Goal: Information Seeking & Learning: Learn about a topic

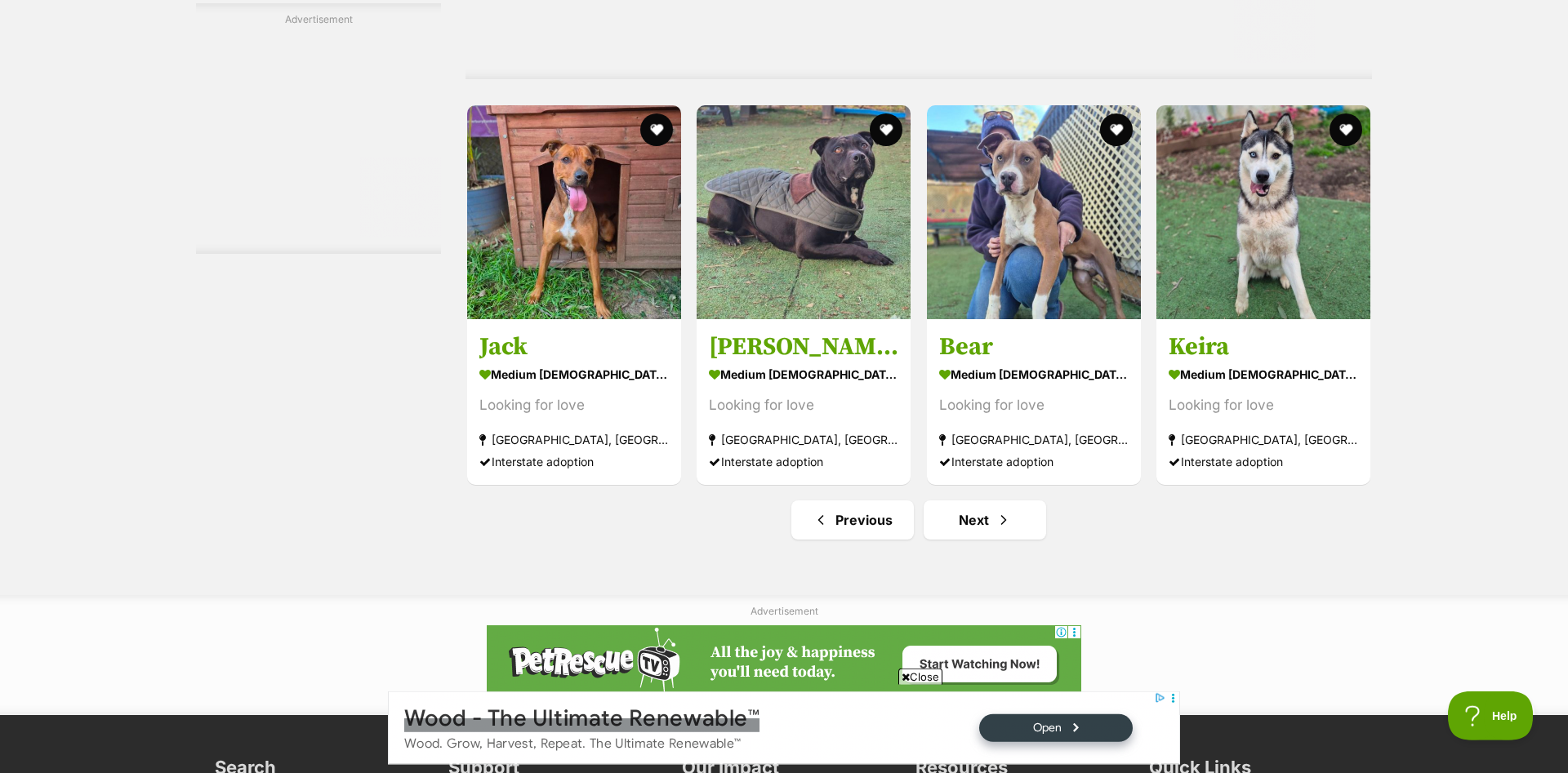
scroll to position [8212, 0]
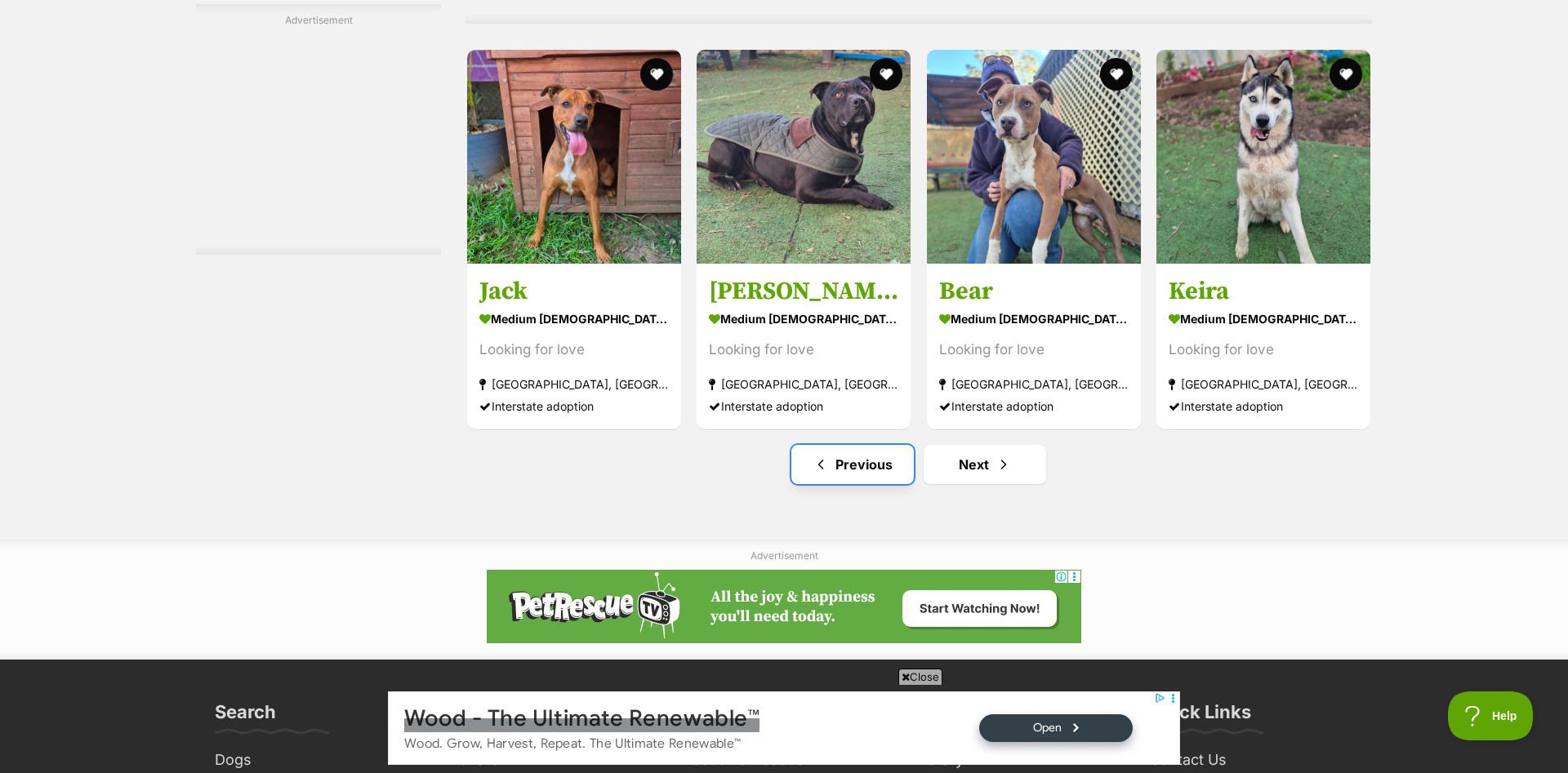
click at [853, 478] on link "Previous" at bounding box center [853, 464] width 123 height 39
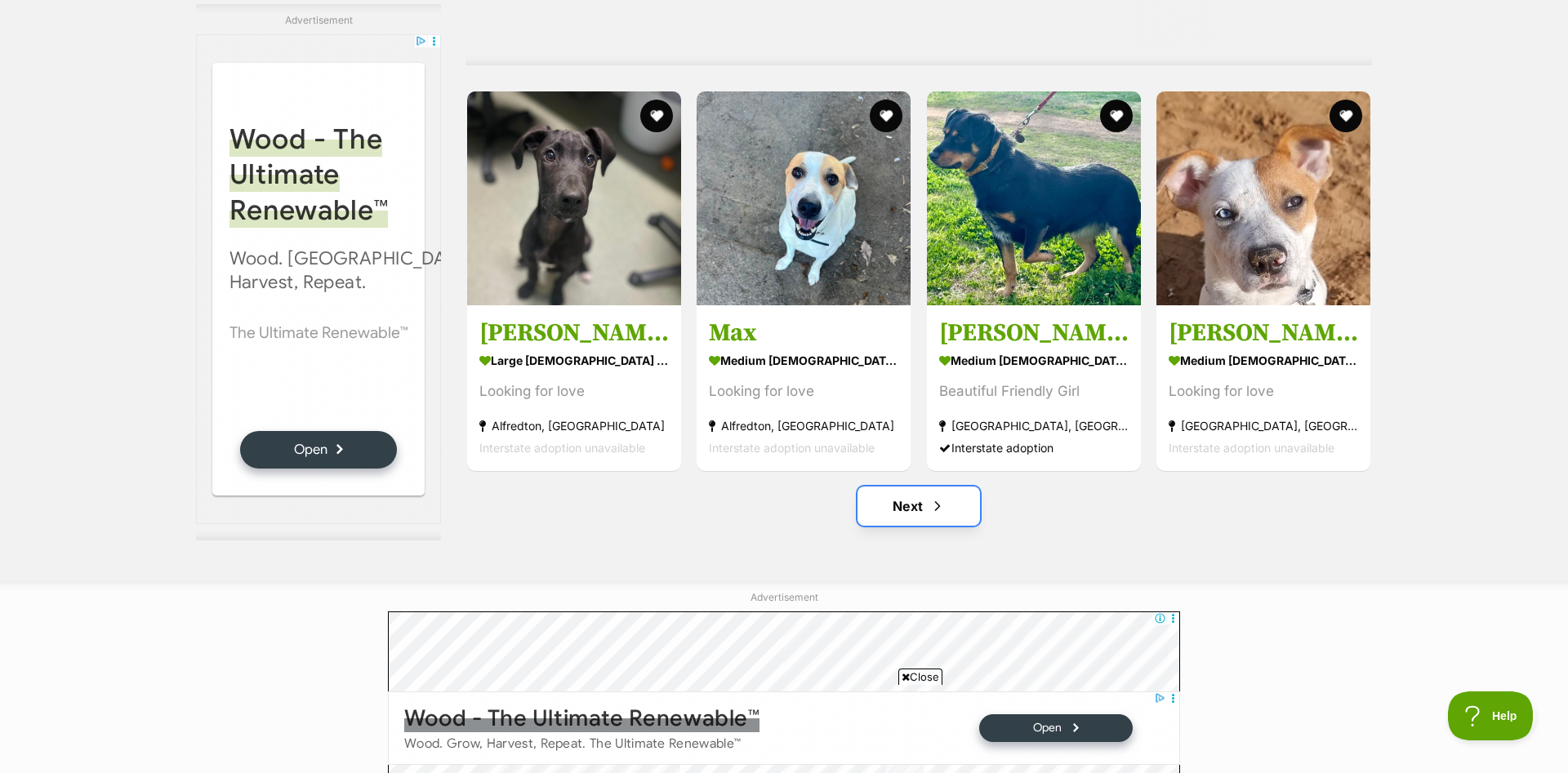
click at [942, 502] on span "Next page" at bounding box center [938, 505] width 16 height 19
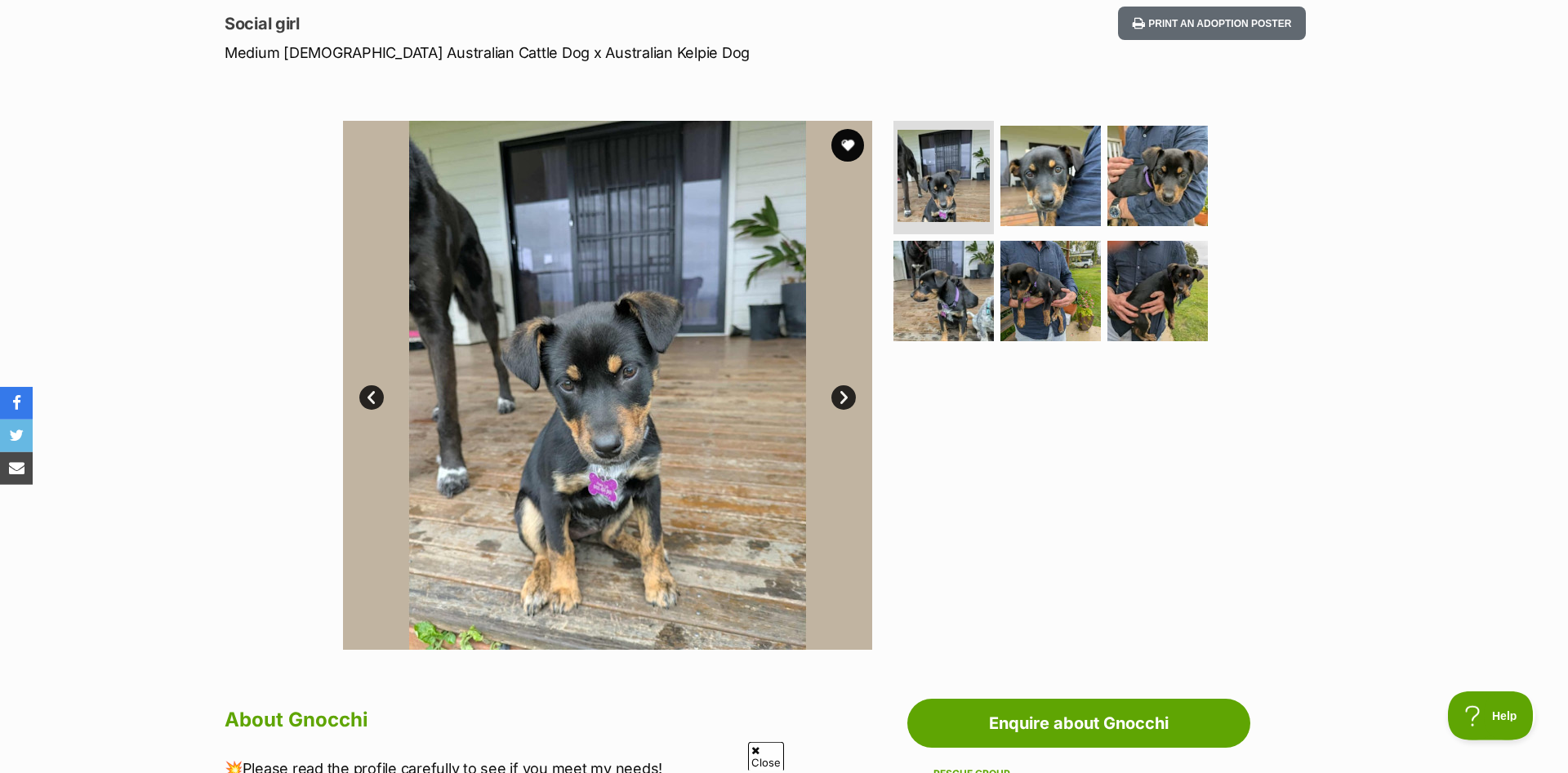
scroll to position [249, 0]
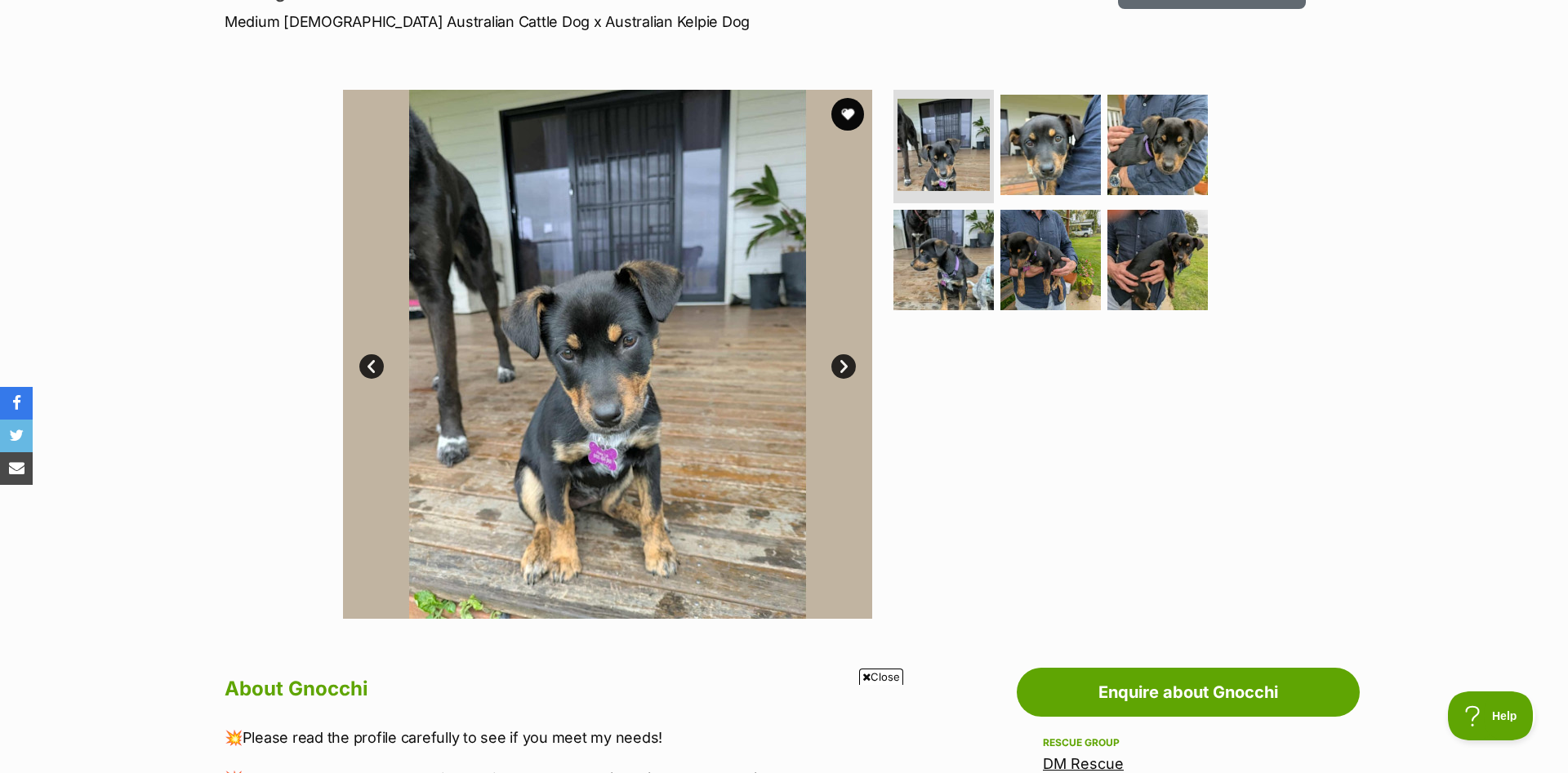
click at [841, 365] on link "Next" at bounding box center [843, 366] width 25 height 25
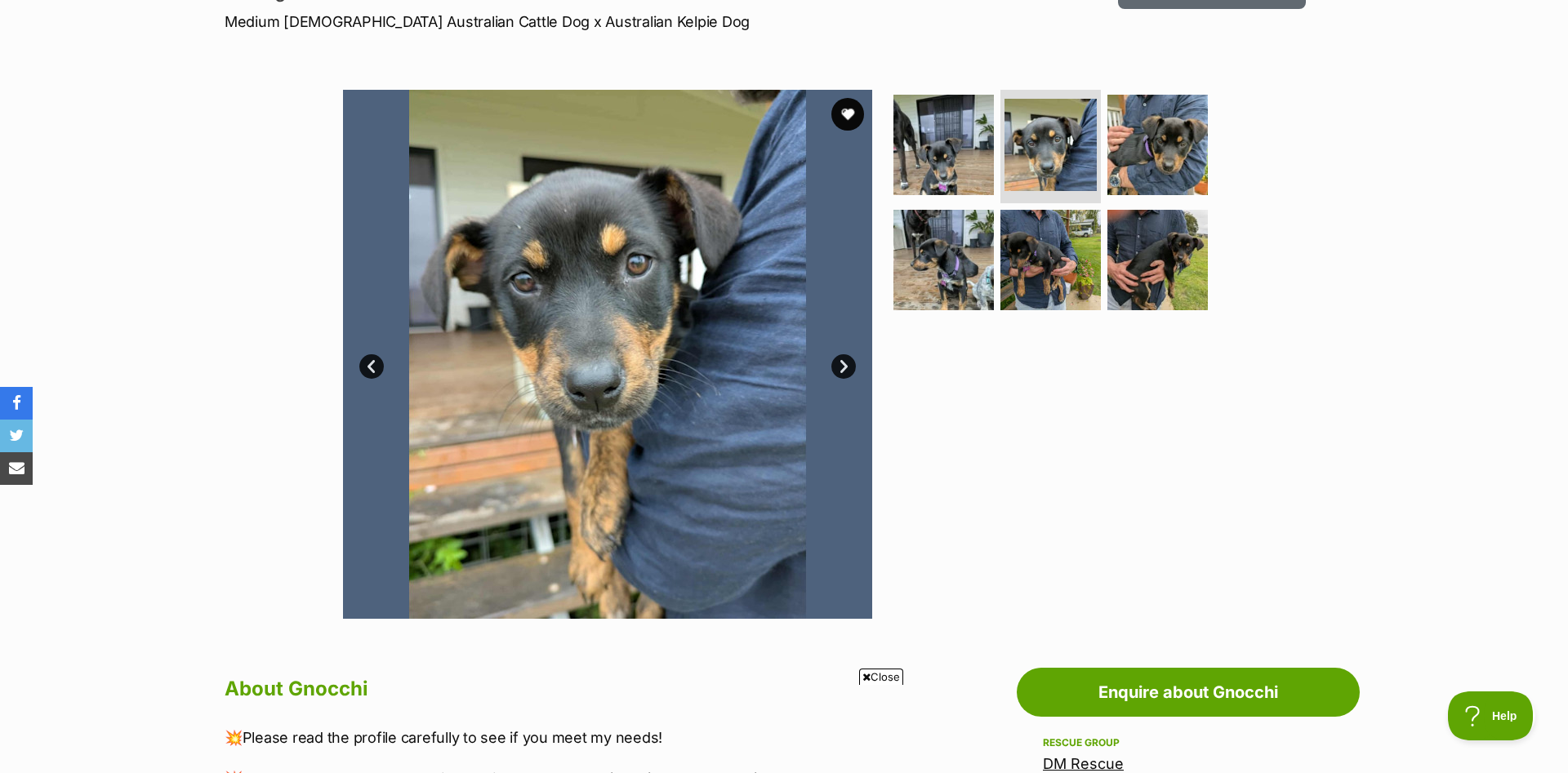
click at [848, 365] on link "Next" at bounding box center [843, 366] width 25 height 25
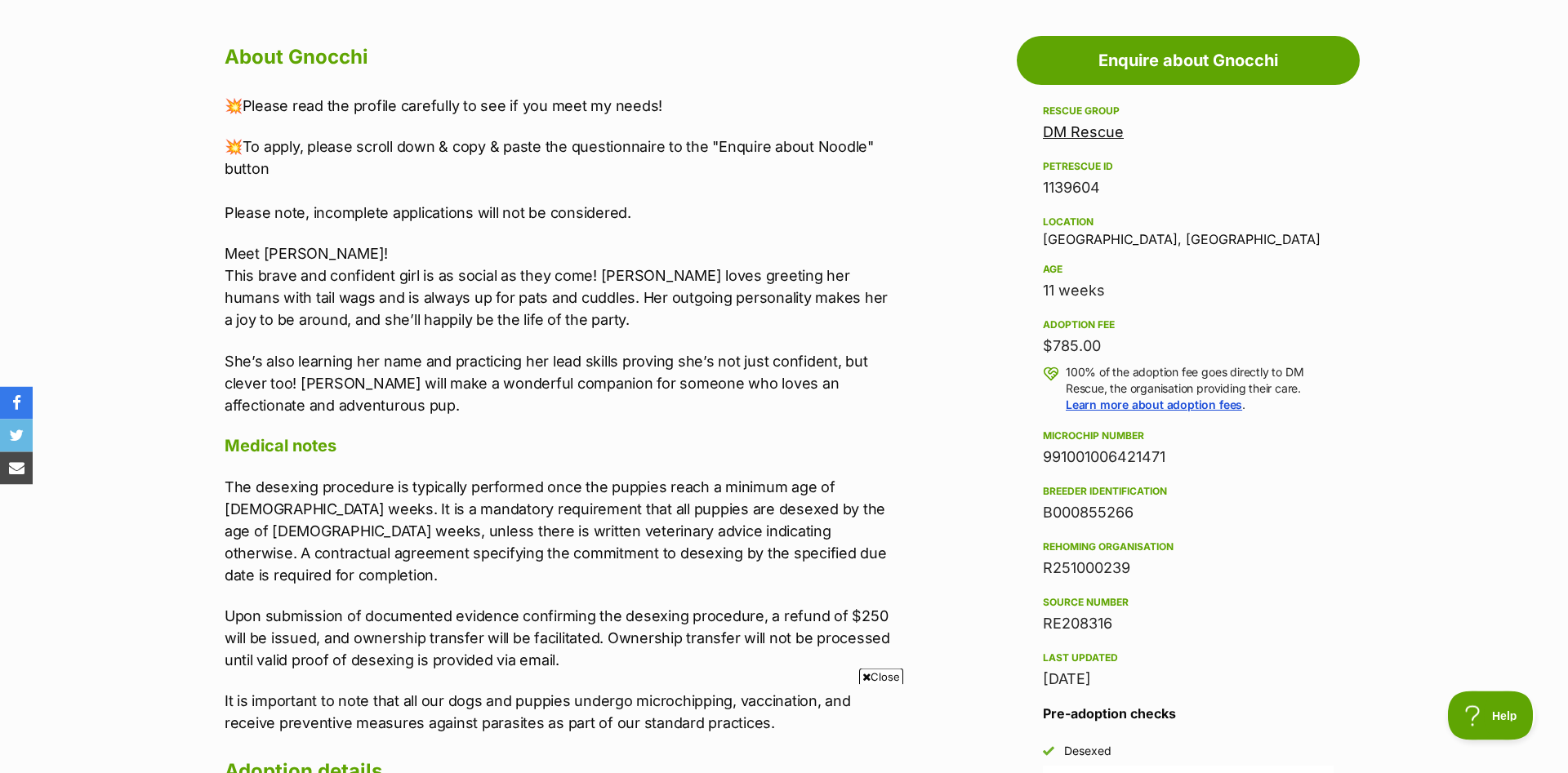
scroll to position [916, 0]
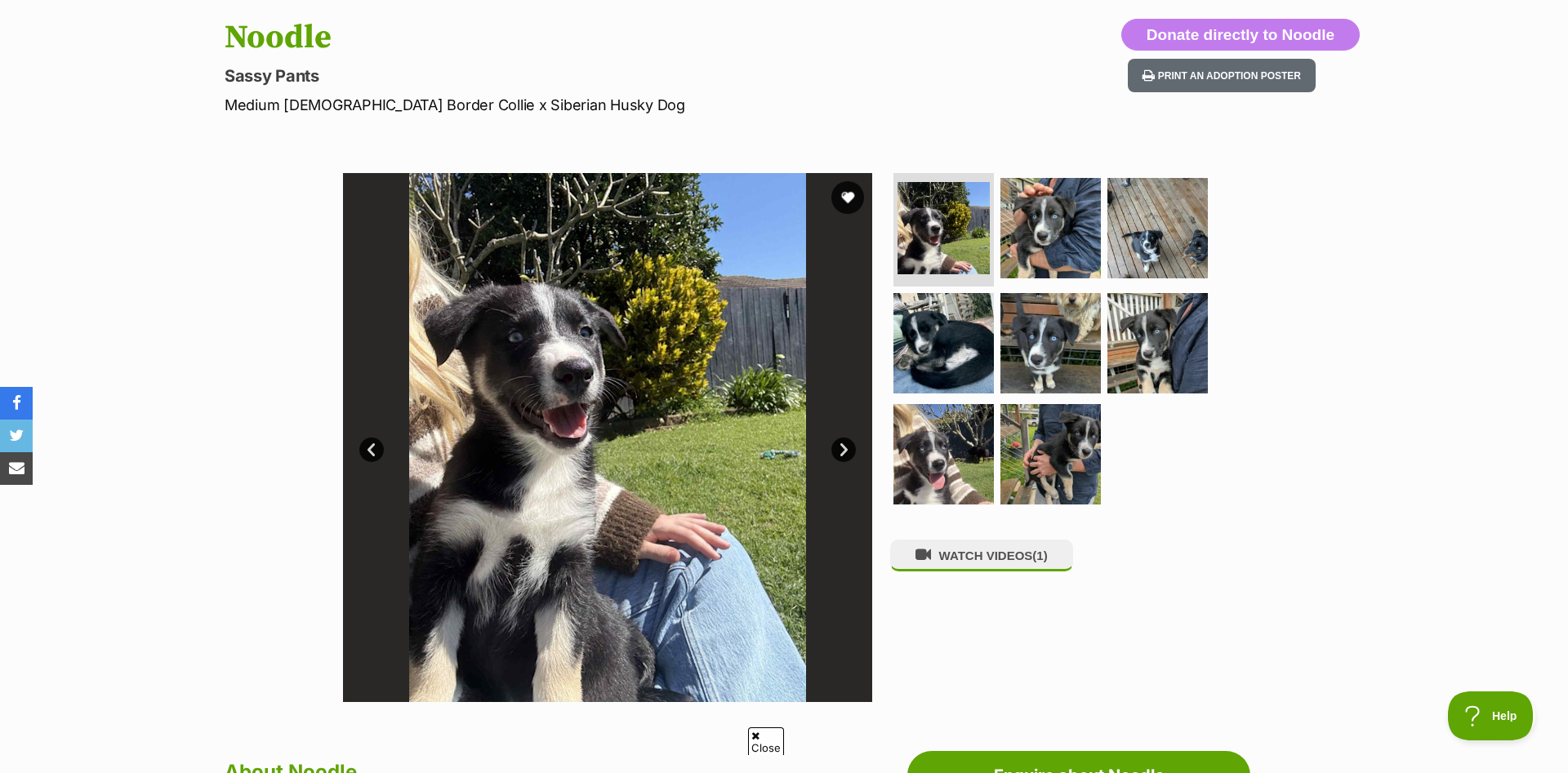
click at [844, 451] on link "Next" at bounding box center [843, 450] width 25 height 25
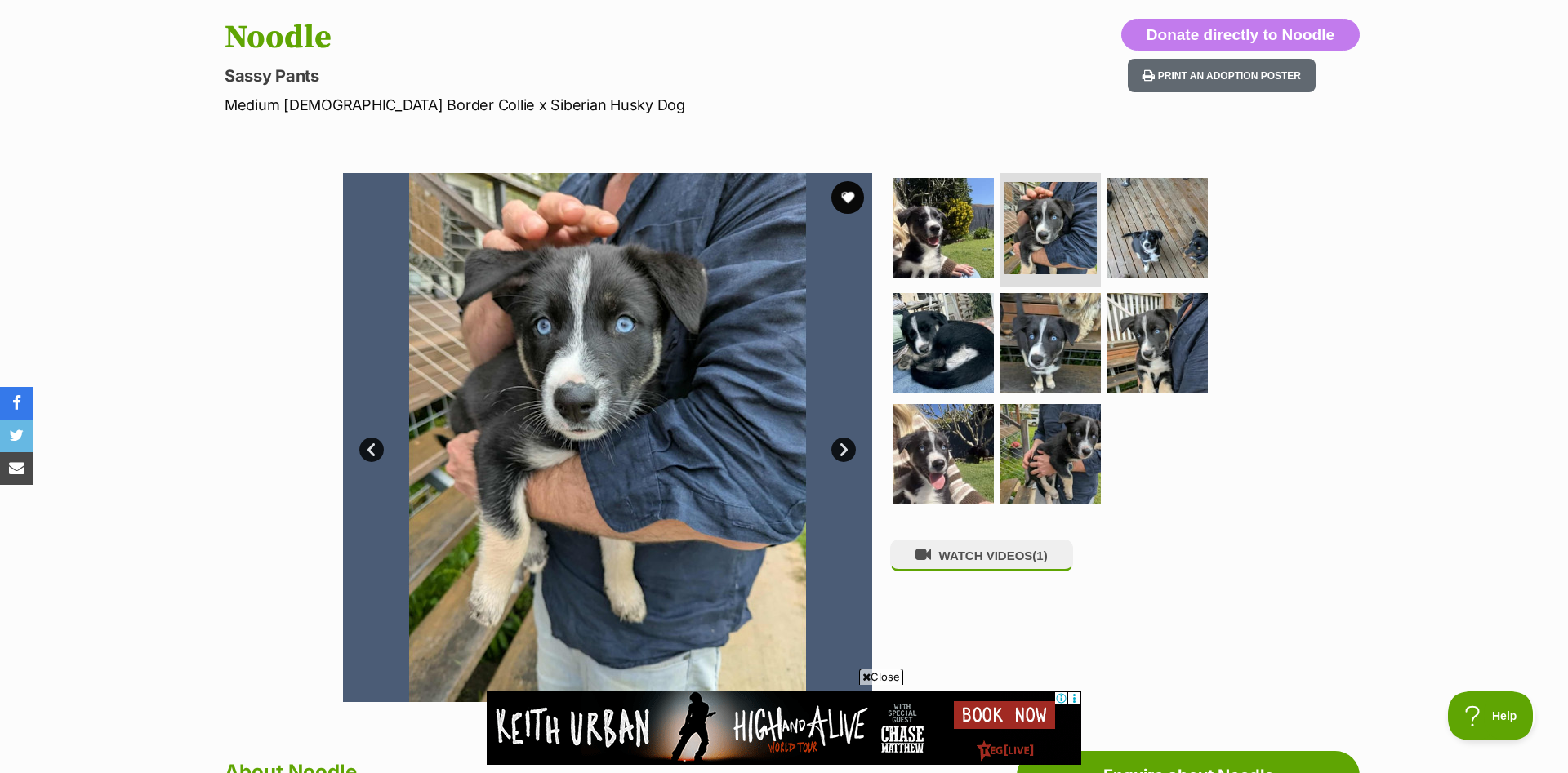
click at [844, 449] on link "Next" at bounding box center [843, 450] width 25 height 25
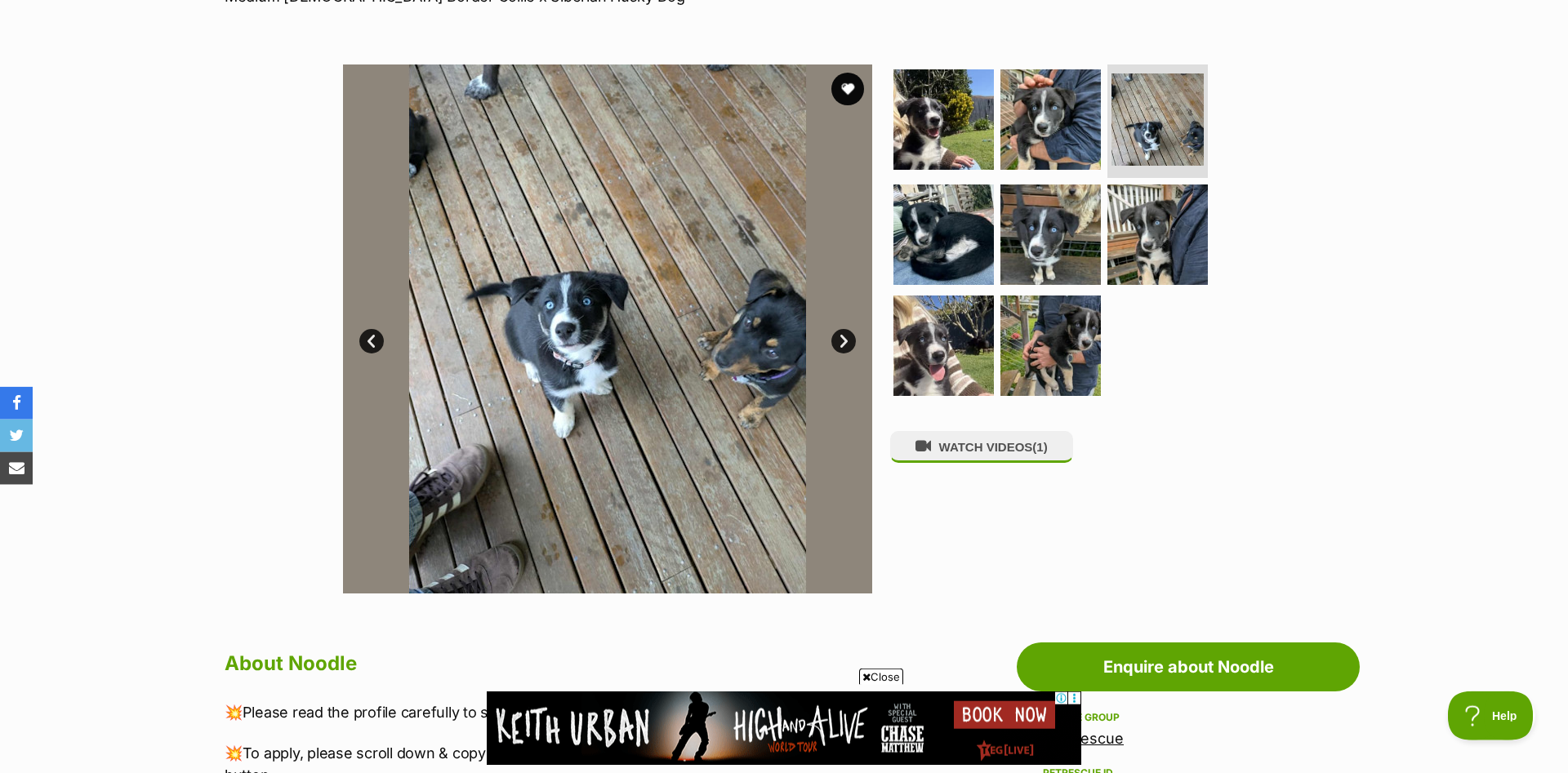
scroll to position [249, 0]
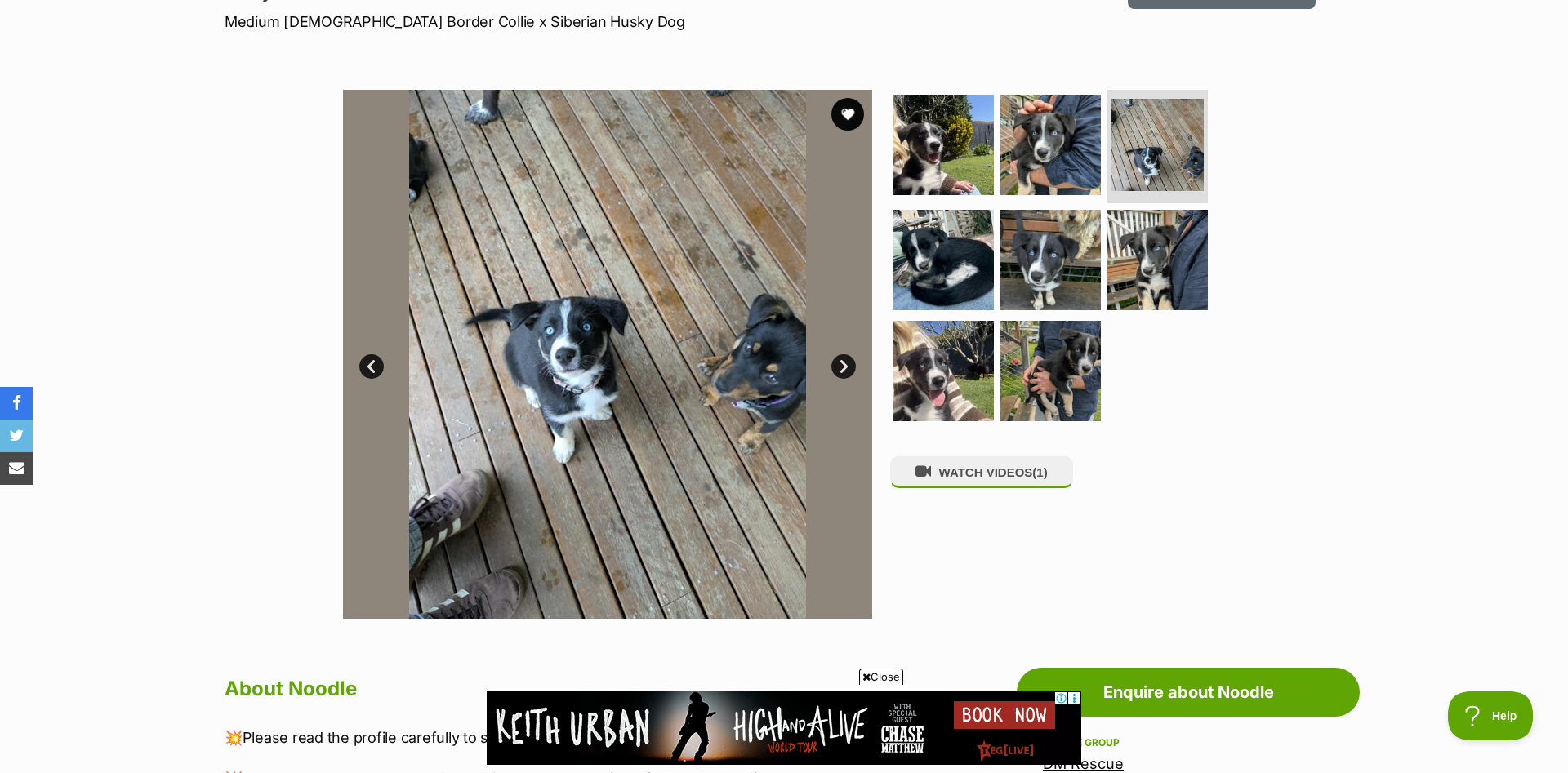
click at [838, 366] on link "Next" at bounding box center [843, 366] width 25 height 25
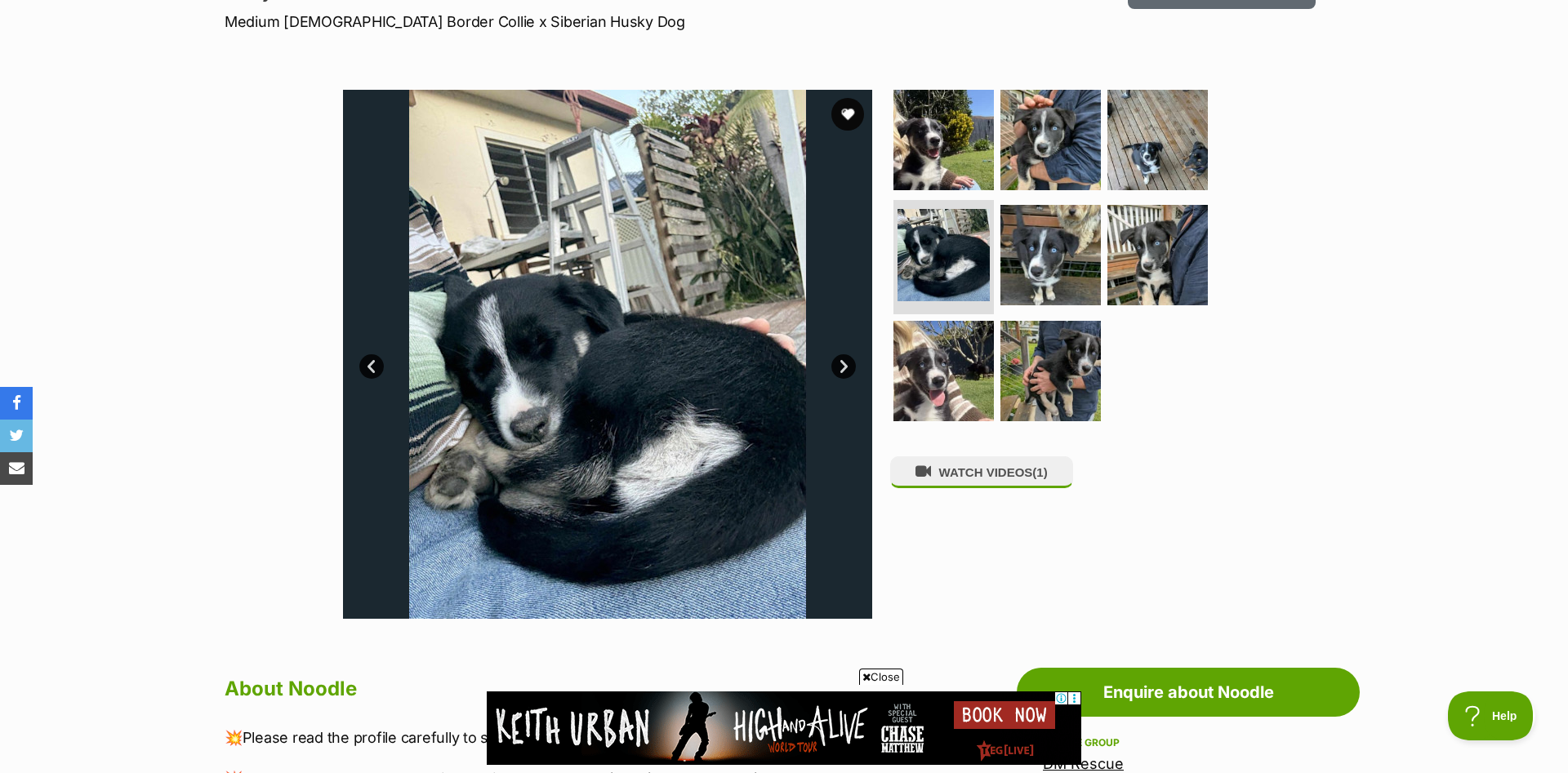
click at [838, 366] on link "Next" at bounding box center [843, 366] width 25 height 25
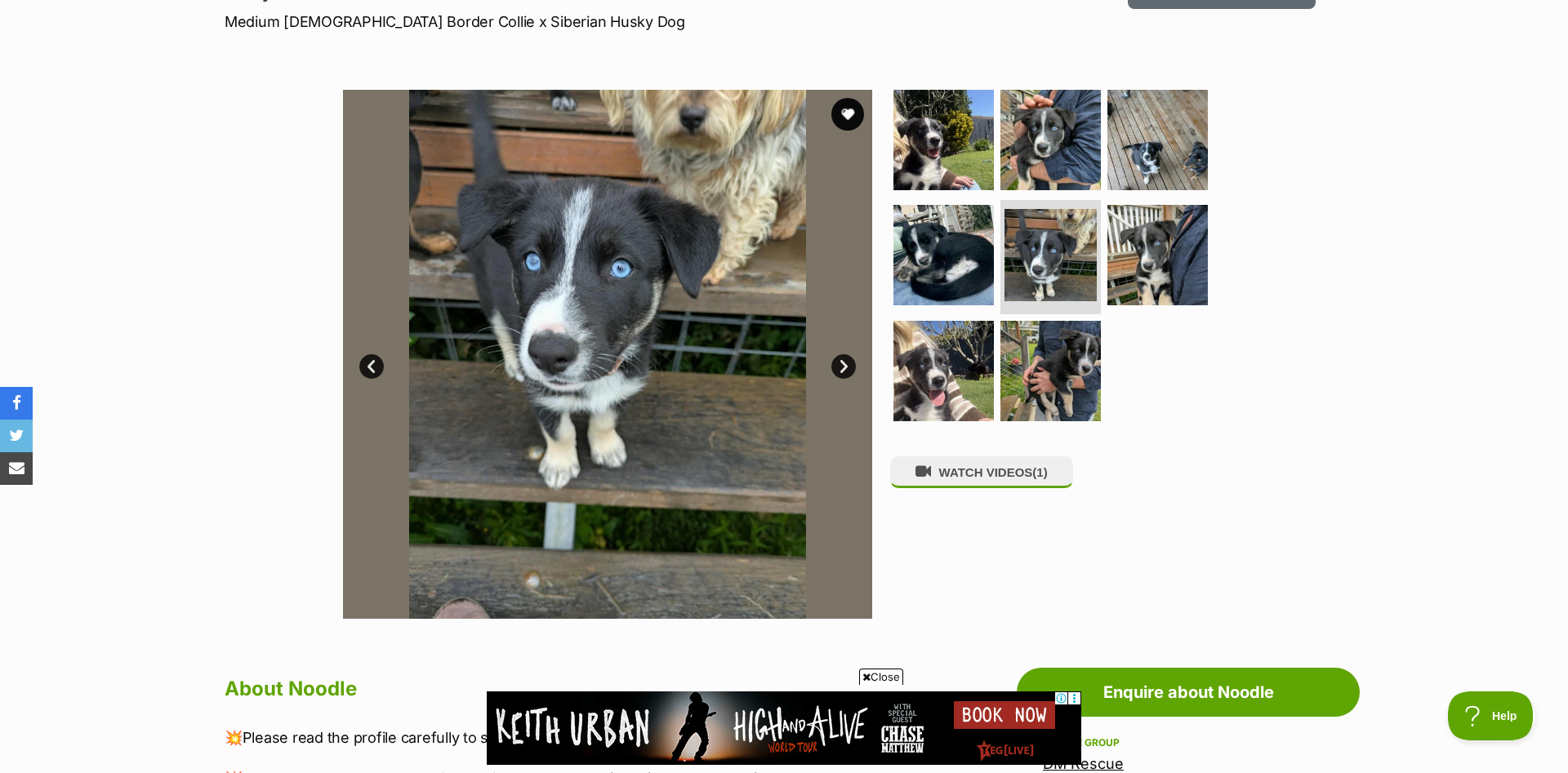
click at [838, 366] on link "Next" at bounding box center [843, 366] width 25 height 25
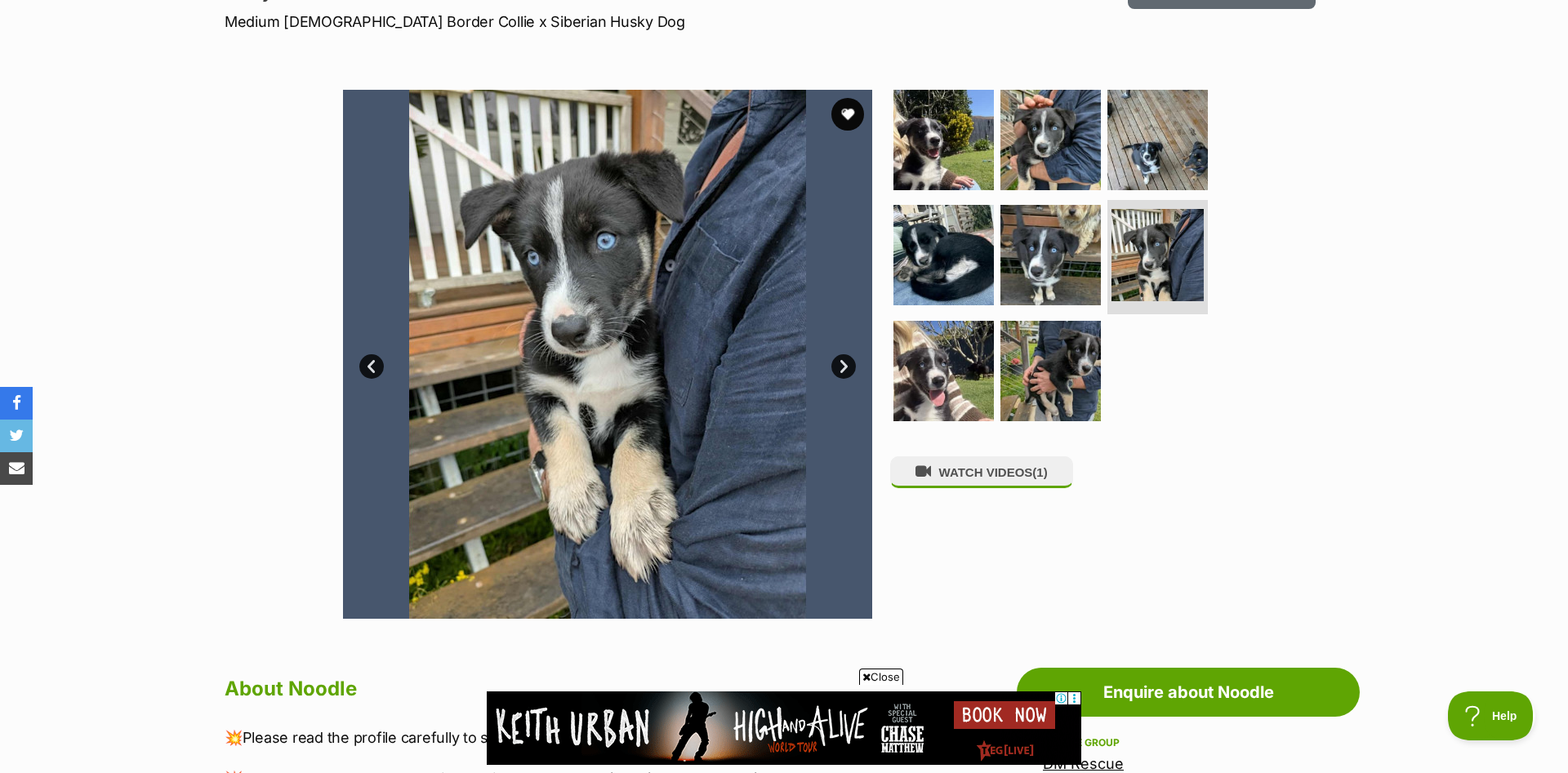
click at [838, 366] on link "Next" at bounding box center [843, 366] width 25 height 25
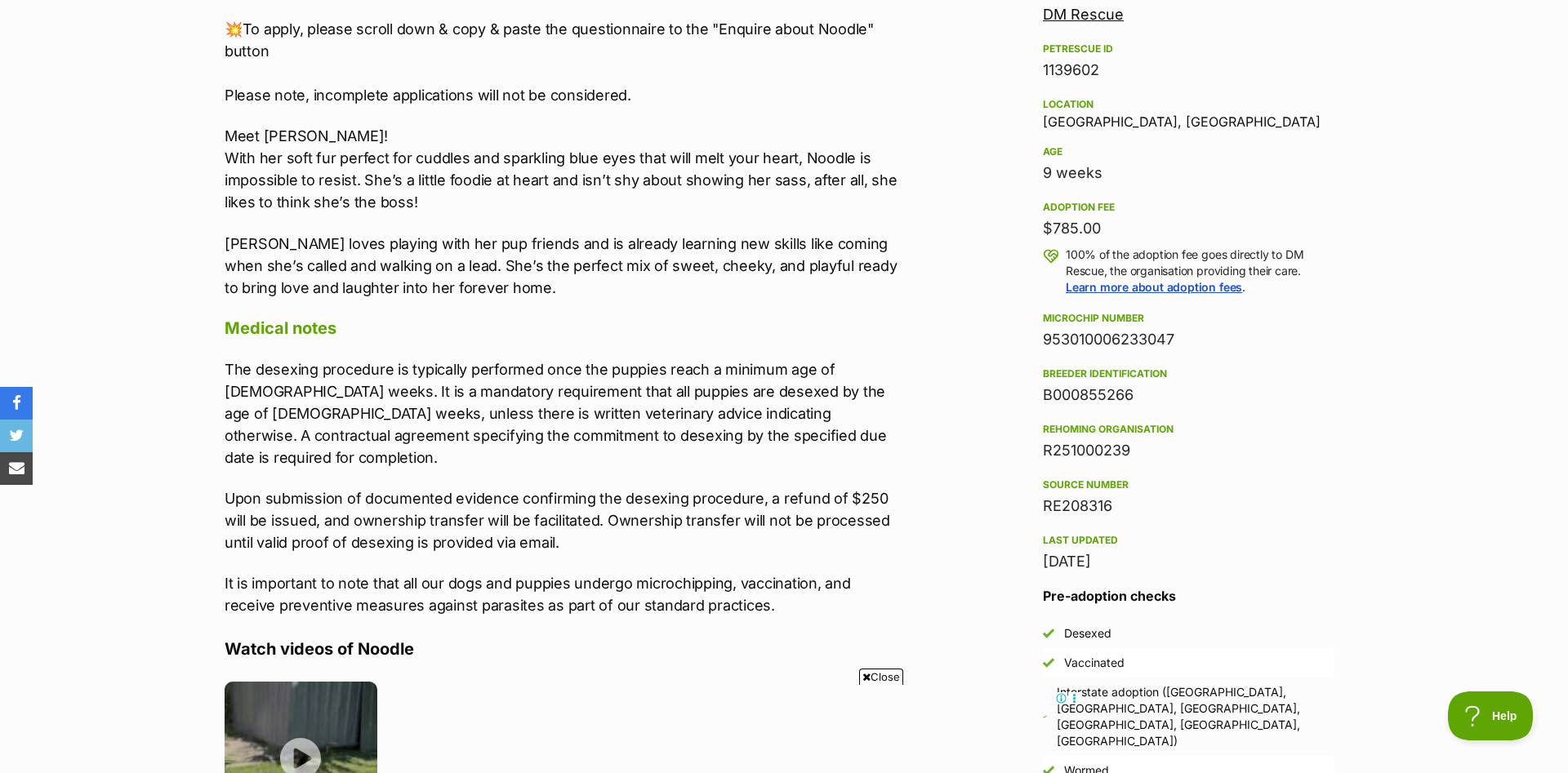
scroll to position [1166, 0]
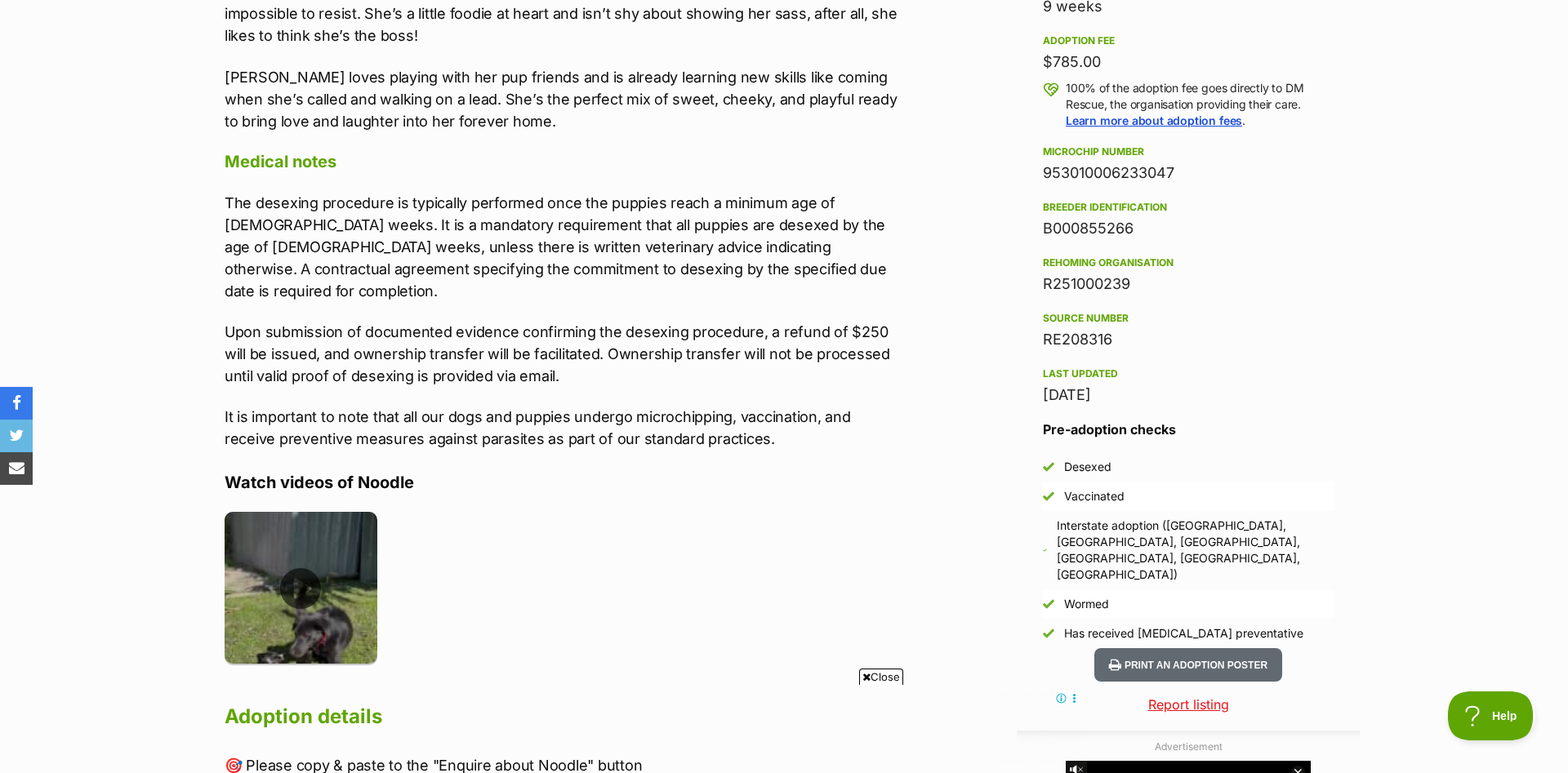
click at [304, 571] on img at bounding box center [301, 588] width 153 height 153
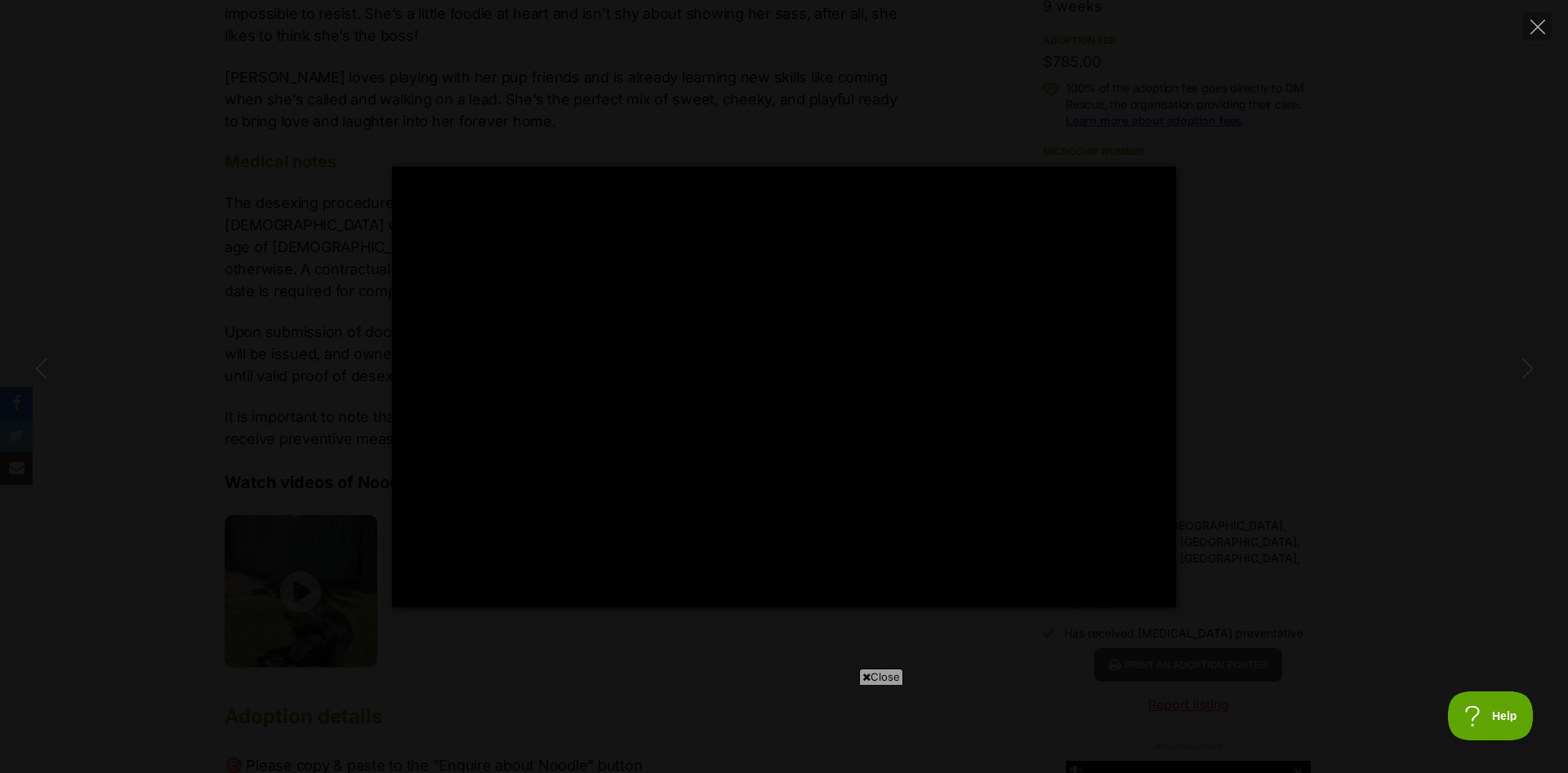
type input "100.00"
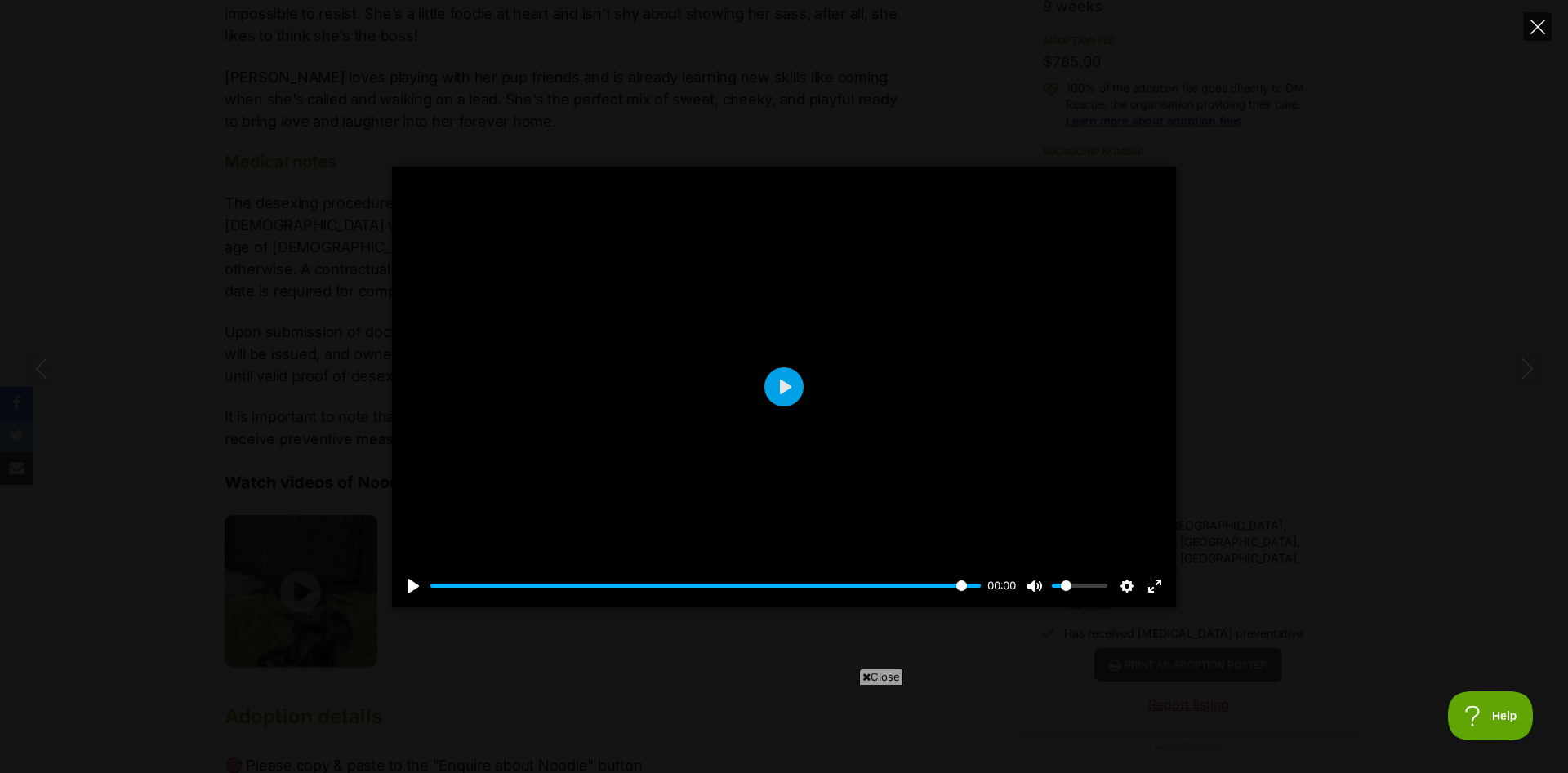
click at [1535, 31] on icon "Close" at bounding box center [1538, 26] width 15 height 15
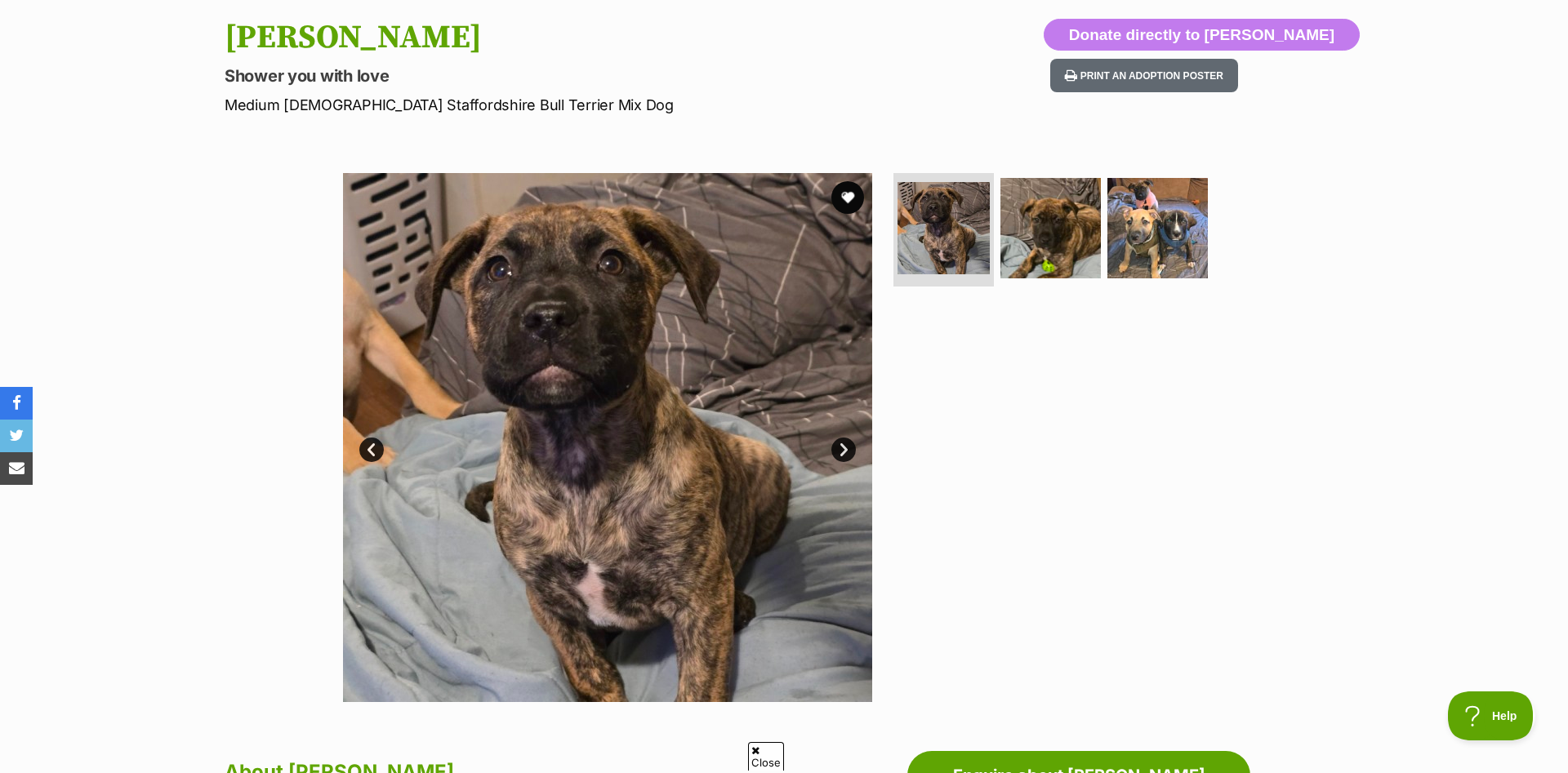
click at [845, 453] on link "Next" at bounding box center [843, 450] width 25 height 25
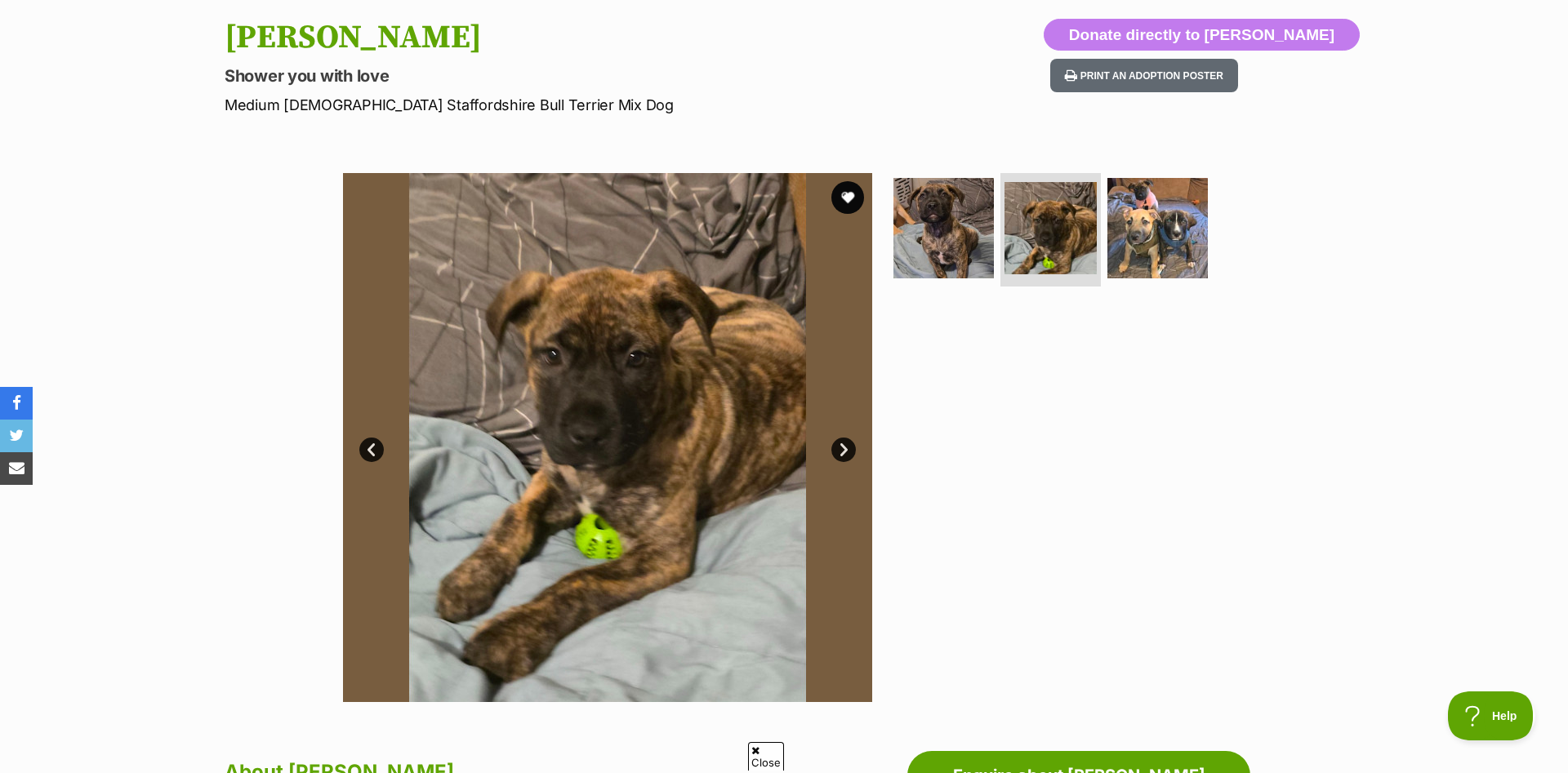
click at [845, 453] on link "Next" at bounding box center [843, 450] width 25 height 25
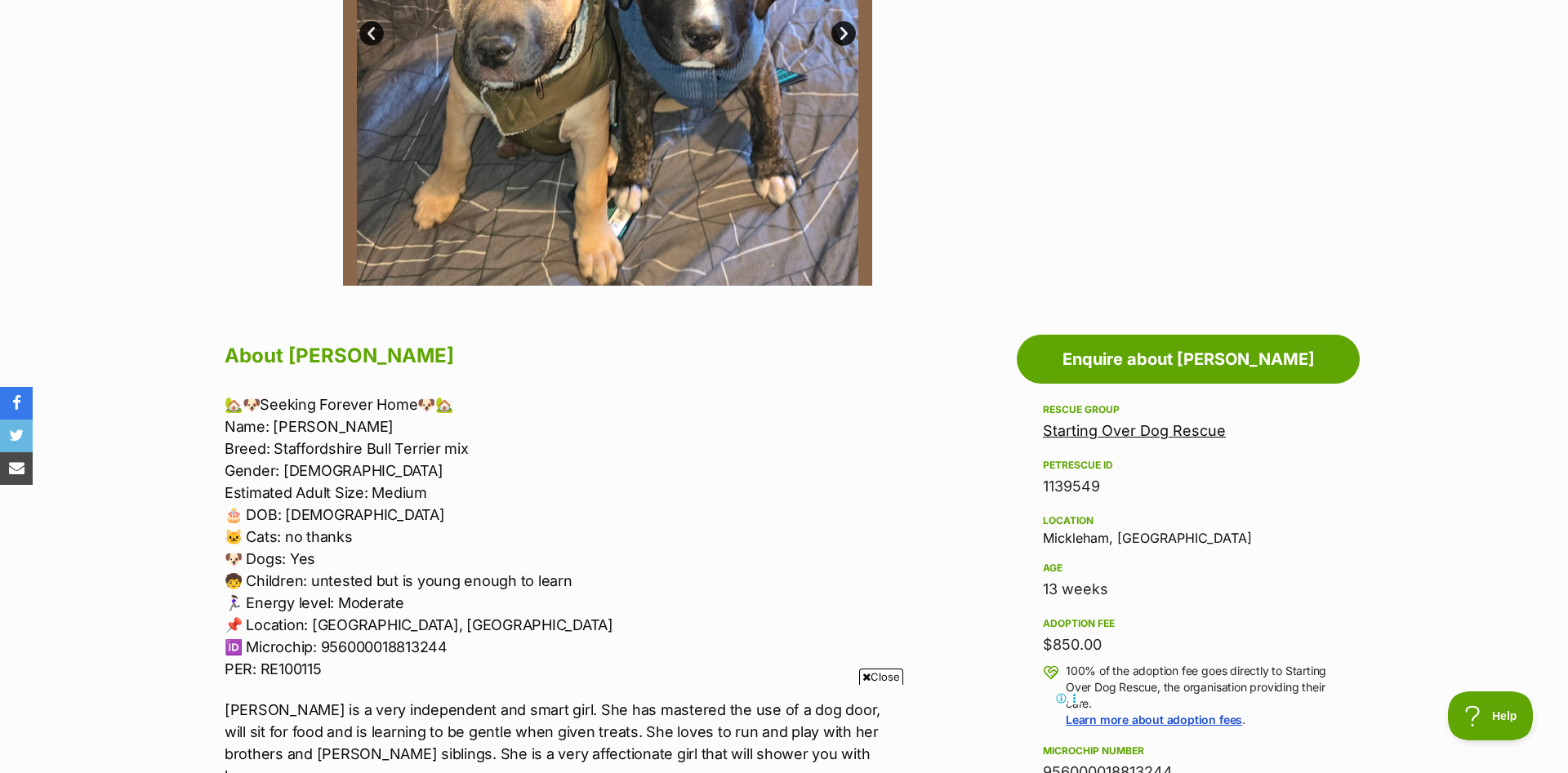
scroll to position [249, 0]
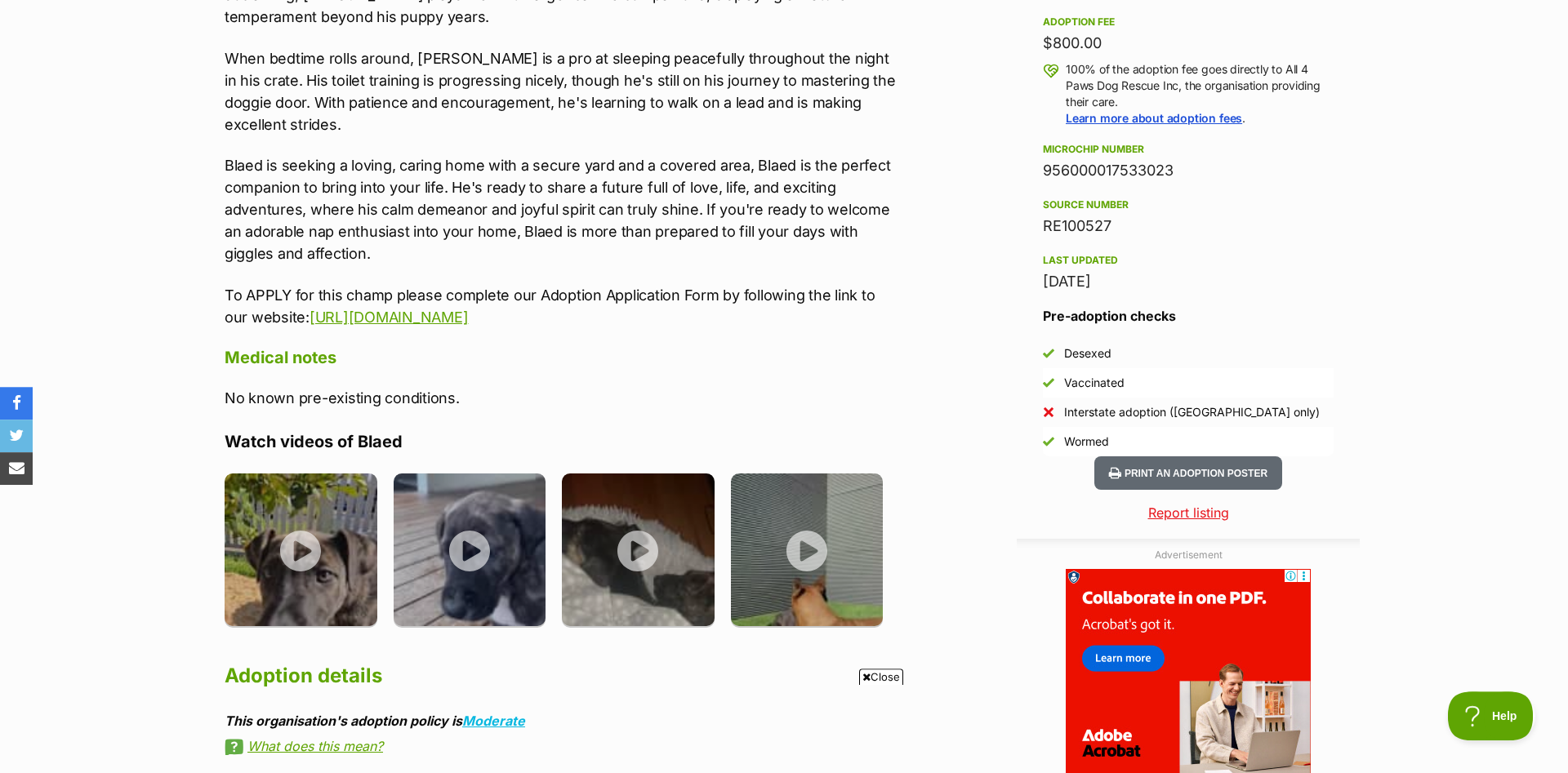
scroll to position [1332, 0]
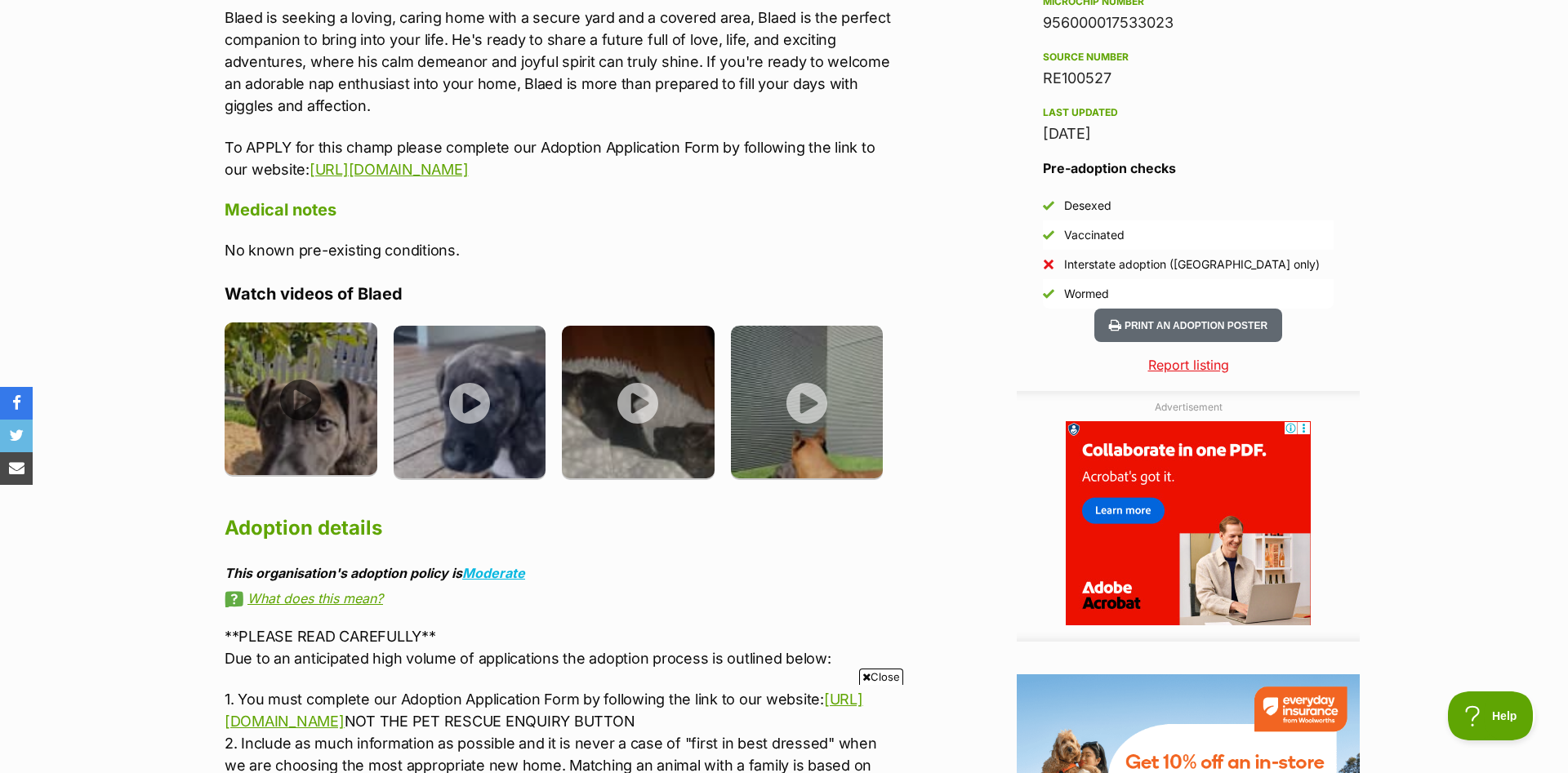
click at [294, 366] on img at bounding box center [301, 398] width 153 height 153
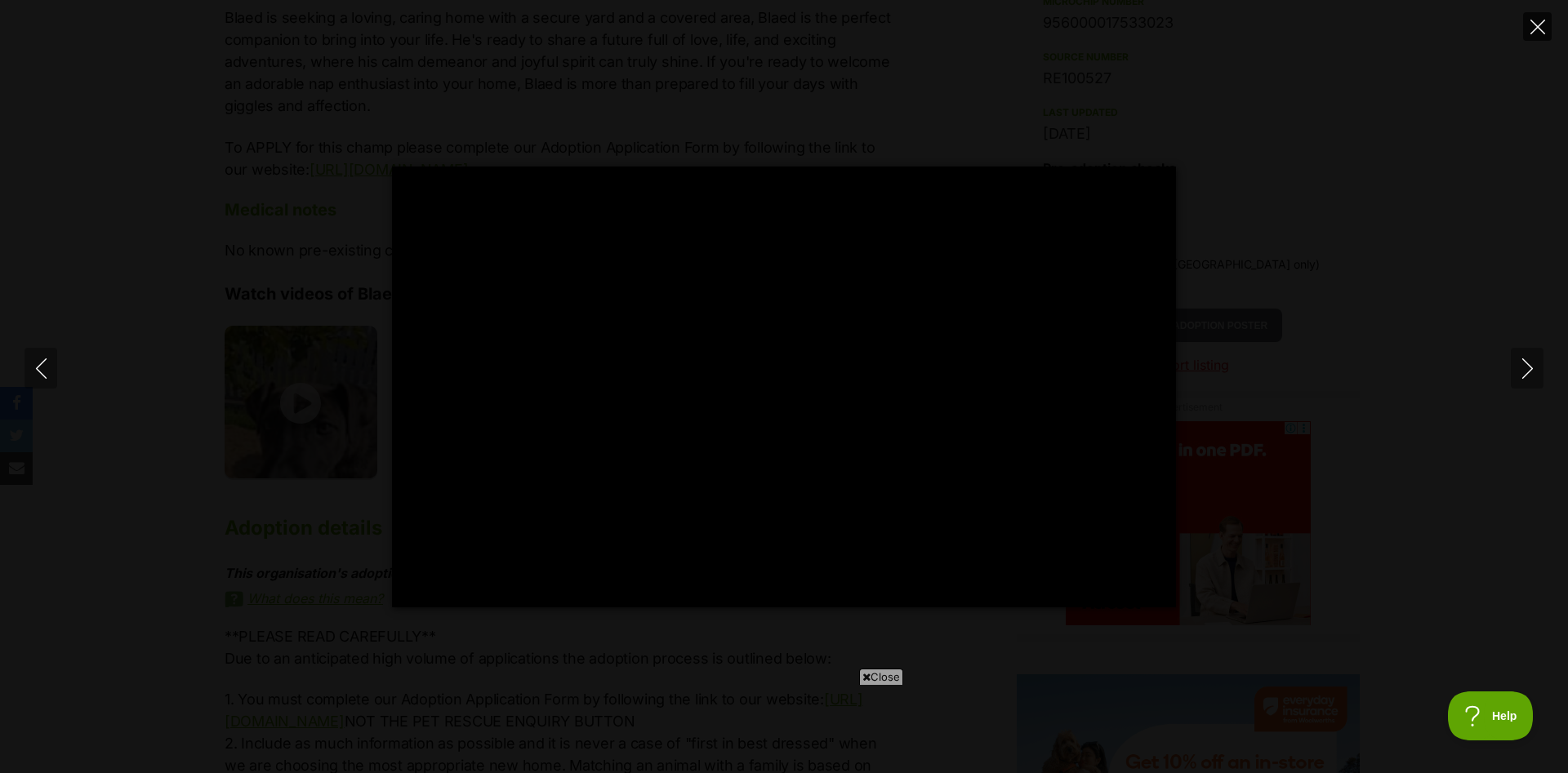
click at [1537, 38] on button "Close" at bounding box center [1537, 26] width 28 height 28
type input "13.01"
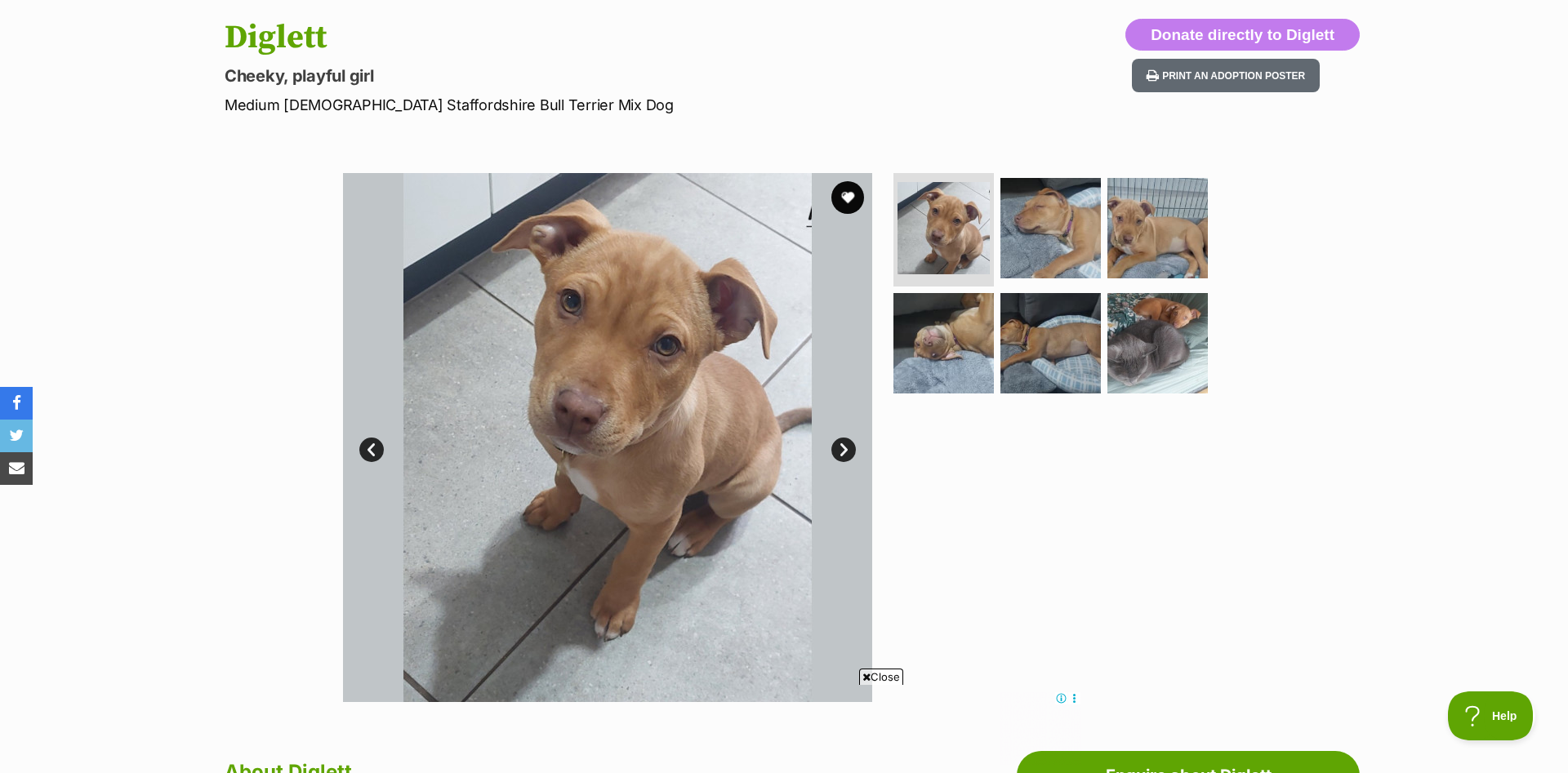
click at [837, 451] on link "Next" at bounding box center [843, 450] width 25 height 25
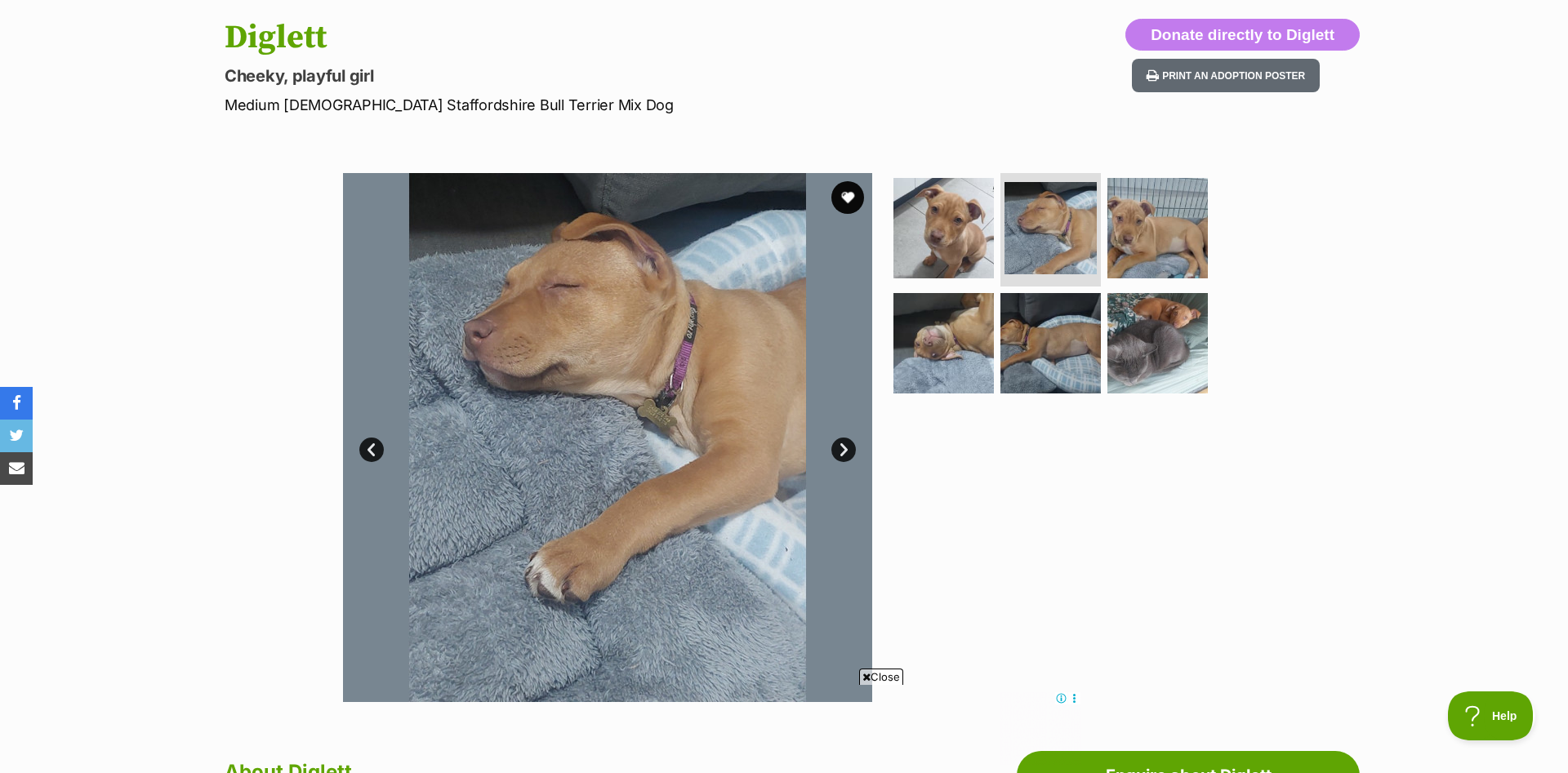
click at [836, 448] on link "Next" at bounding box center [843, 450] width 25 height 25
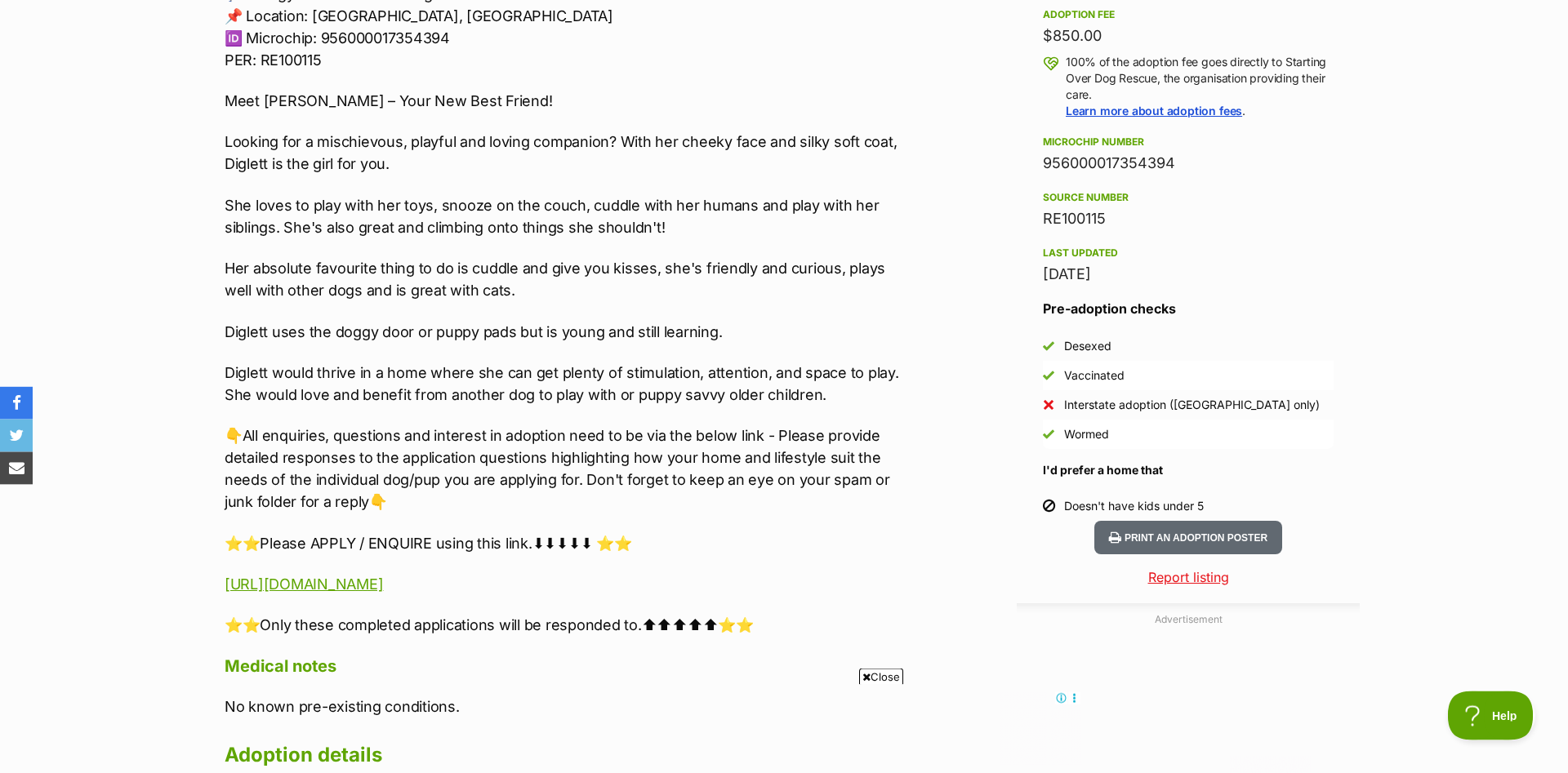
scroll to position [1249, 0]
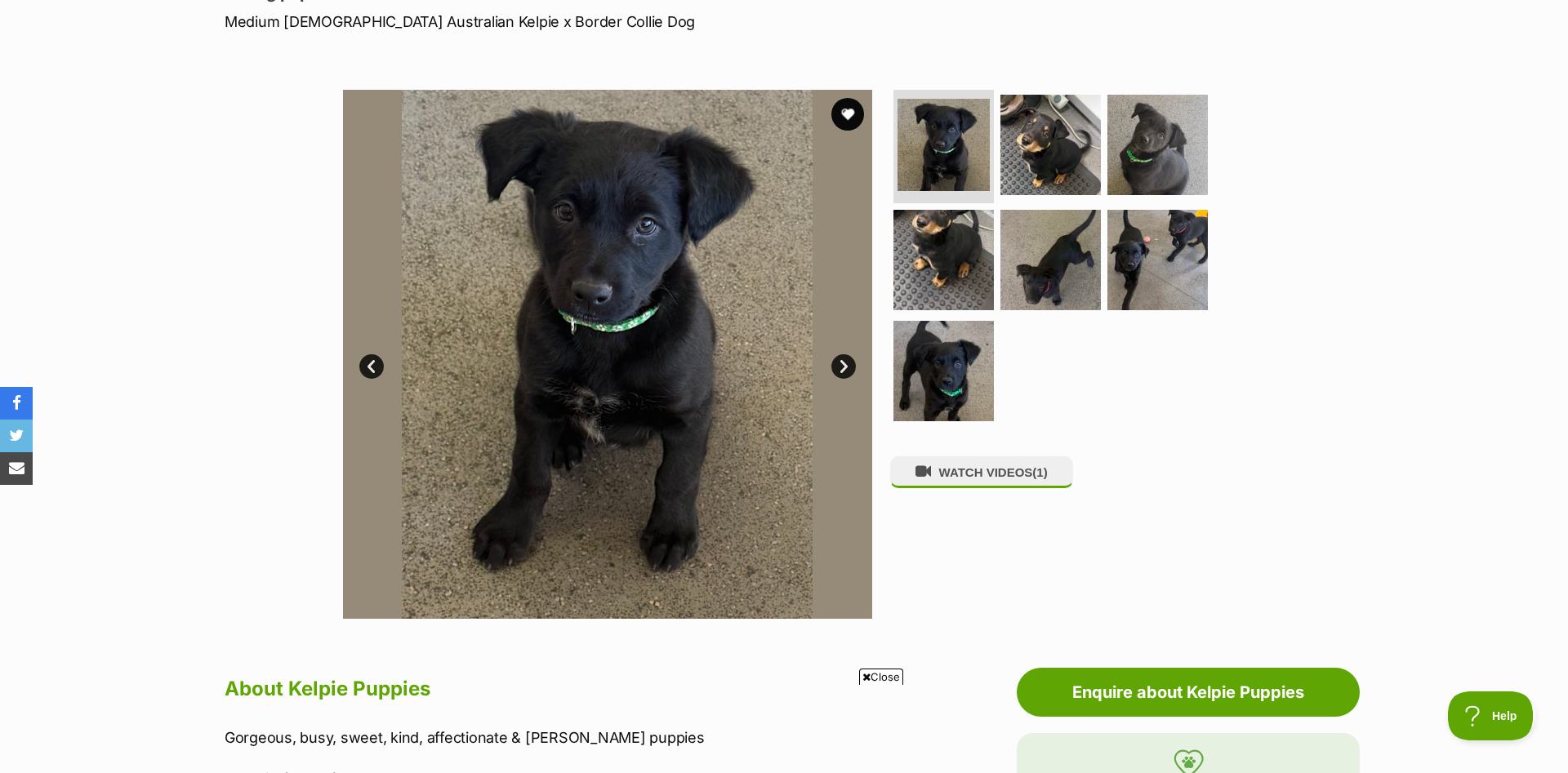
click at [847, 371] on link "Next" at bounding box center [843, 366] width 25 height 25
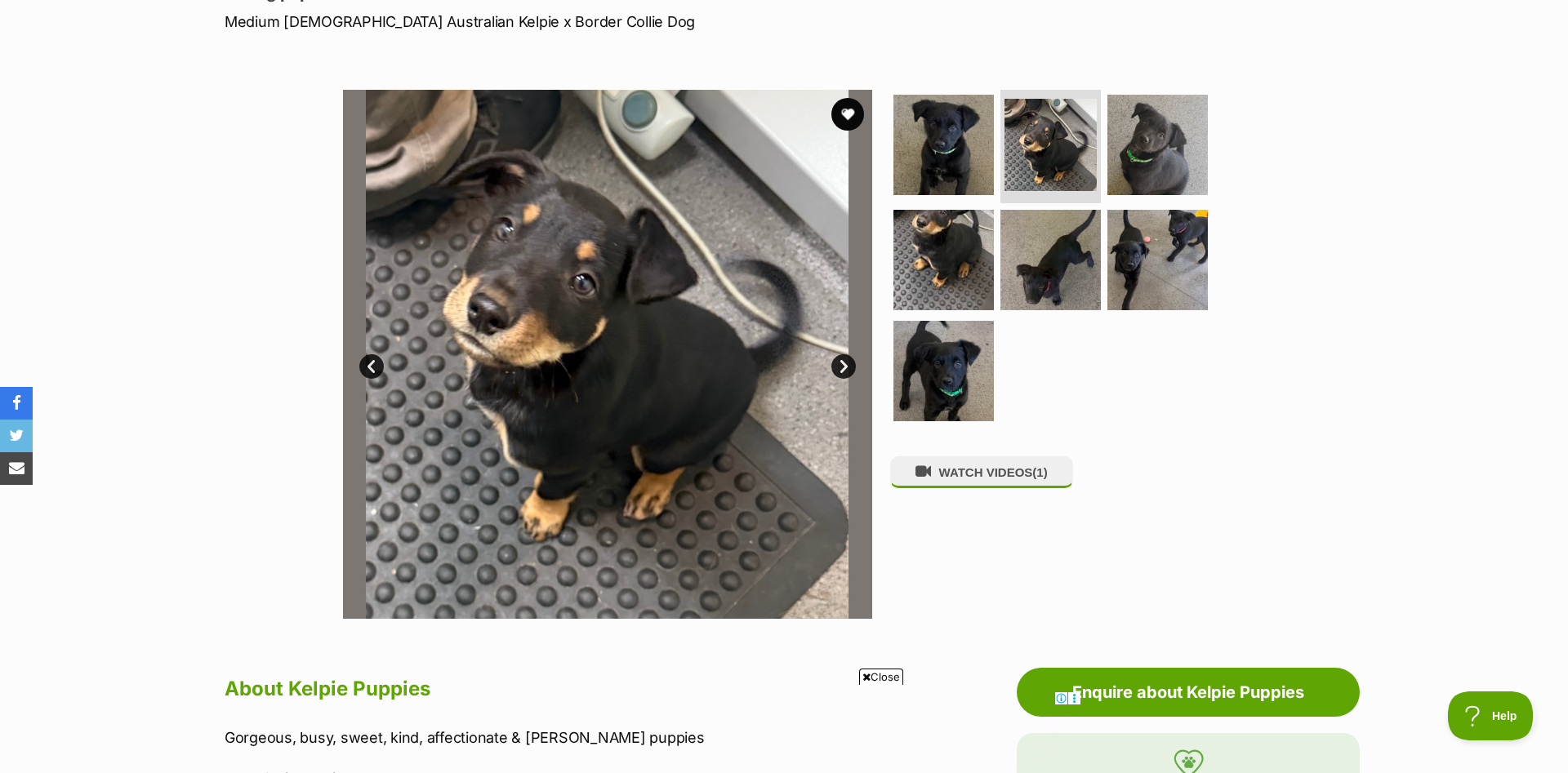
click at [848, 370] on link "Next" at bounding box center [843, 366] width 25 height 25
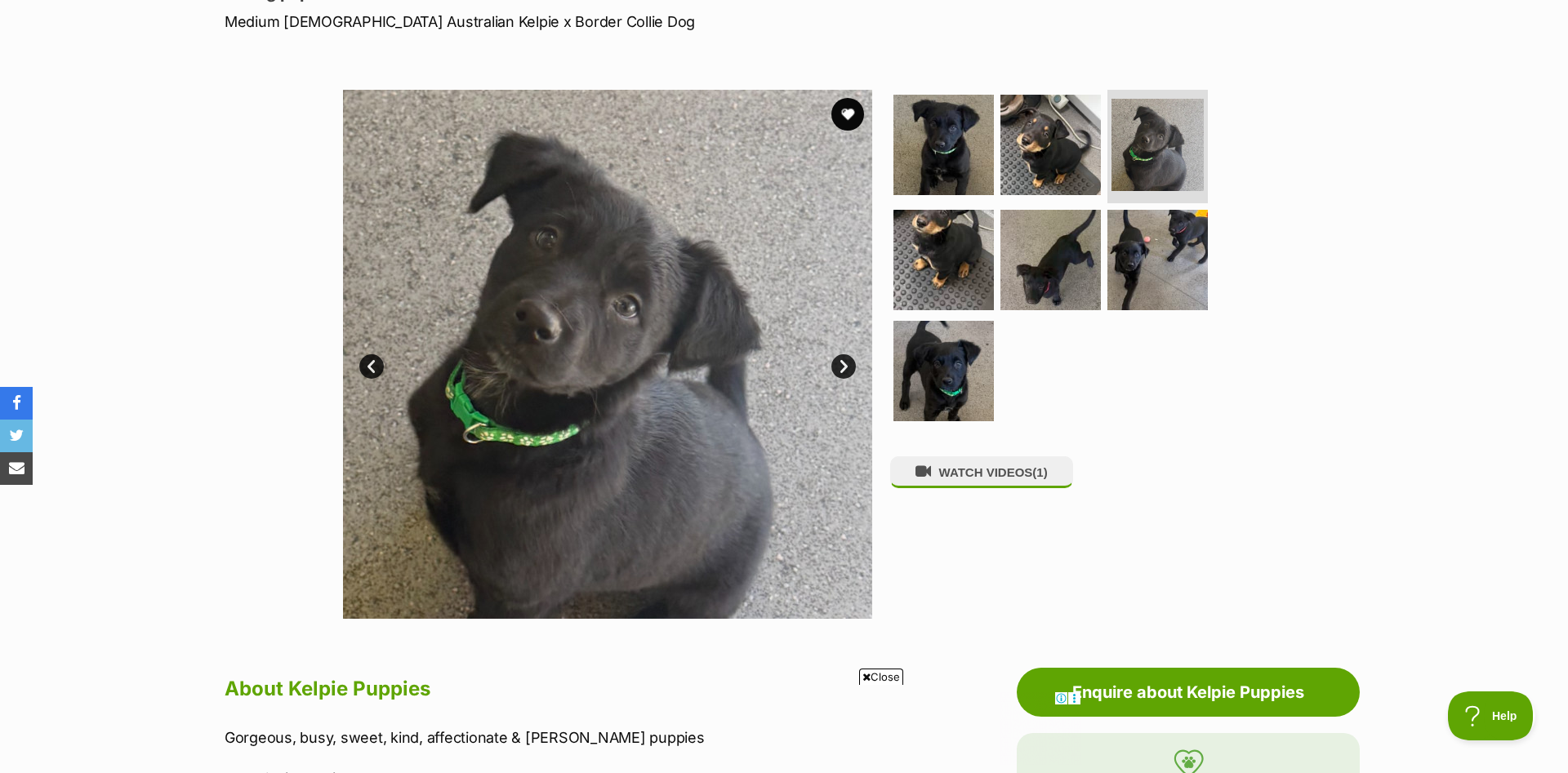
click at [848, 370] on link "Next" at bounding box center [843, 366] width 25 height 25
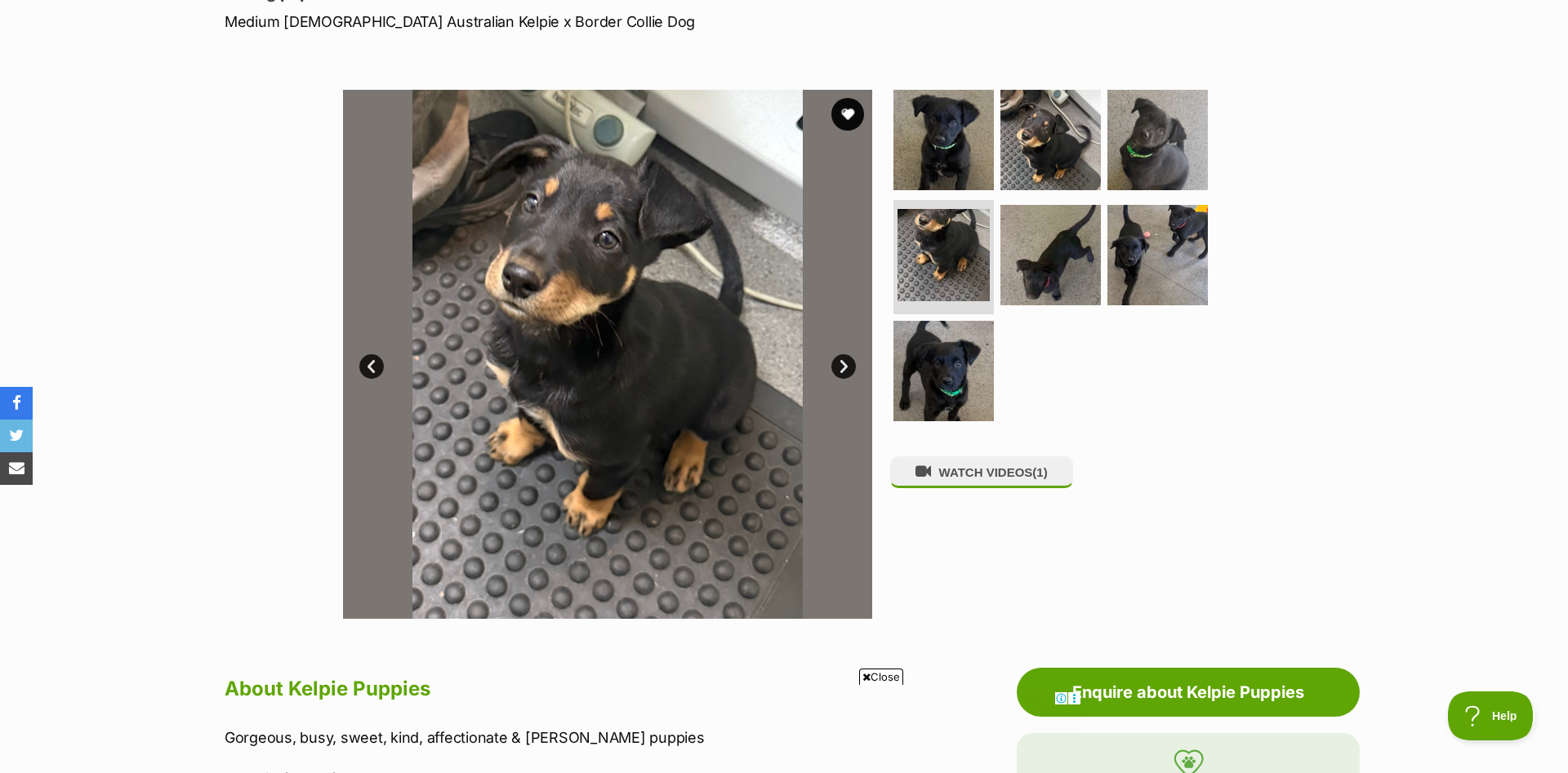
click at [848, 370] on link "Next" at bounding box center [843, 366] width 25 height 25
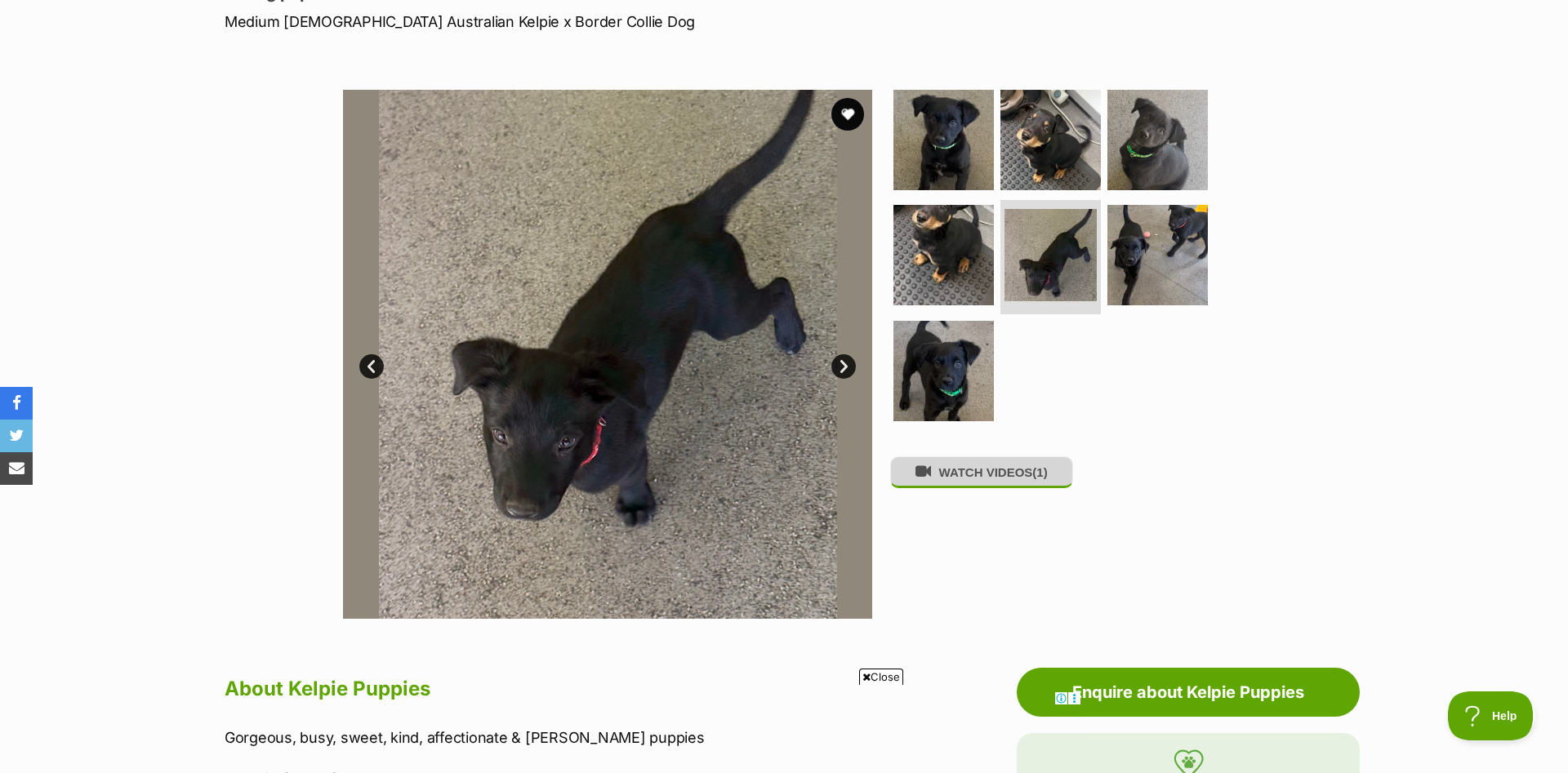
click at [1028, 482] on button "WATCH VIDEOS (1)" at bounding box center [982, 471] width 183 height 32
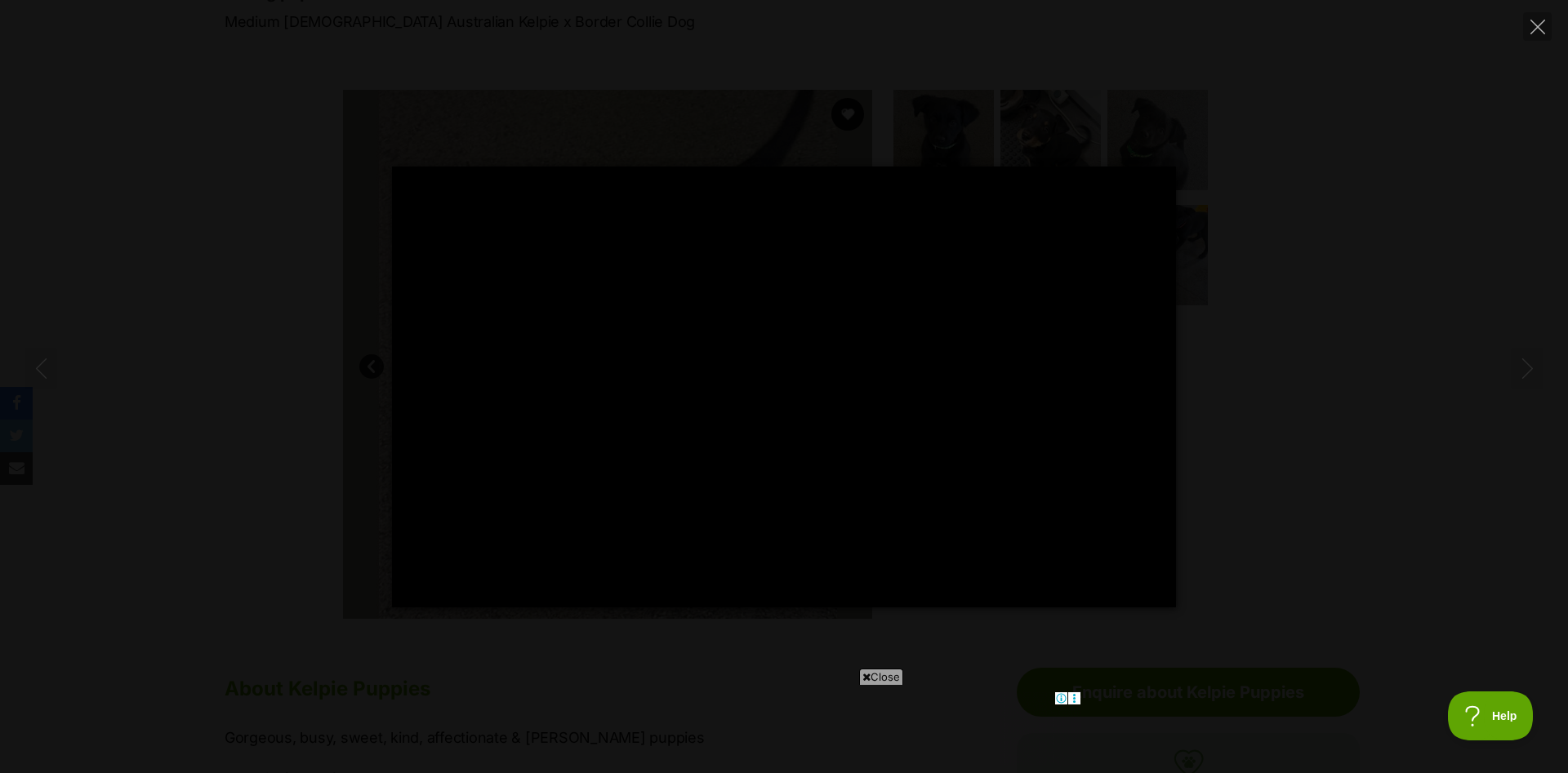
type input "100.00"
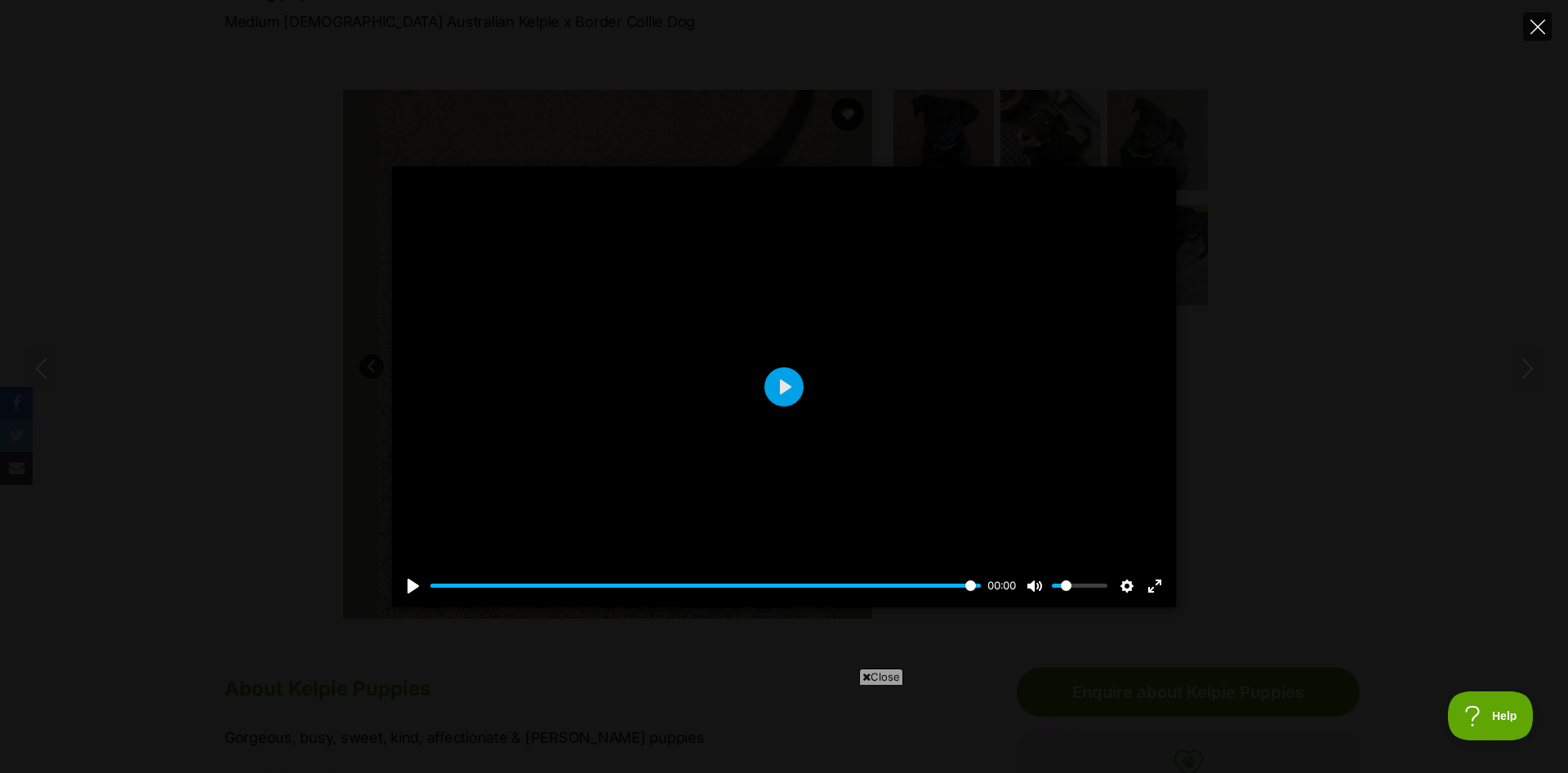
click at [1545, 28] on button "Close" at bounding box center [1537, 26] width 28 height 28
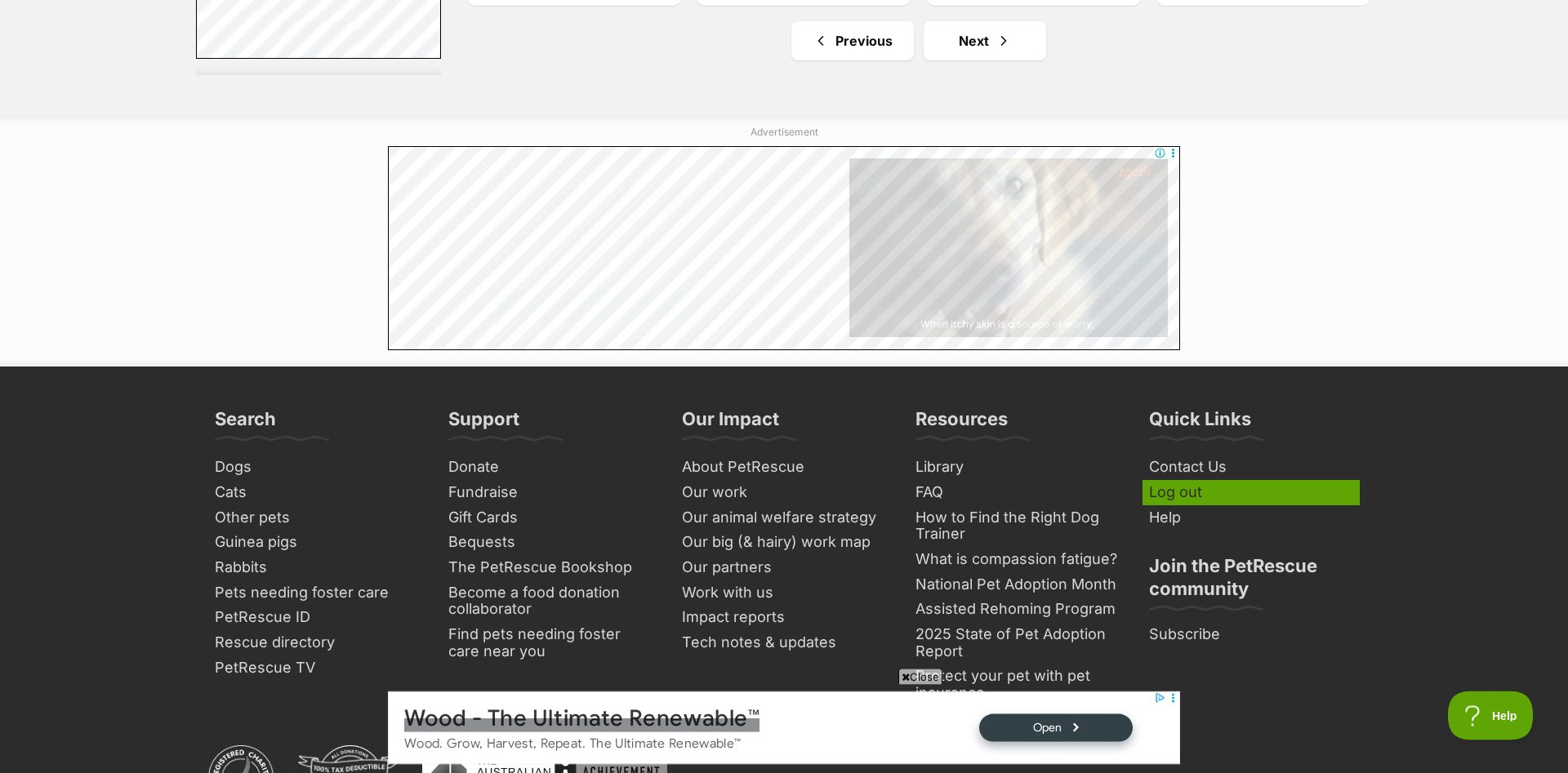
scroll to position [8908, 0]
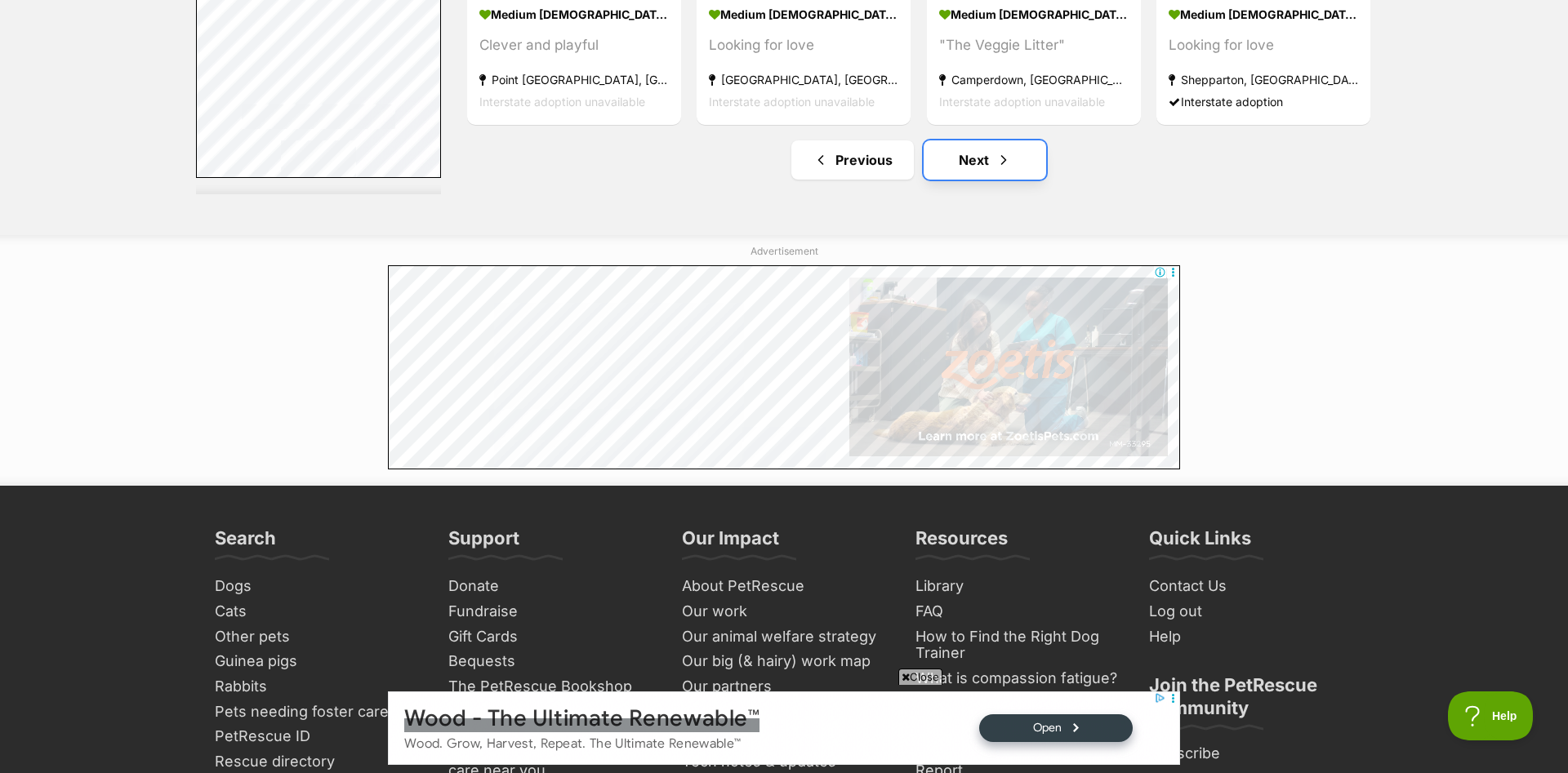
click at [967, 160] on link "Next" at bounding box center [985, 160] width 123 height 39
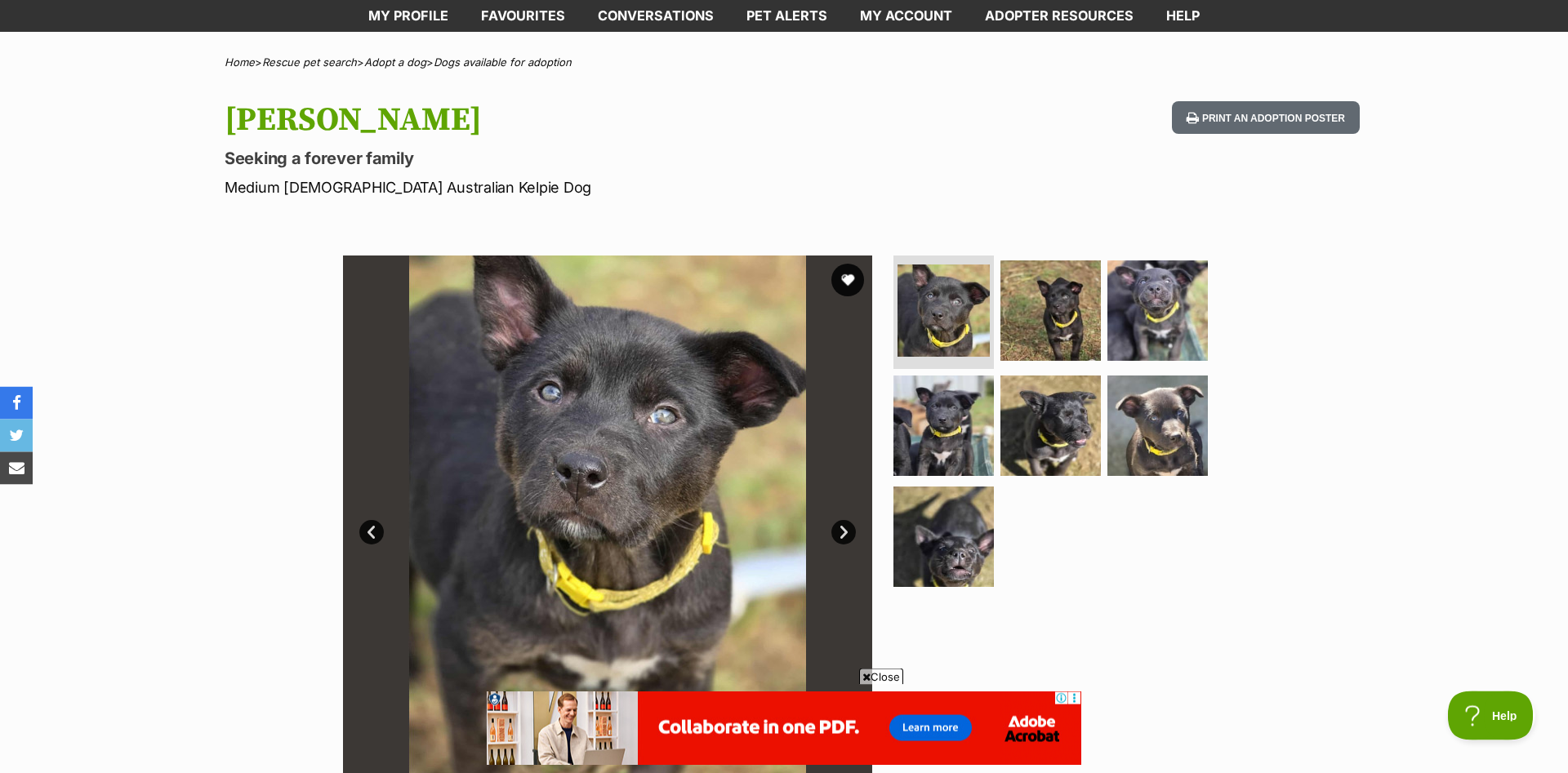
scroll to position [83, 0]
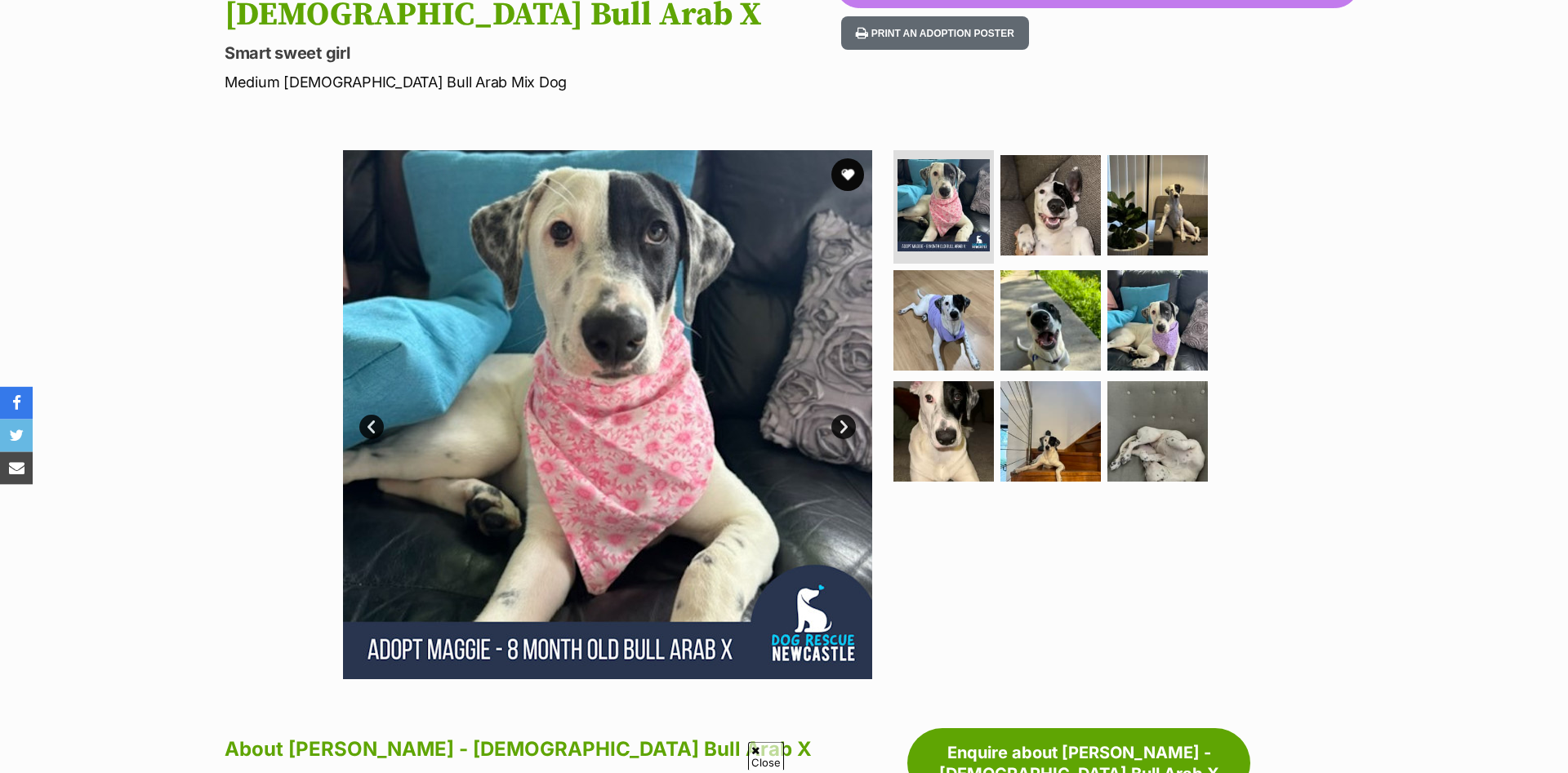
scroll to position [249, 0]
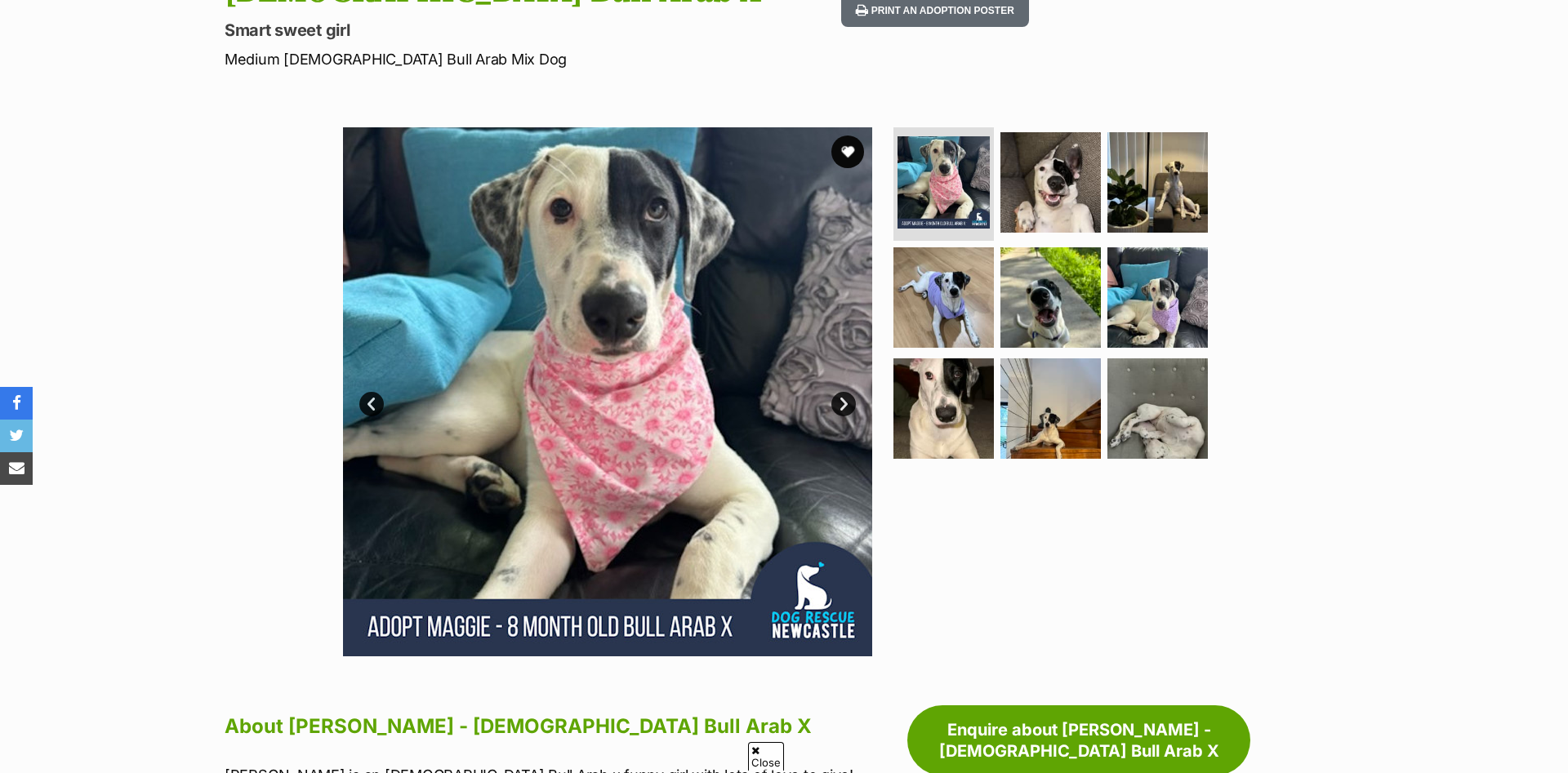
click at [851, 392] on link "Next" at bounding box center [843, 404] width 25 height 25
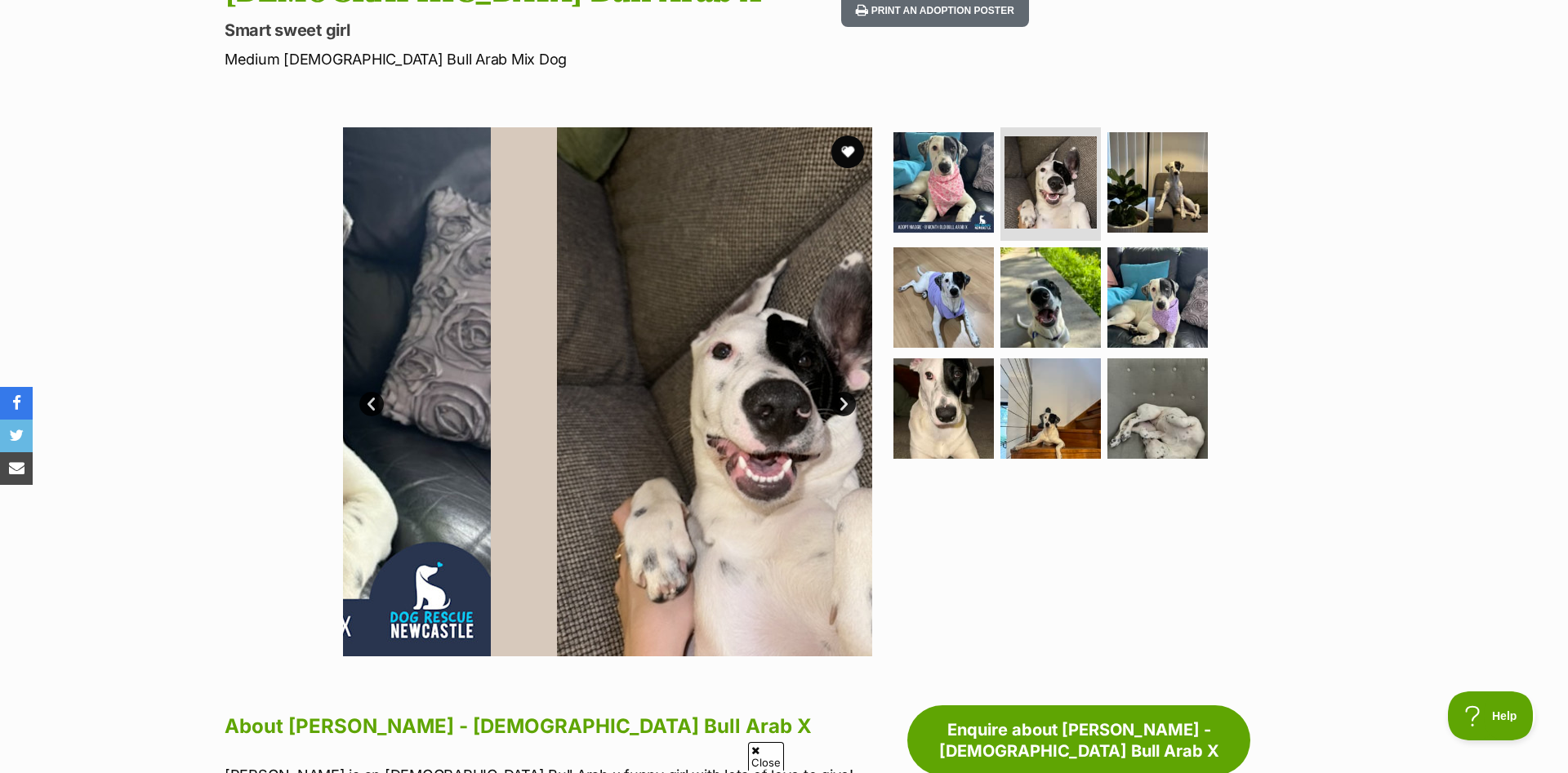
scroll to position [0, 0]
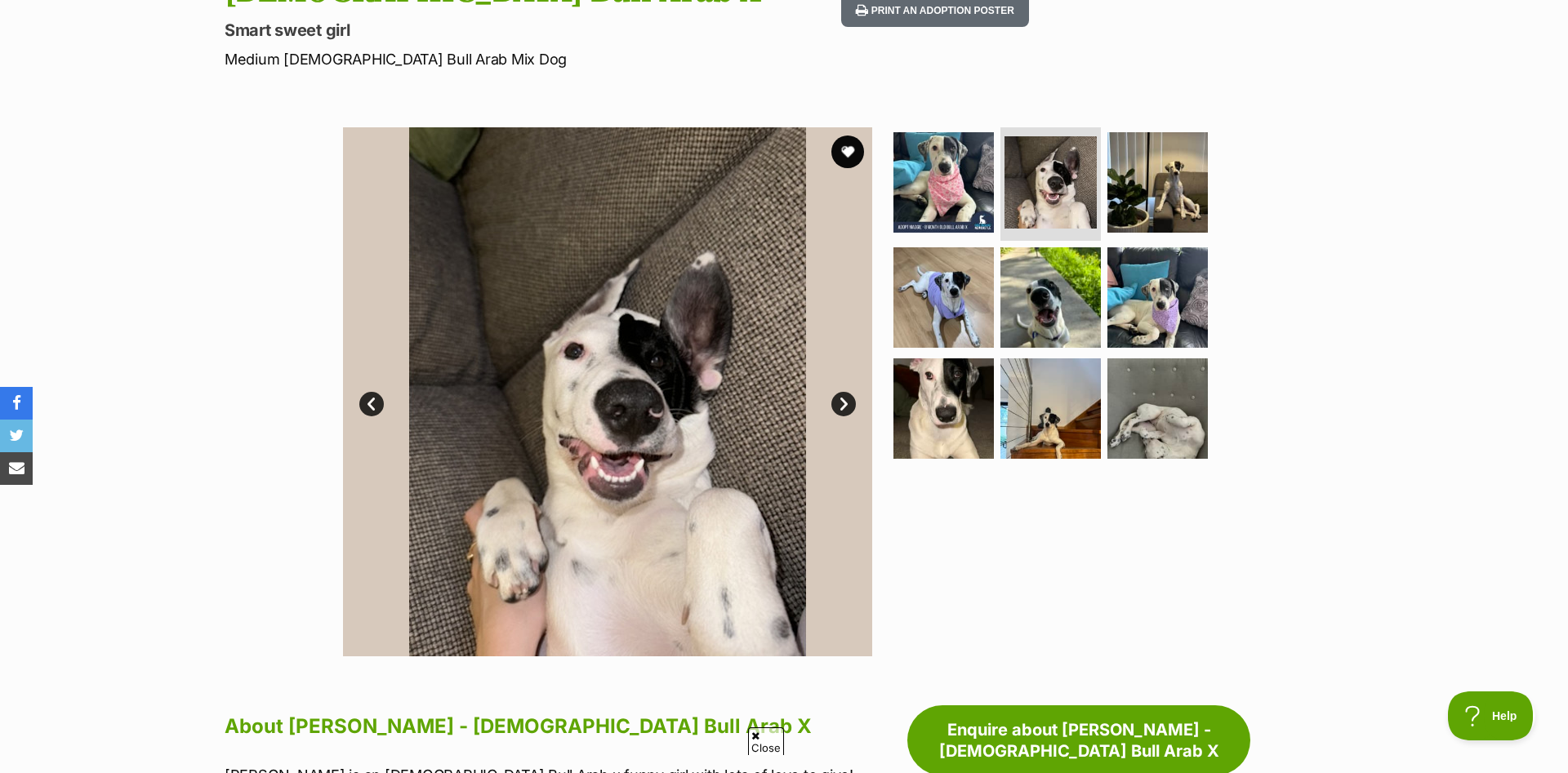
click at [842, 392] on link "Next" at bounding box center [843, 404] width 25 height 25
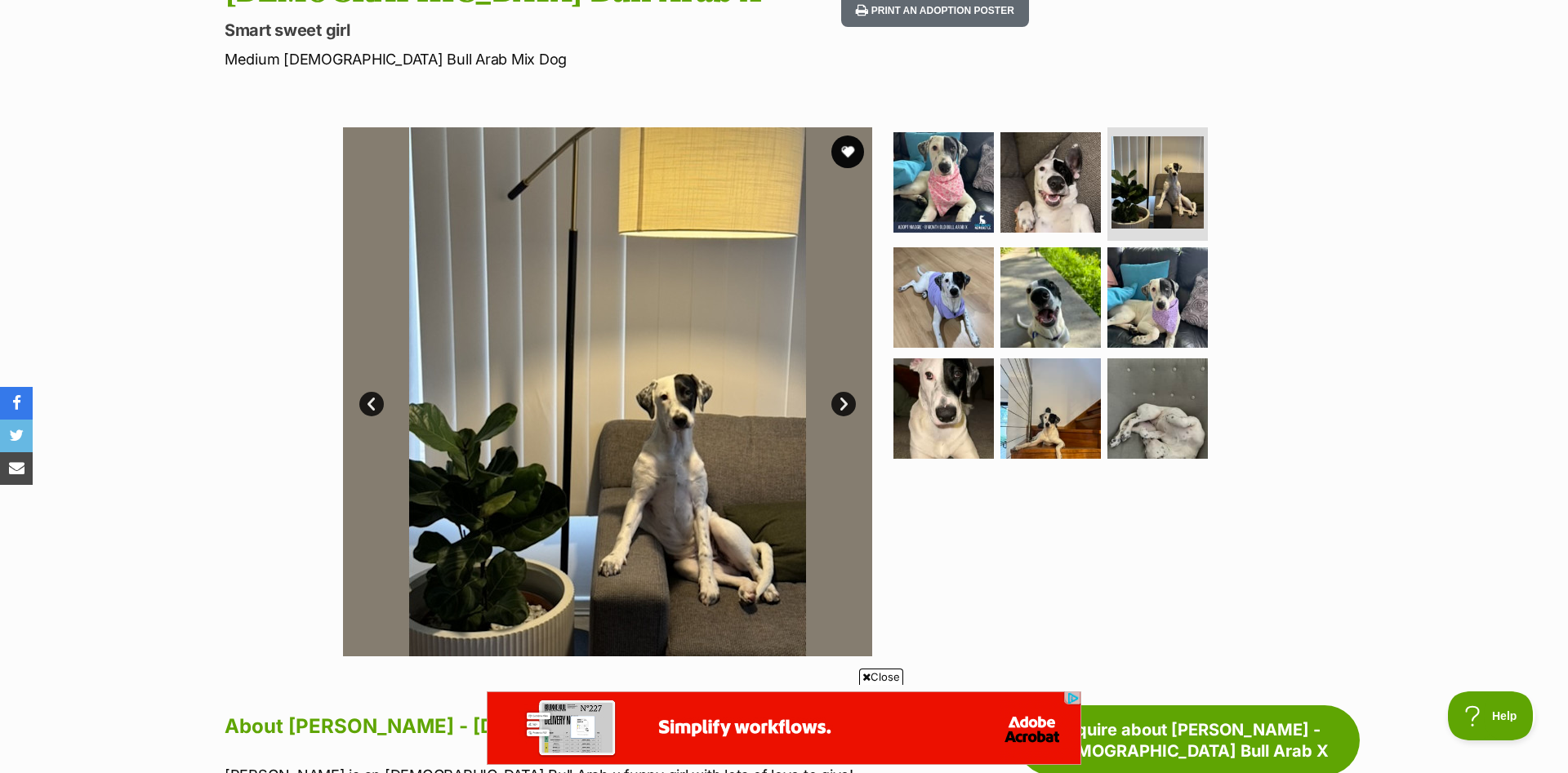
click at [842, 392] on link "Next" at bounding box center [843, 404] width 25 height 25
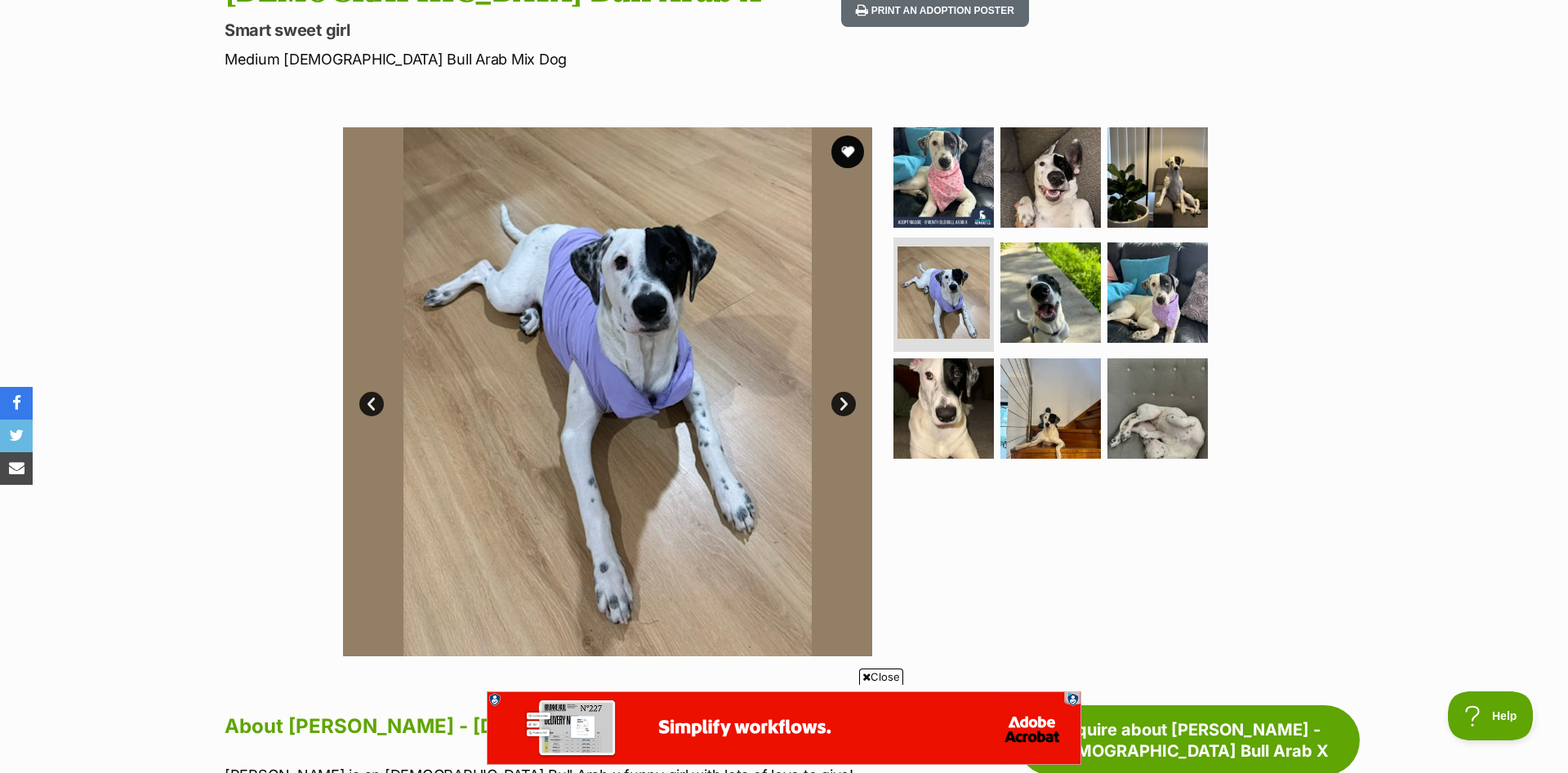
click at [842, 392] on link "Next" at bounding box center [843, 404] width 25 height 25
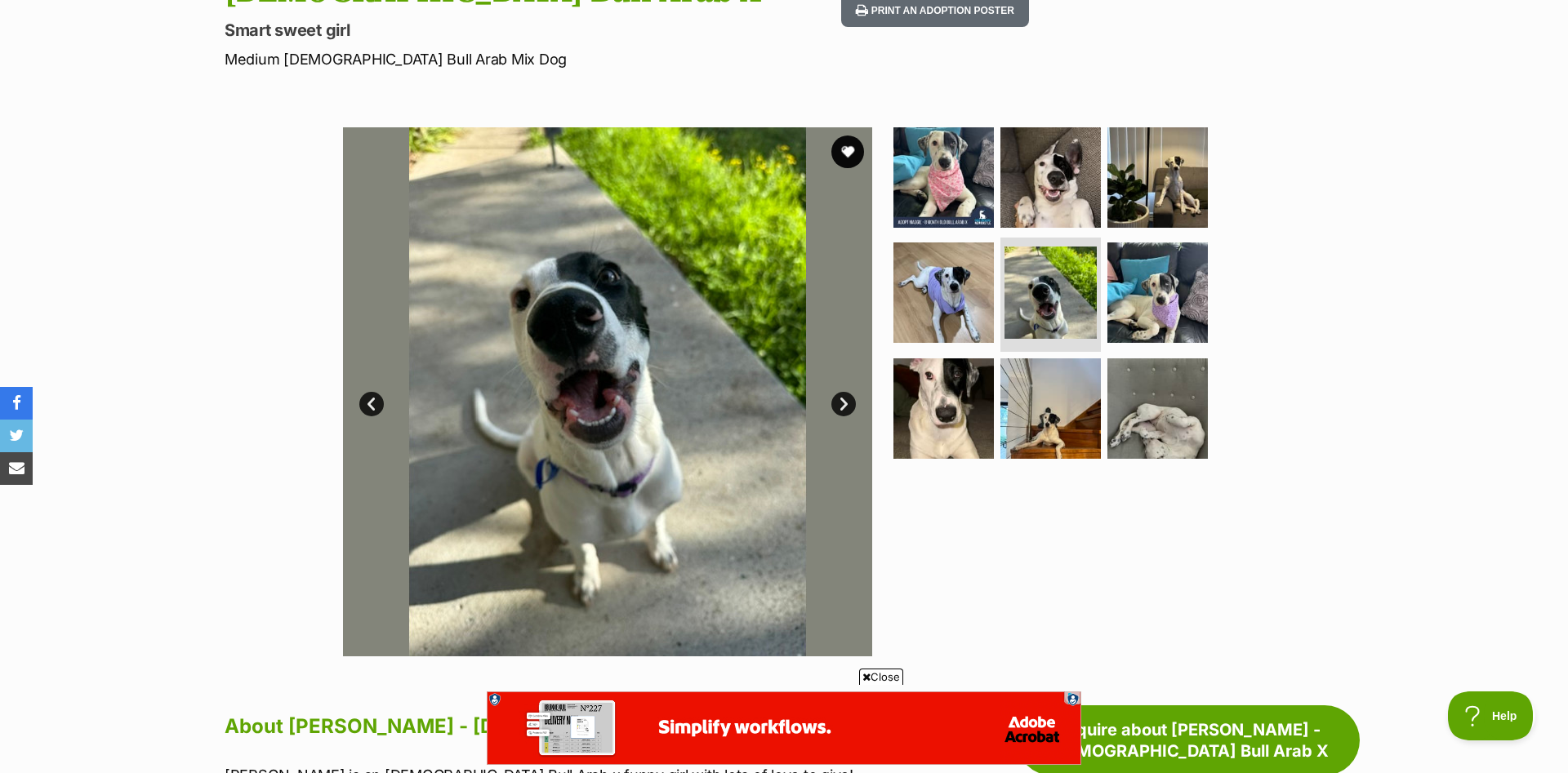
click at [842, 392] on link "Next" at bounding box center [843, 404] width 25 height 25
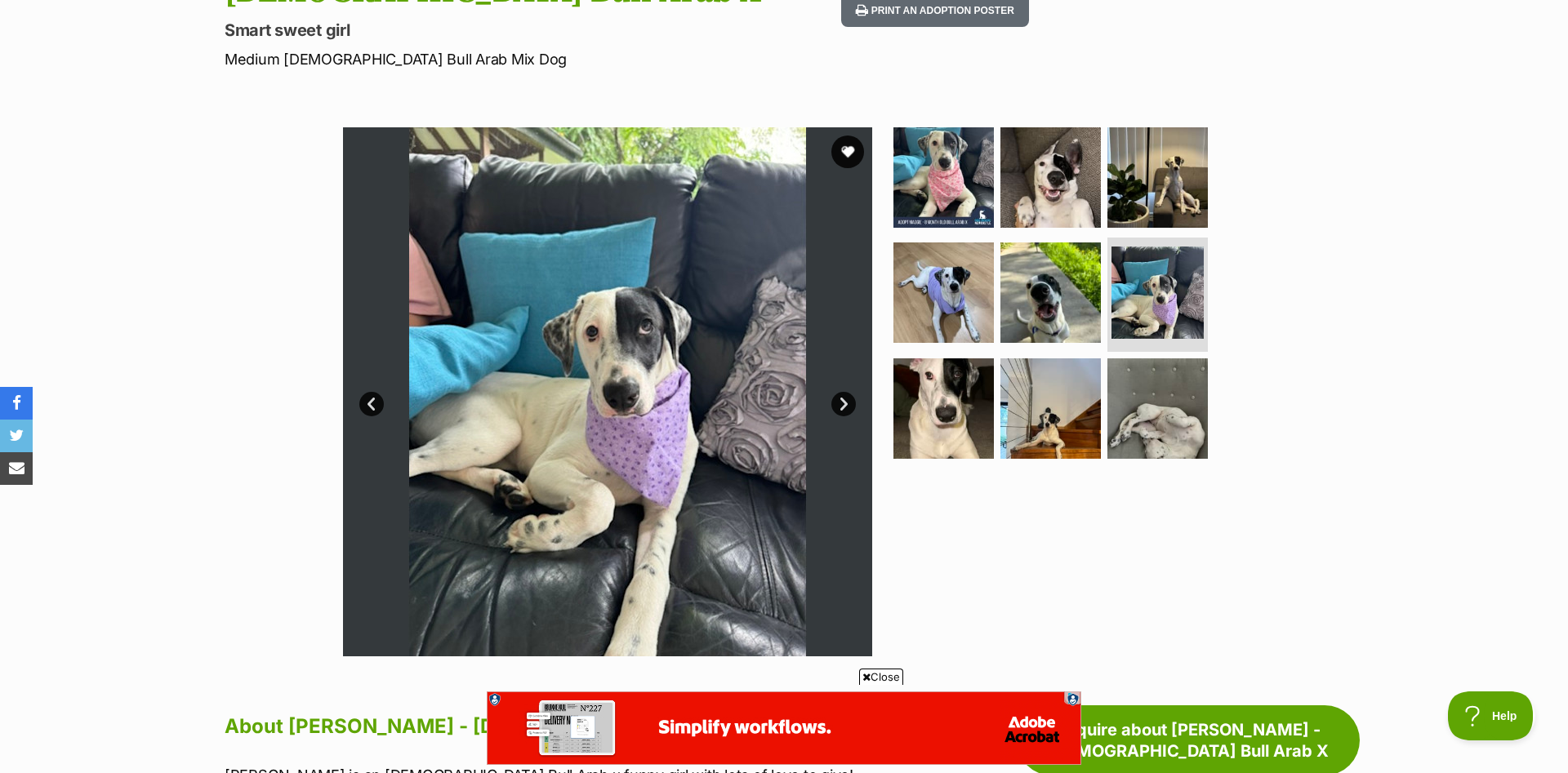
click at [842, 392] on link "Next" at bounding box center [843, 404] width 25 height 25
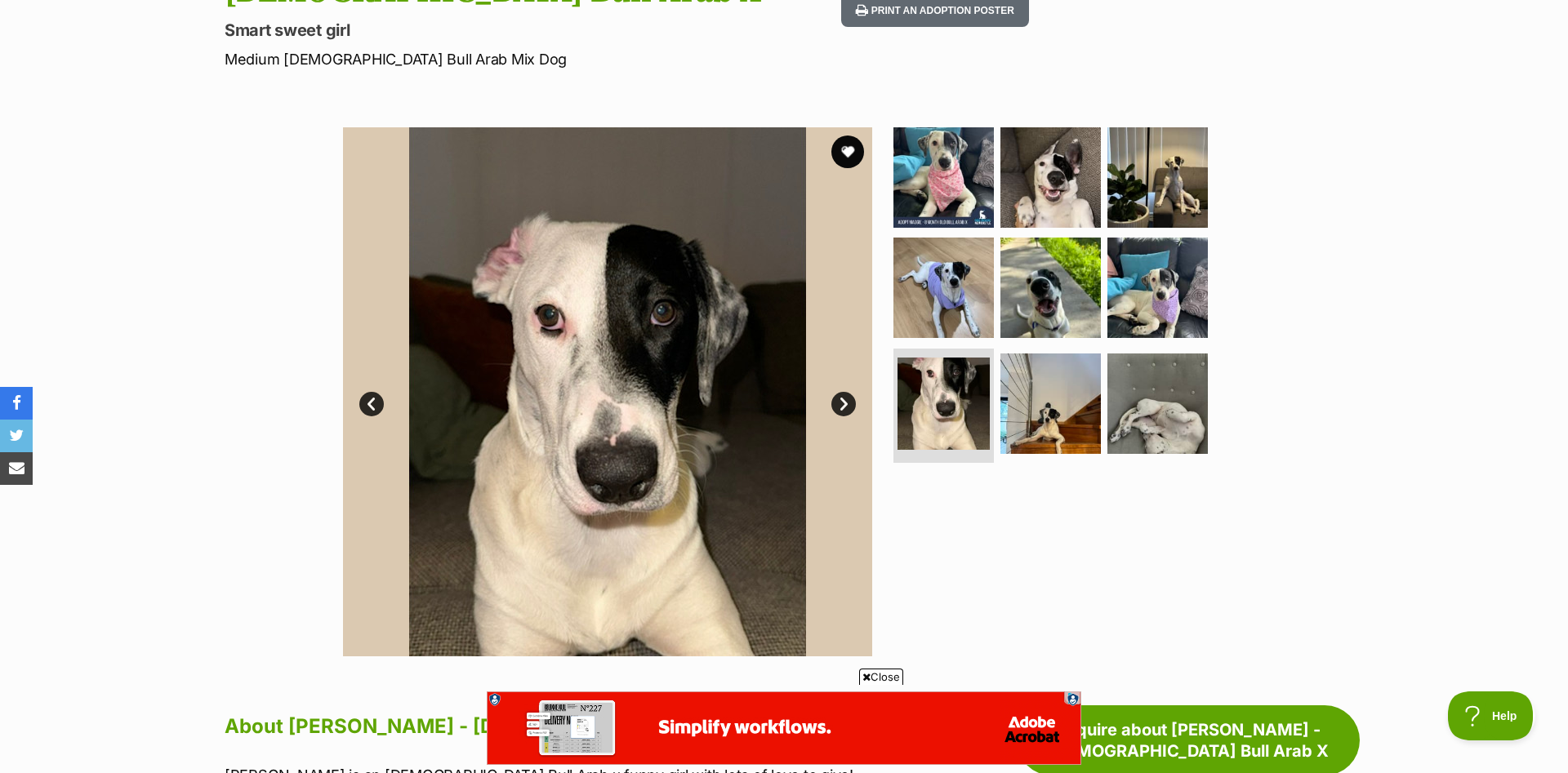
click at [842, 392] on link "Next" at bounding box center [843, 404] width 25 height 25
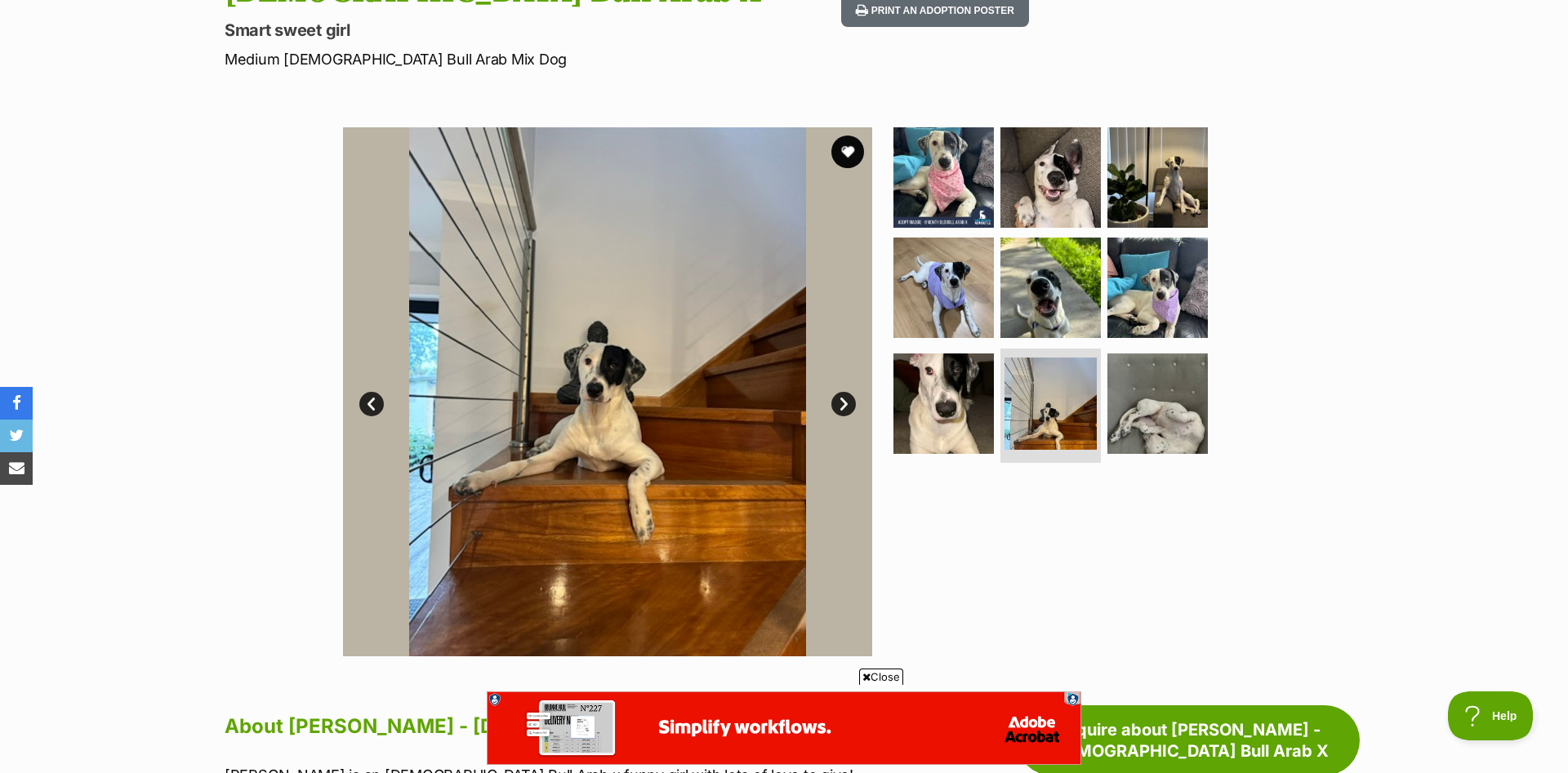
click at [842, 392] on link "Next" at bounding box center [843, 404] width 25 height 25
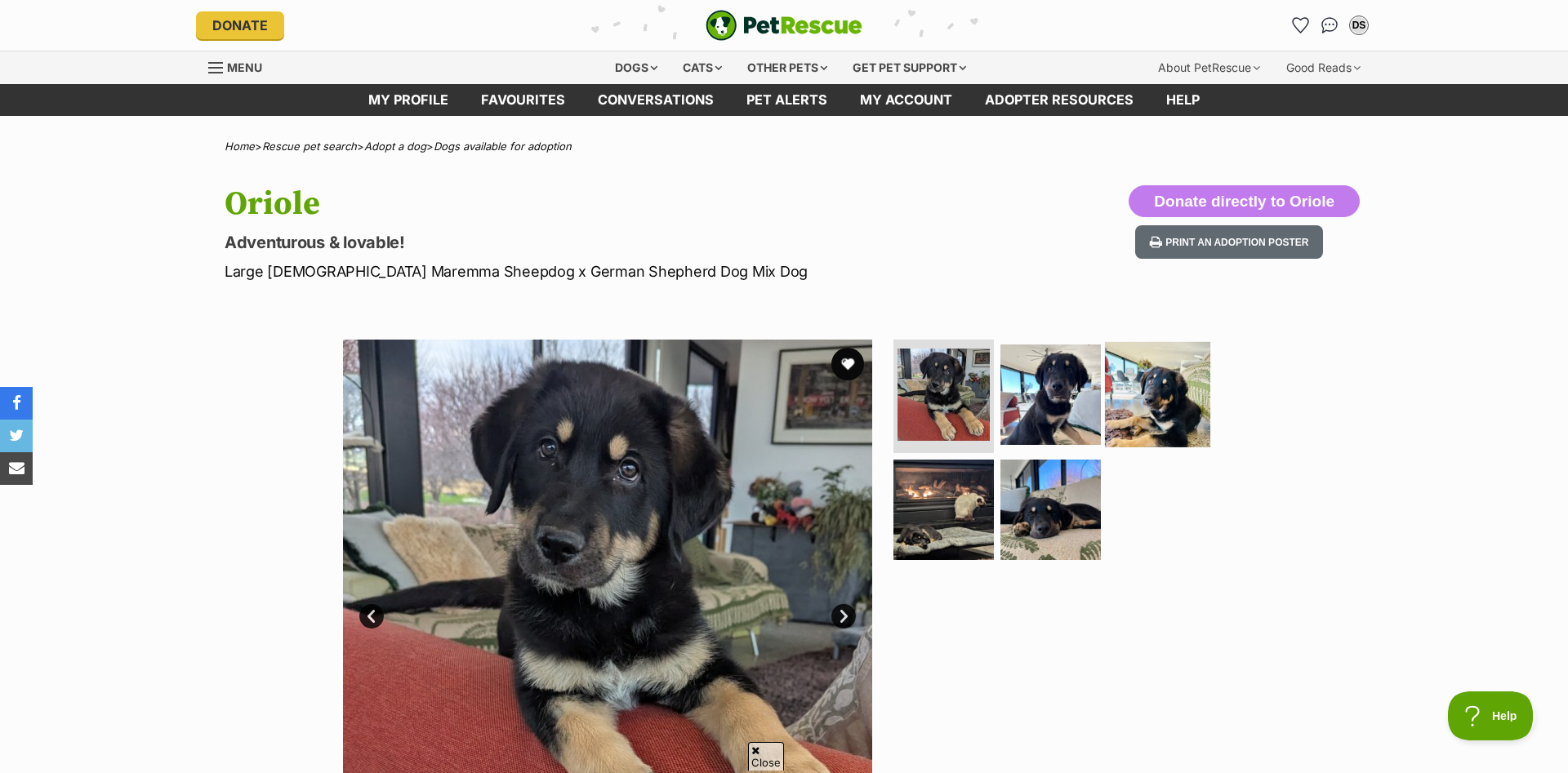
scroll to position [166, 0]
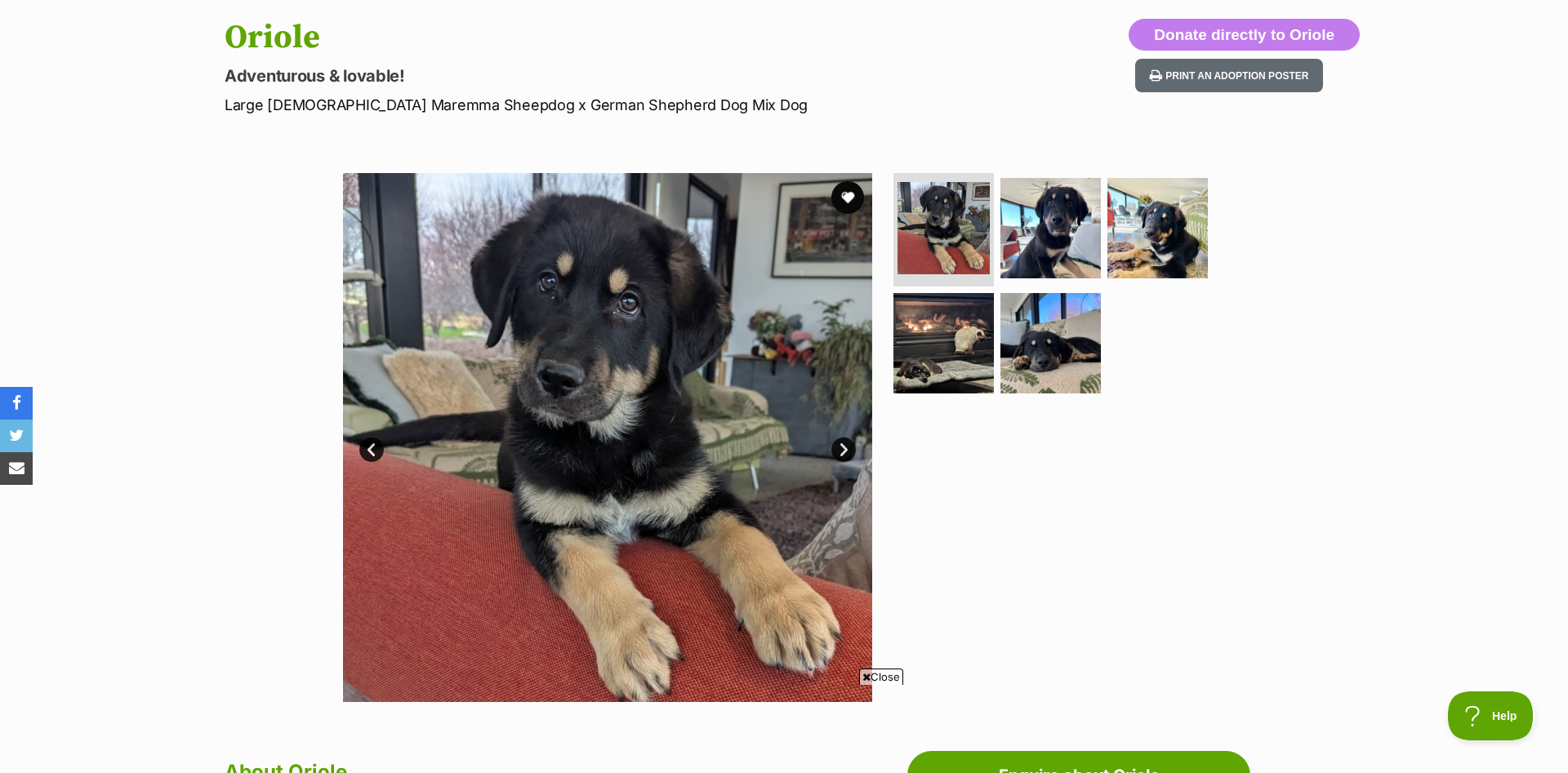
click at [836, 450] on link "Next" at bounding box center [843, 450] width 25 height 25
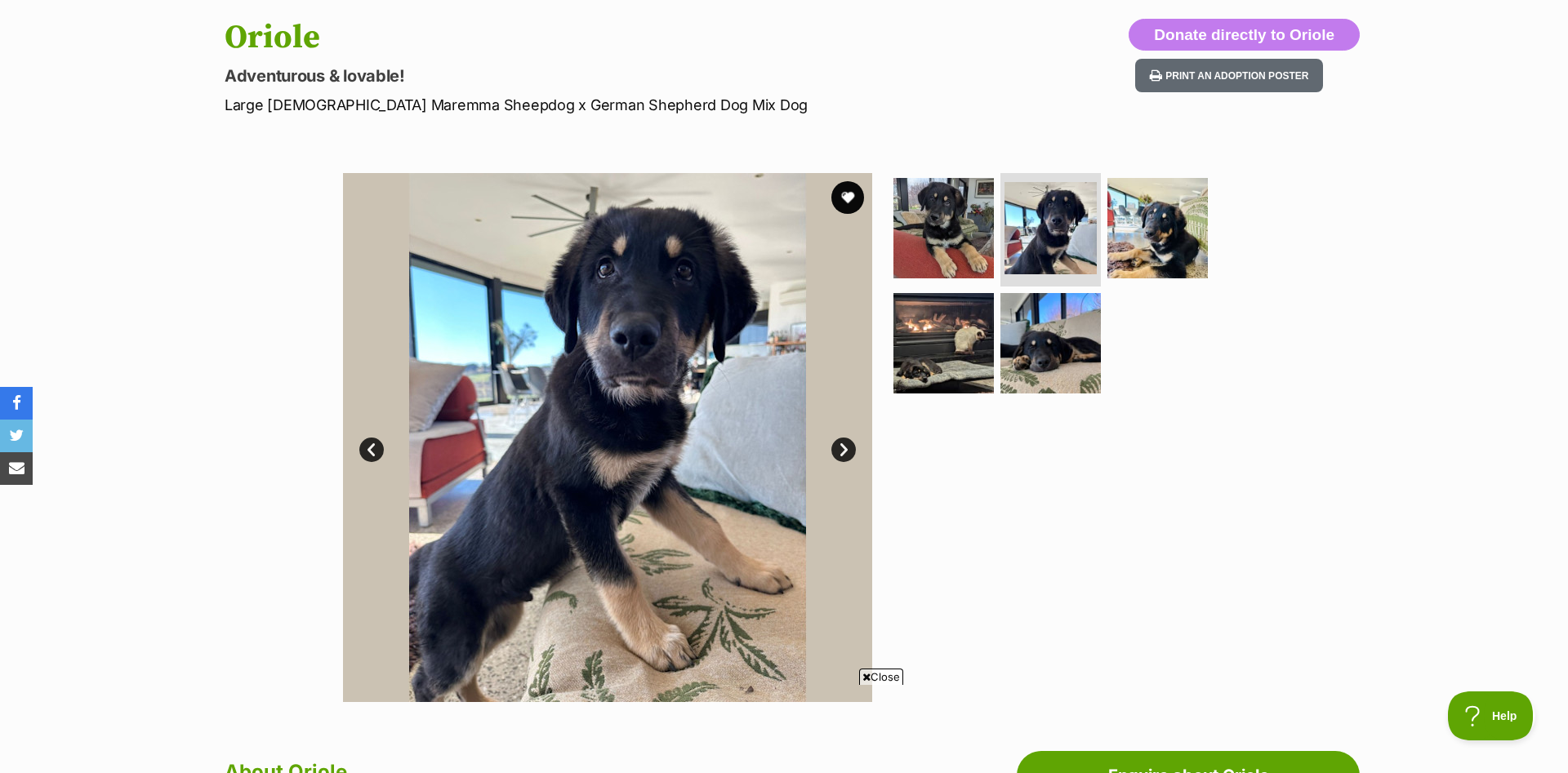
click at [844, 450] on link "Next" at bounding box center [843, 450] width 25 height 25
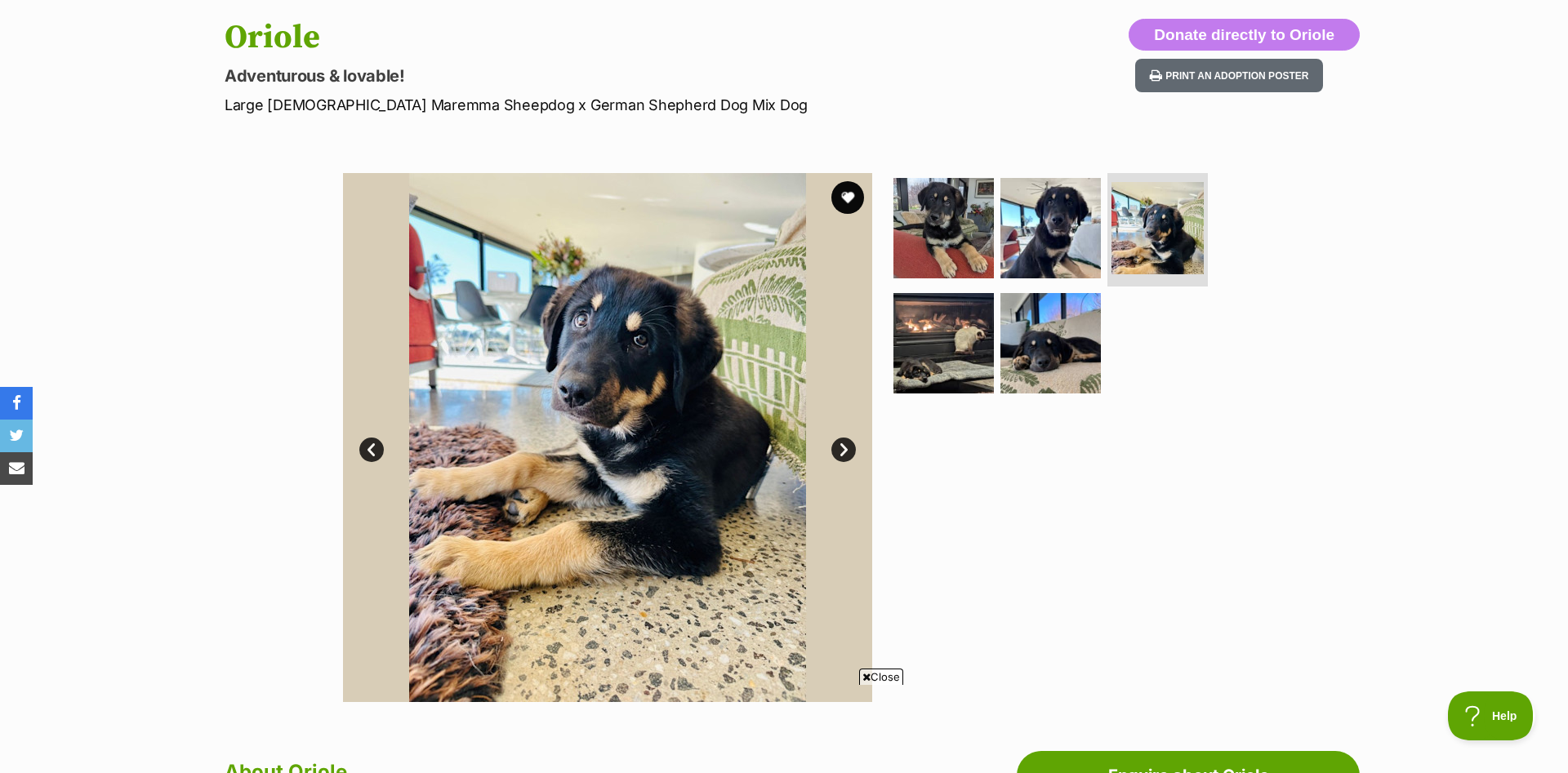
click at [844, 450] on link "Next" at bounding box center [843, 450] width 25 height 25
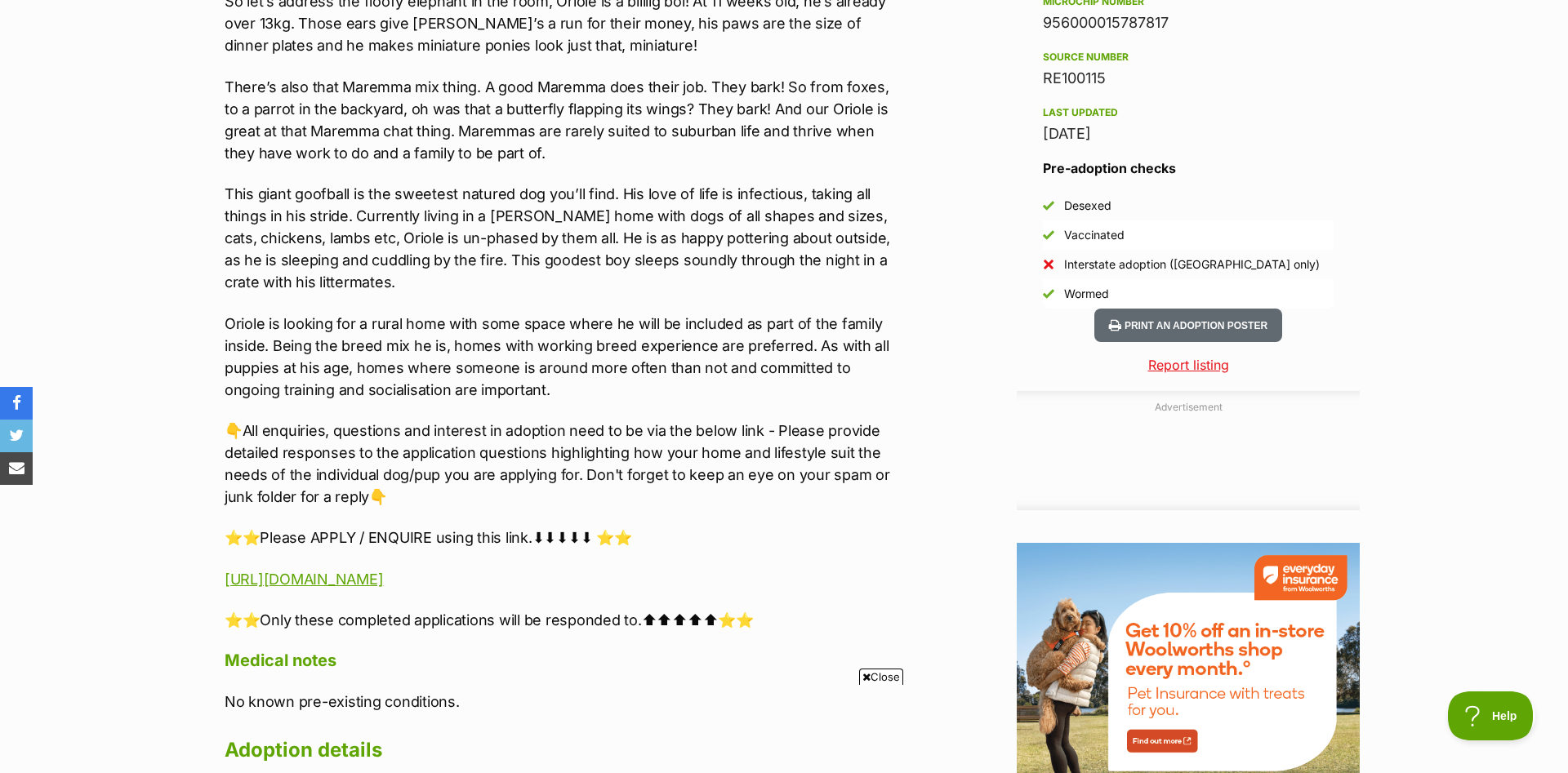
scroll to position [0, 0]
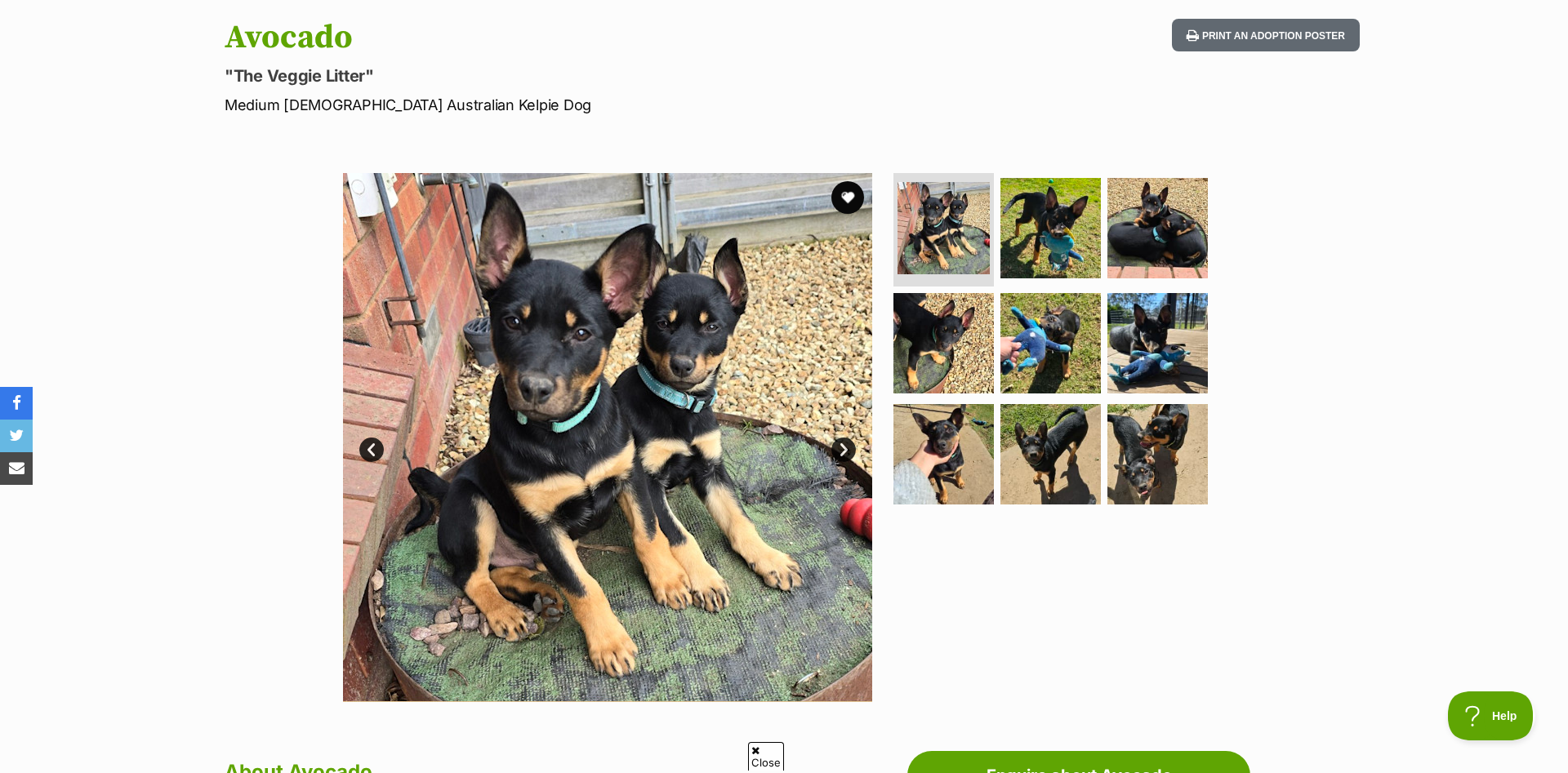
click at [856, 450] on img at bounding box center [607, 437] width 529 height 529
click at [849, 452] on link "Next" at bounding box center [843, 450] width 25 height 25
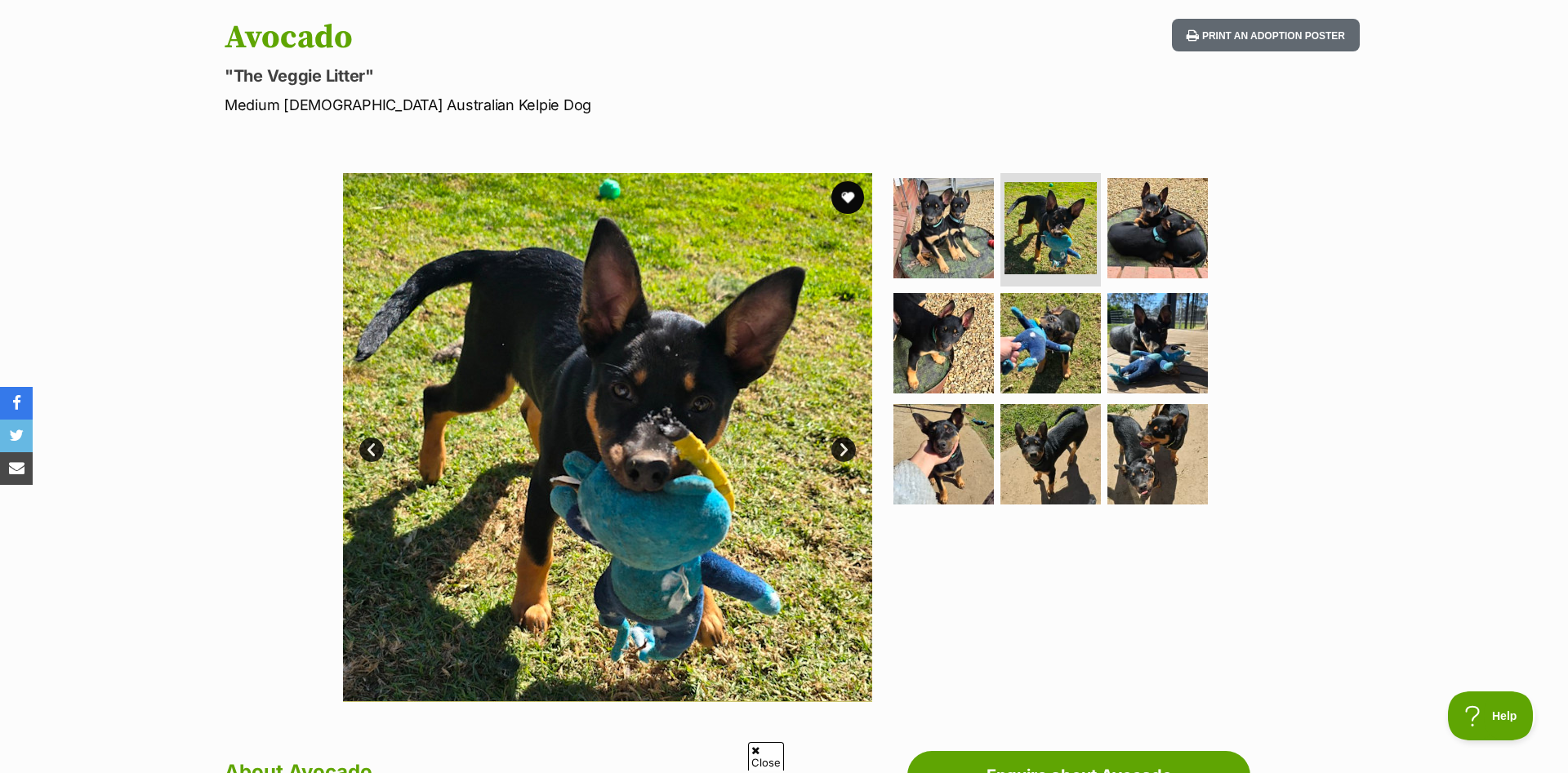
click at [849, 452] on link "Next" at bounding box center [843, 450] width 25 height 25
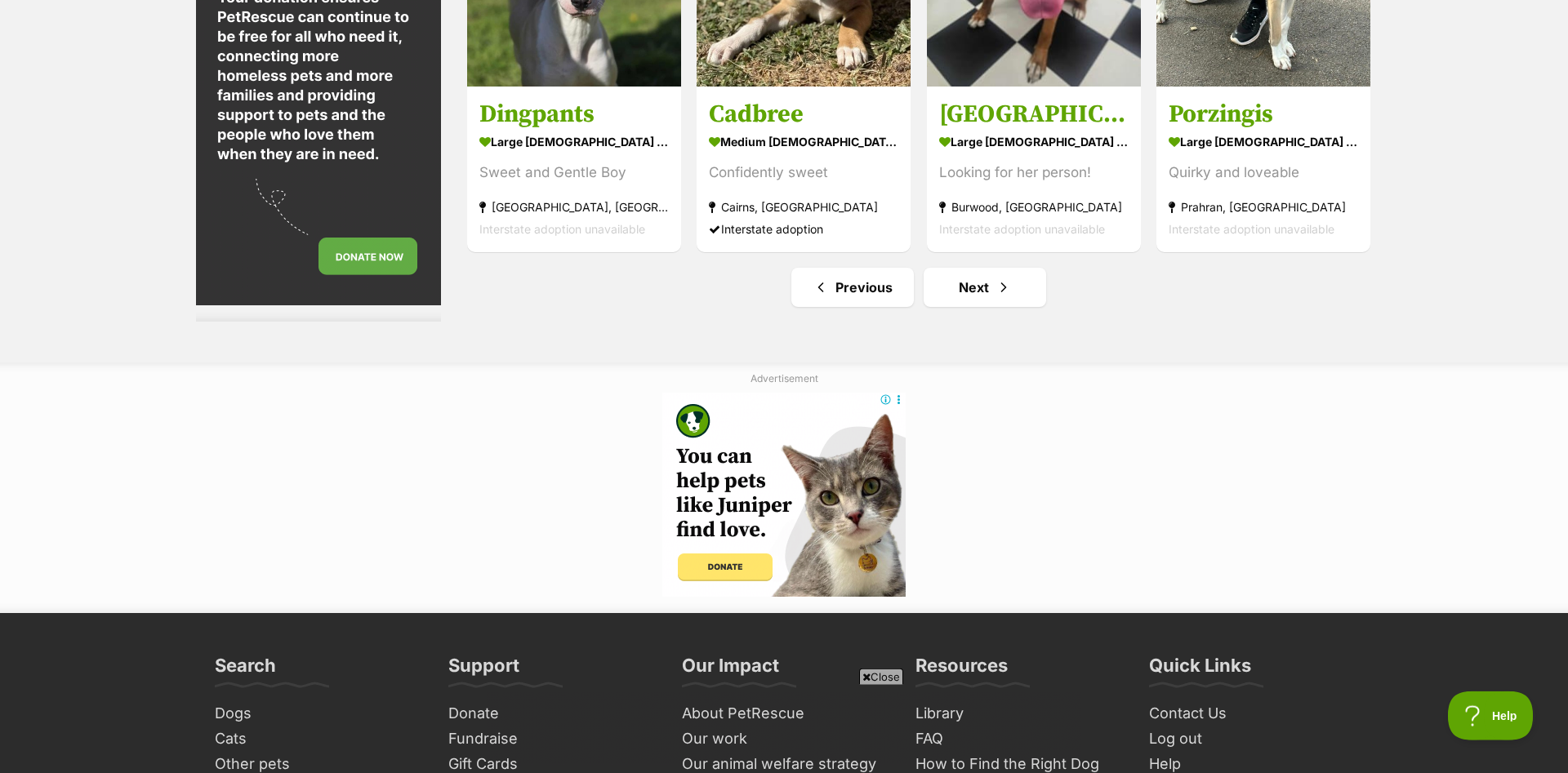
scroll to position [7992, 0]
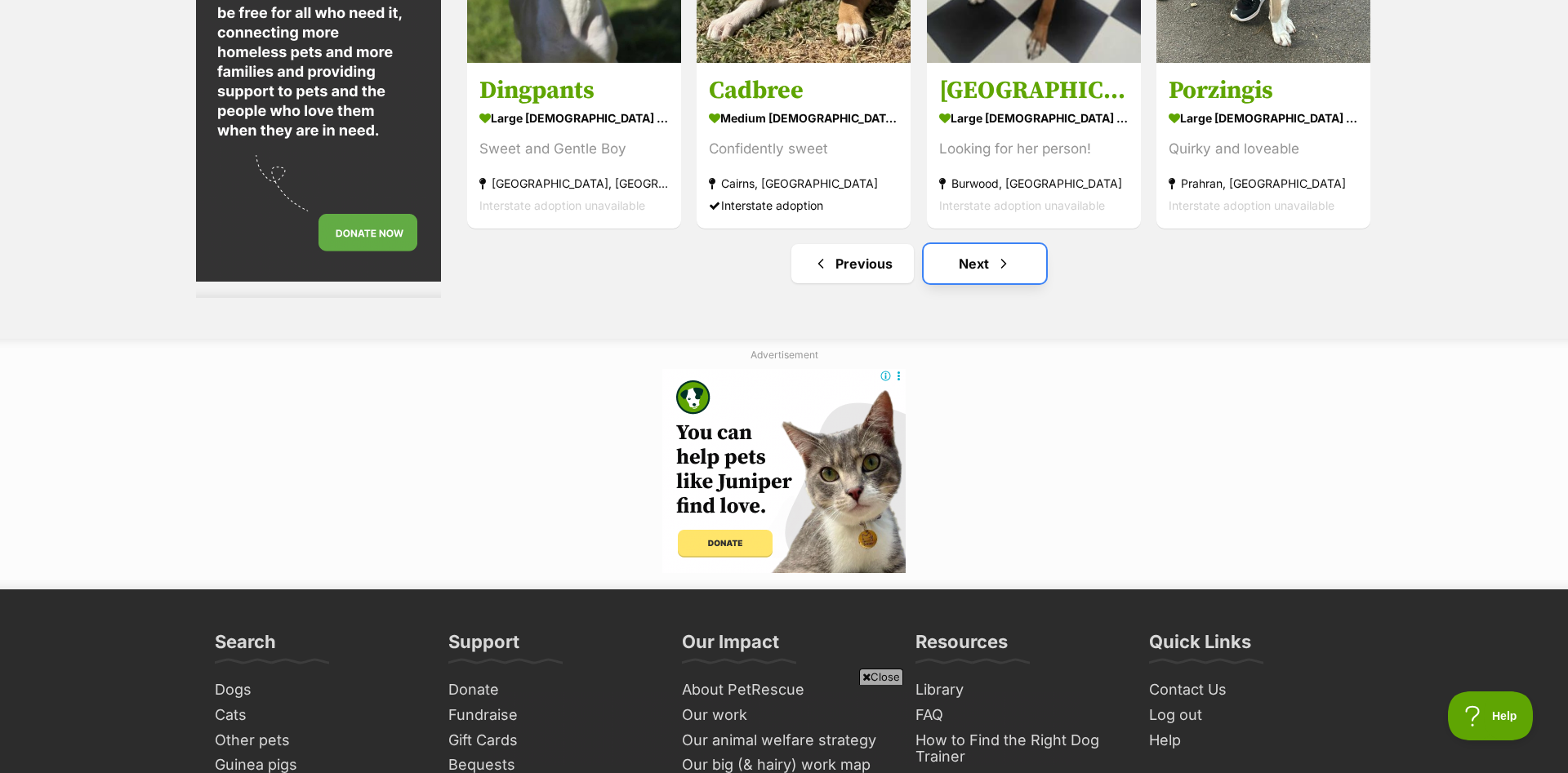
click at [991, 257] on link "Next" at bounding box center [985, 263] width 123 height 39
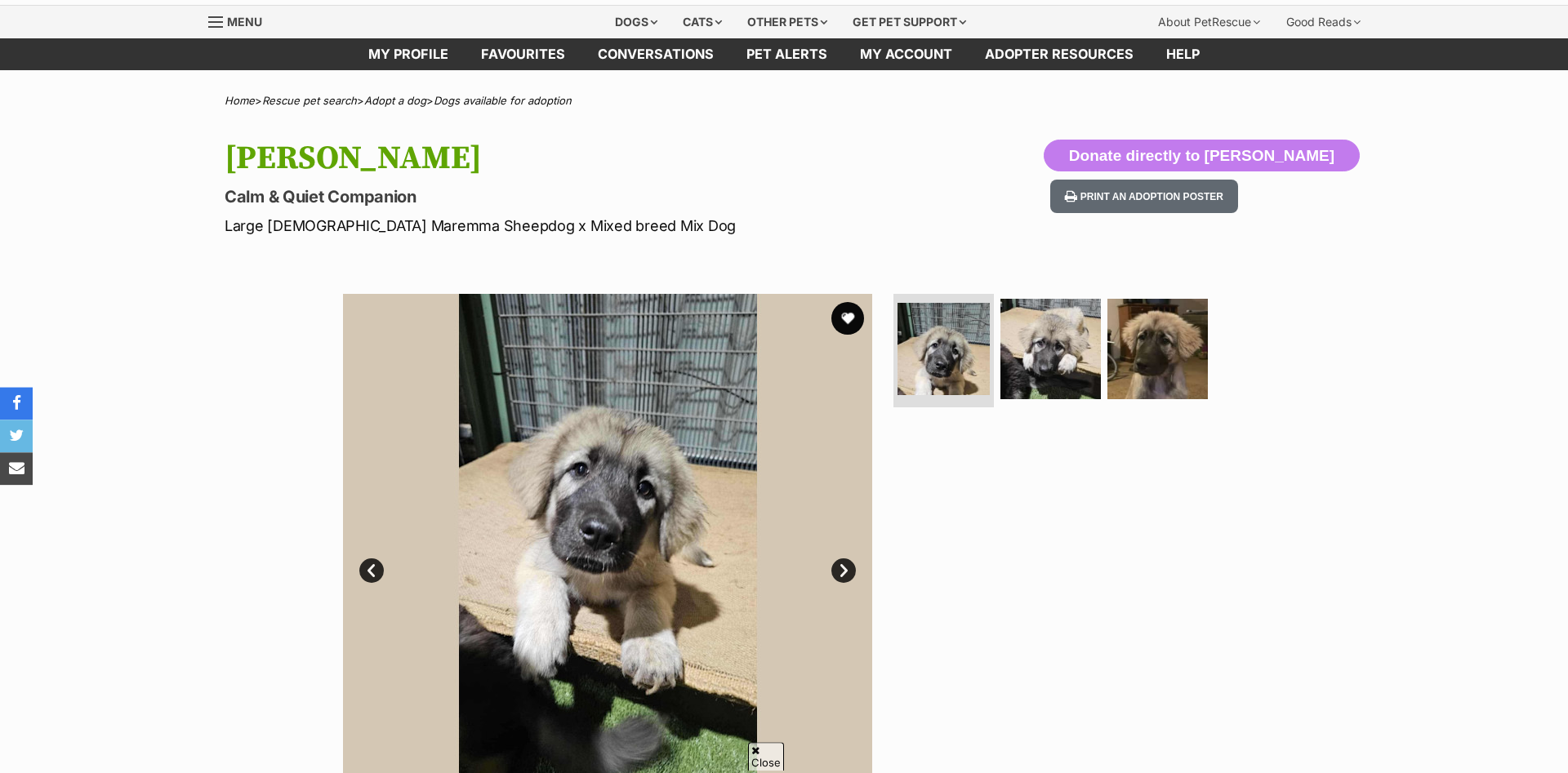
scroll to position [166, 0]
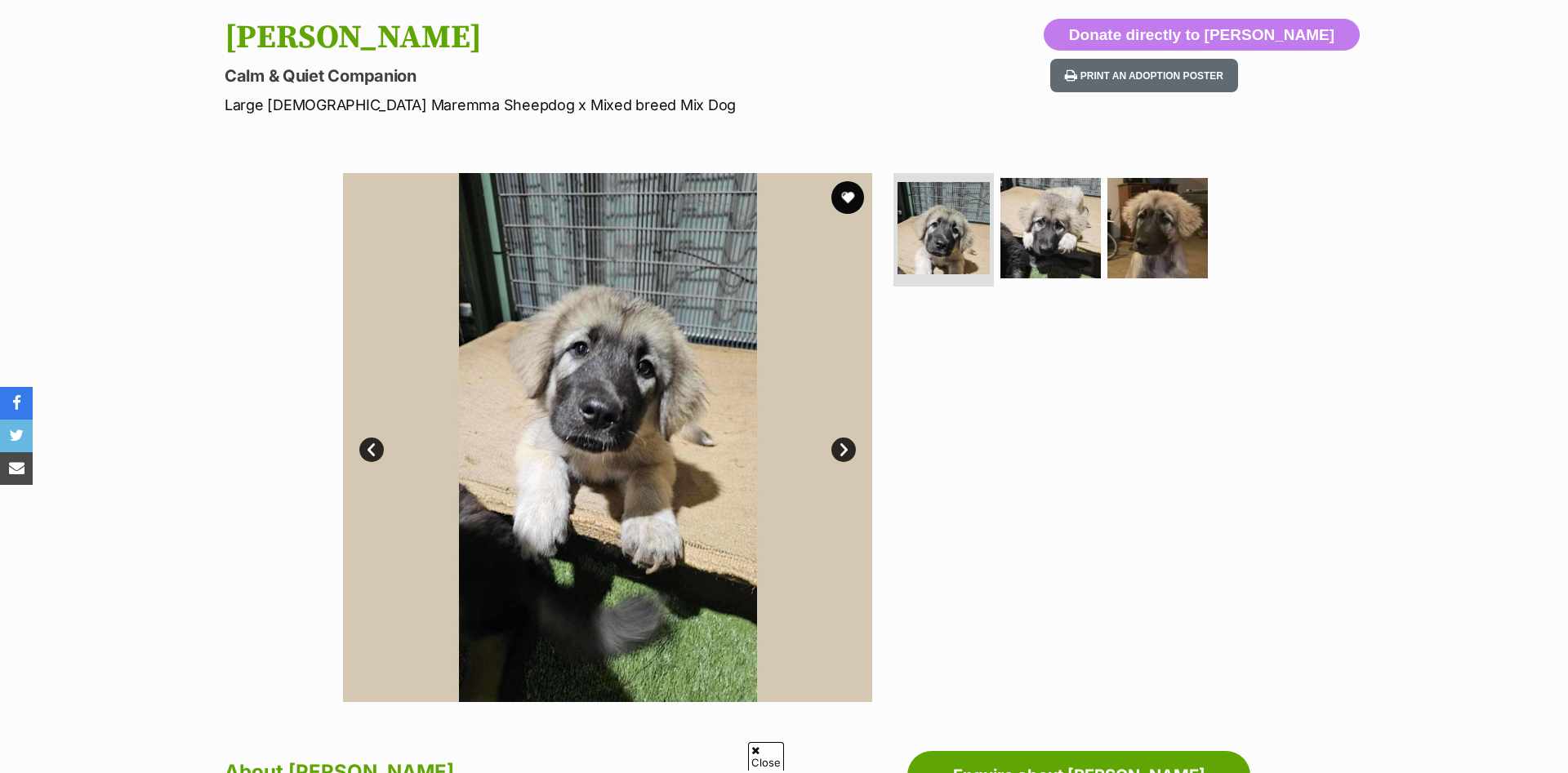
click at [844, 442] on link "Next" at bounding box center [843, 450] width 25 height 25
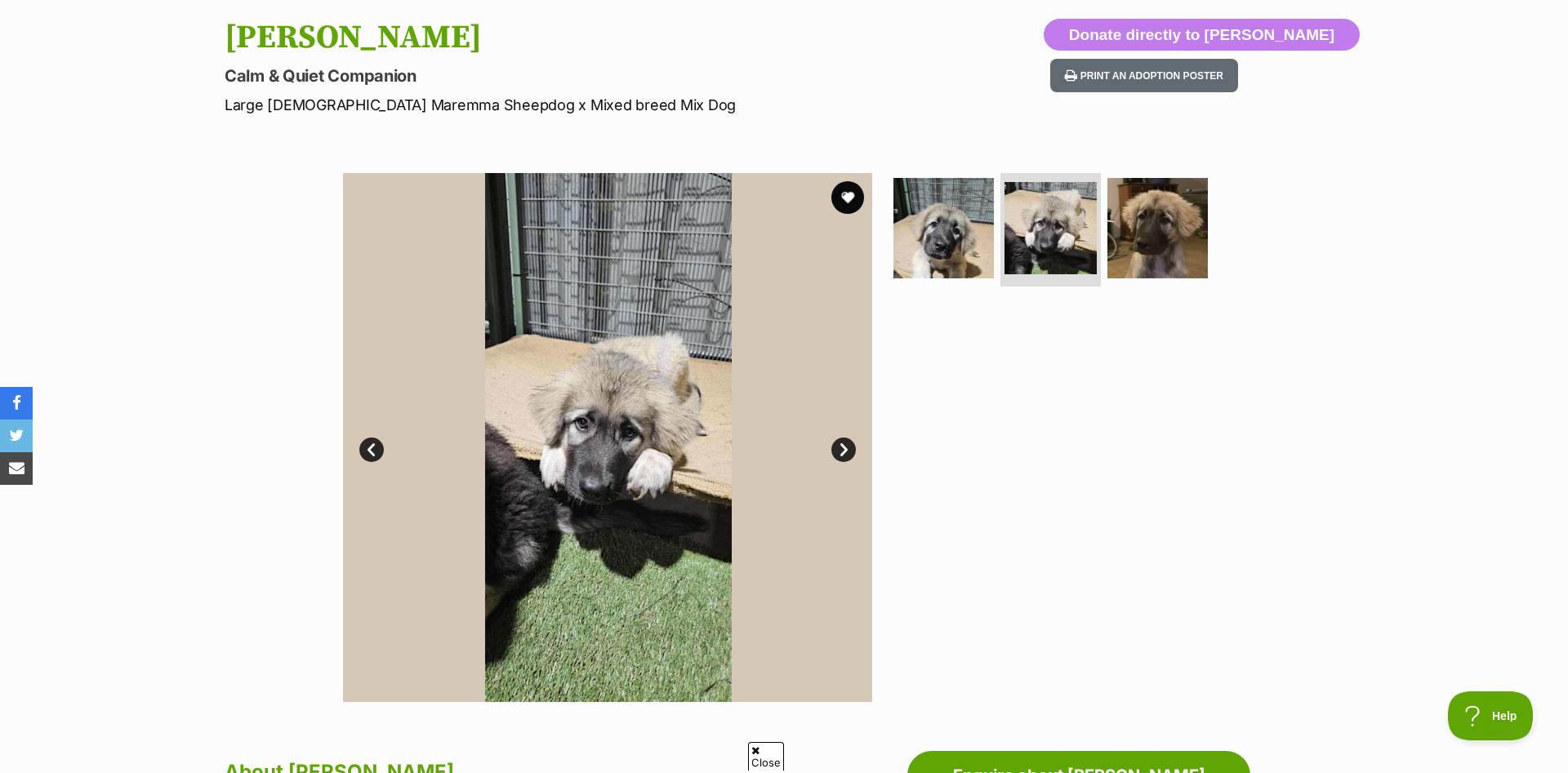
scroll to position [0, 0]
click at [844, 448] on link "Next" at bounding box center [843, 450] width 25 height 25
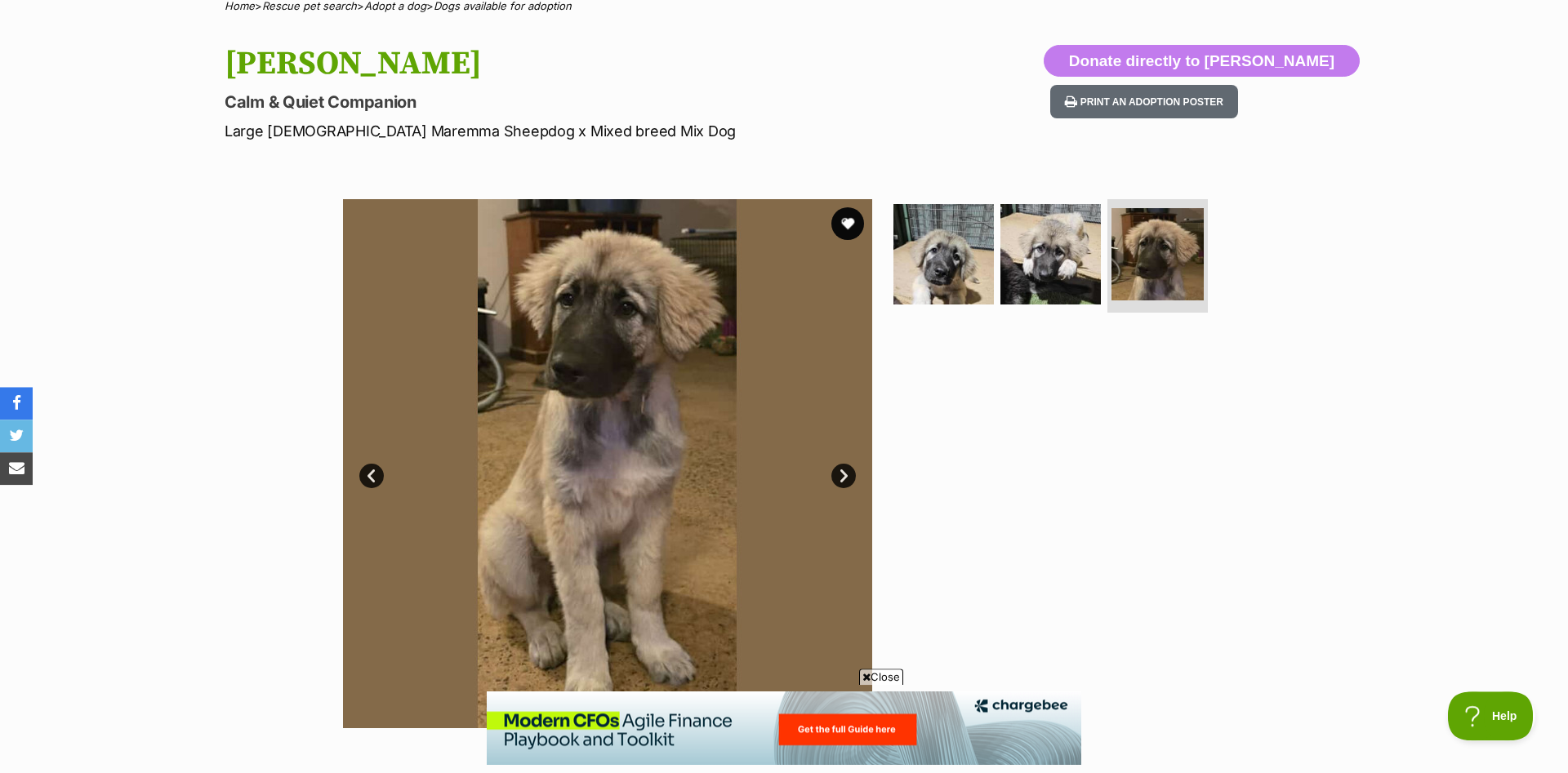
scroll to position [83, 0]
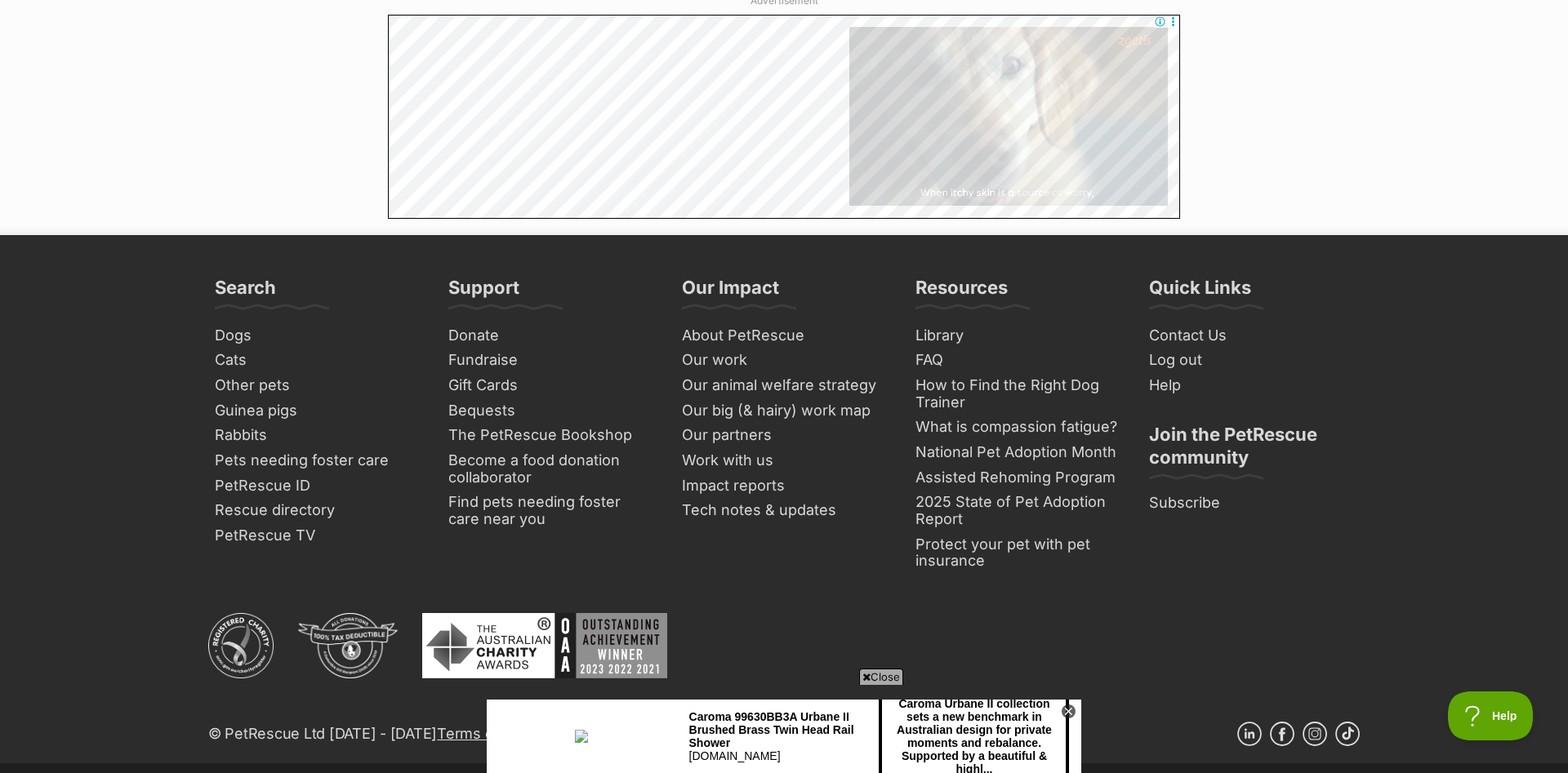
scroll to position [8658, 0]
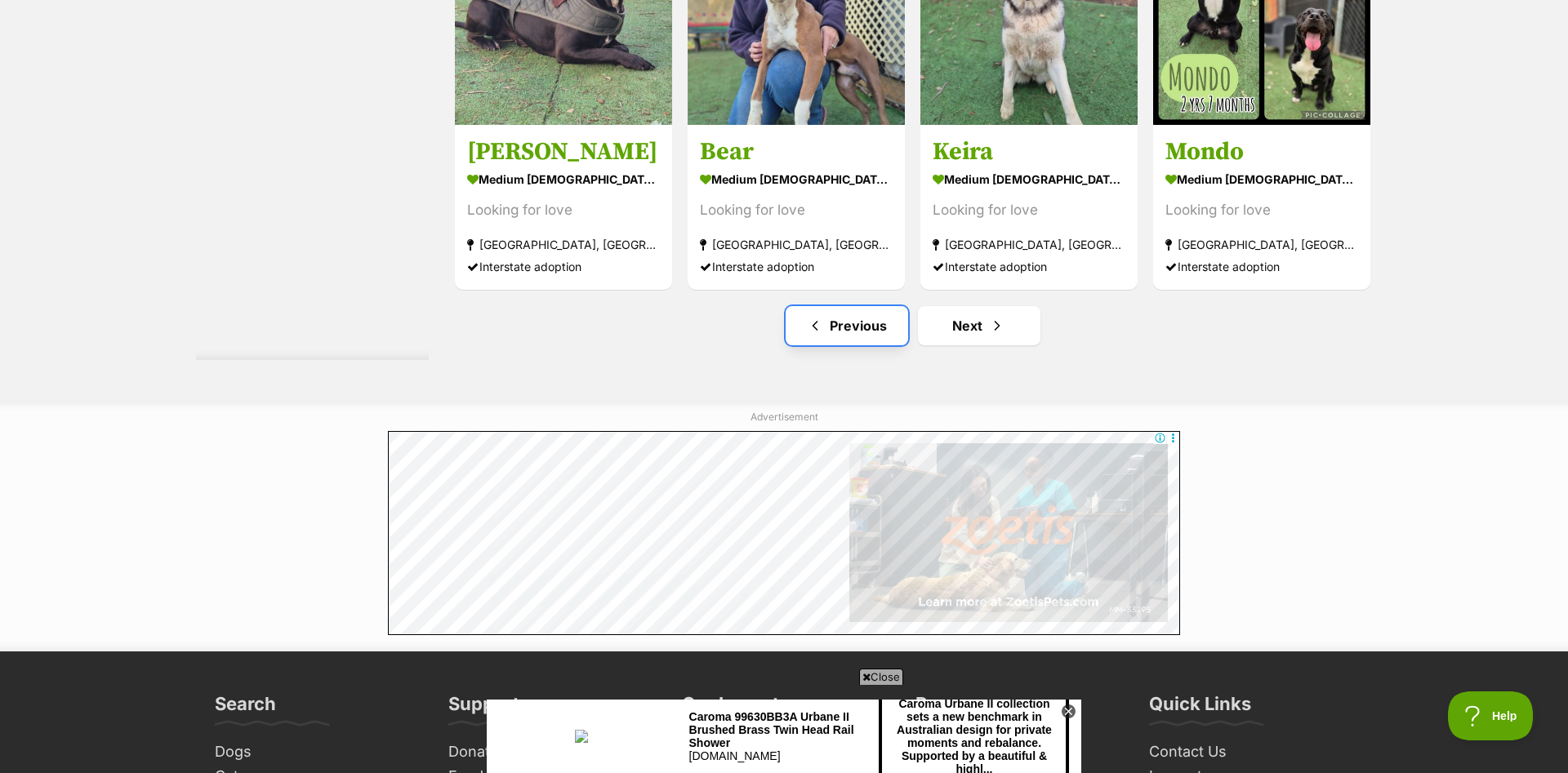
click at [807, 334] on span "Previous page" at bounding box center [816, 325] width 16 height 19
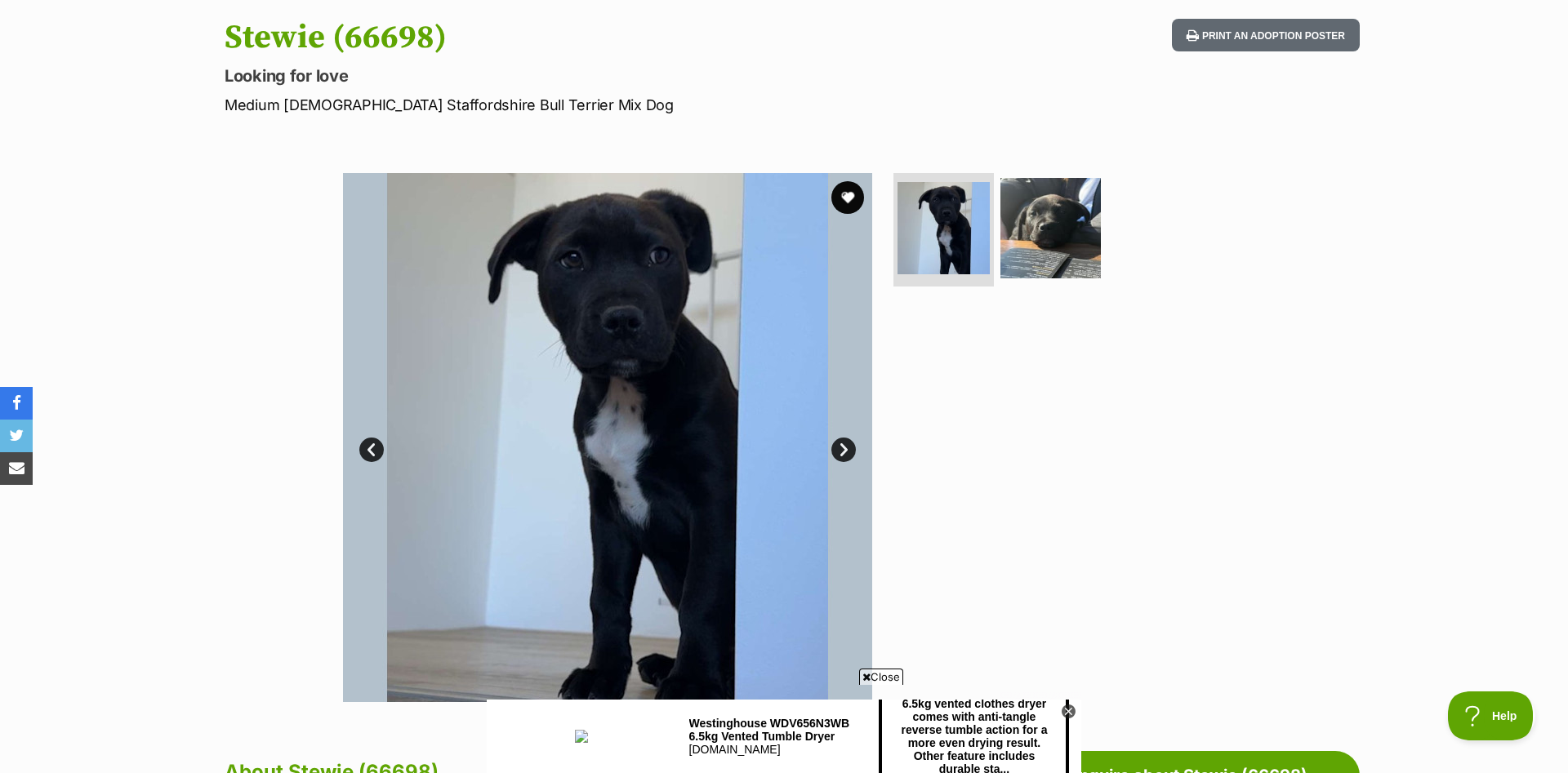
click at [848, 448] on link "Next" at bounding box center [843, 450] width 25 height 25
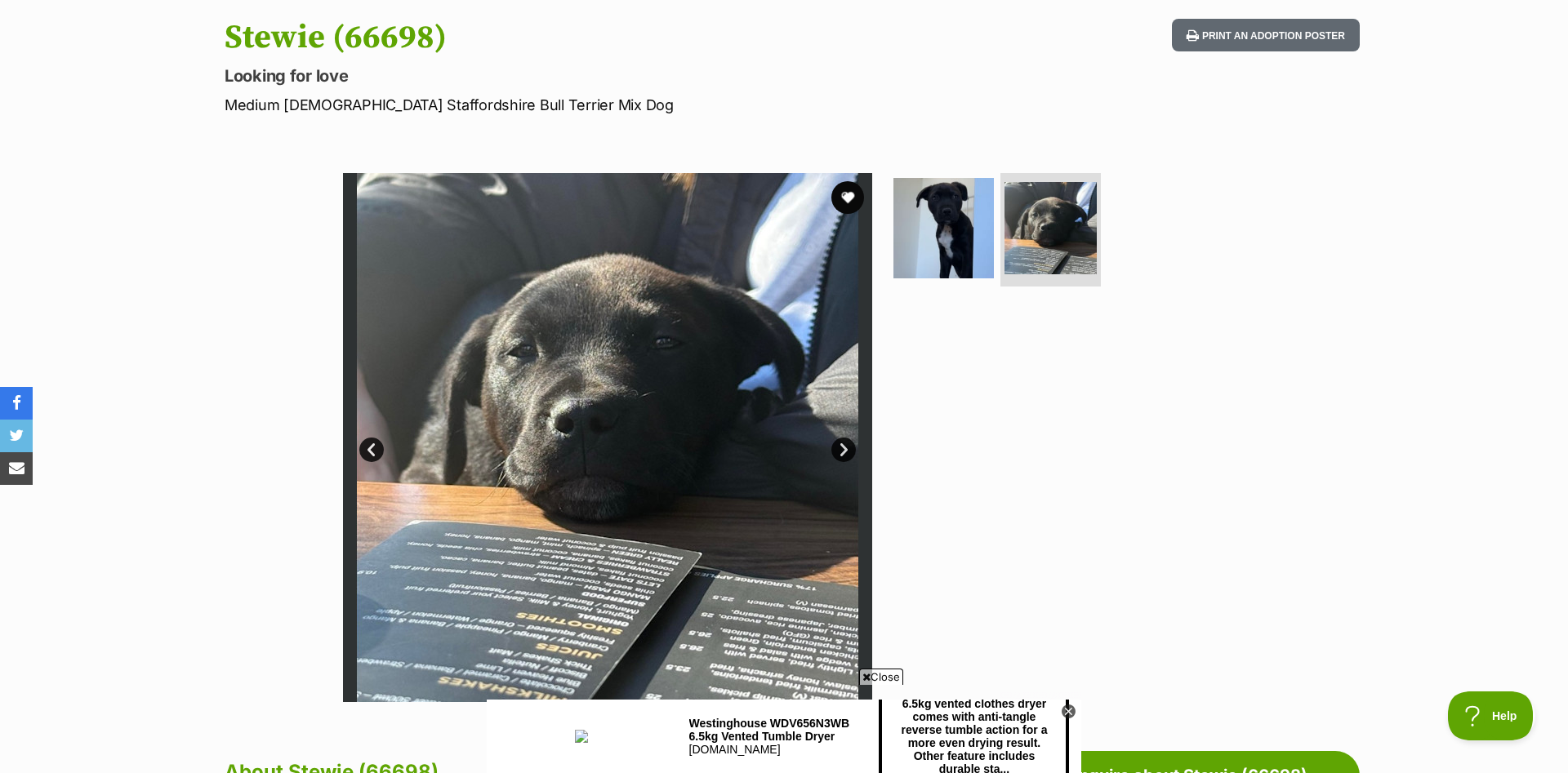
click at [847, 450] on link "Next" at bounding box center [843, 450] width 25 height 25
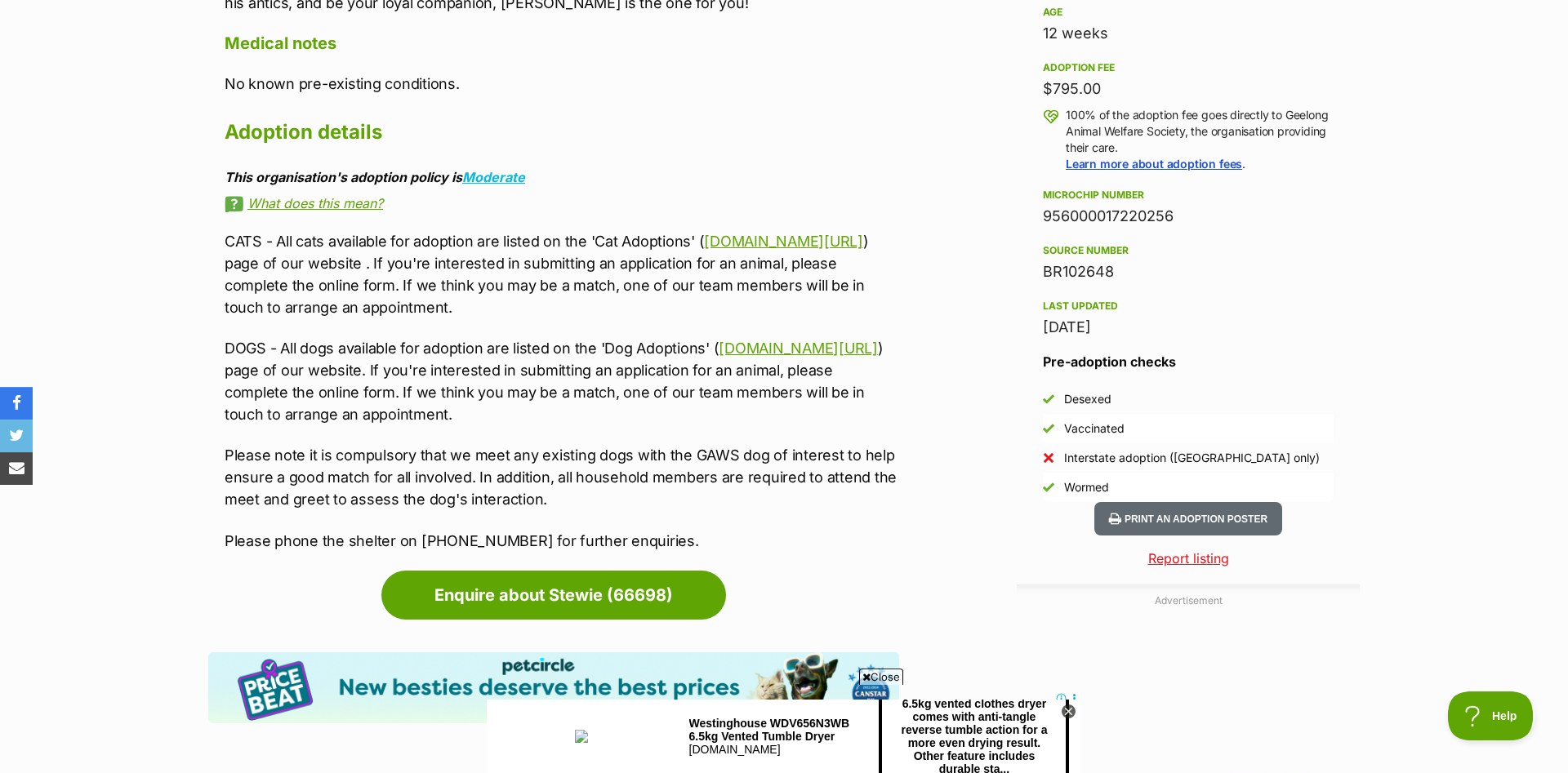
scroll to position [1249, 0]
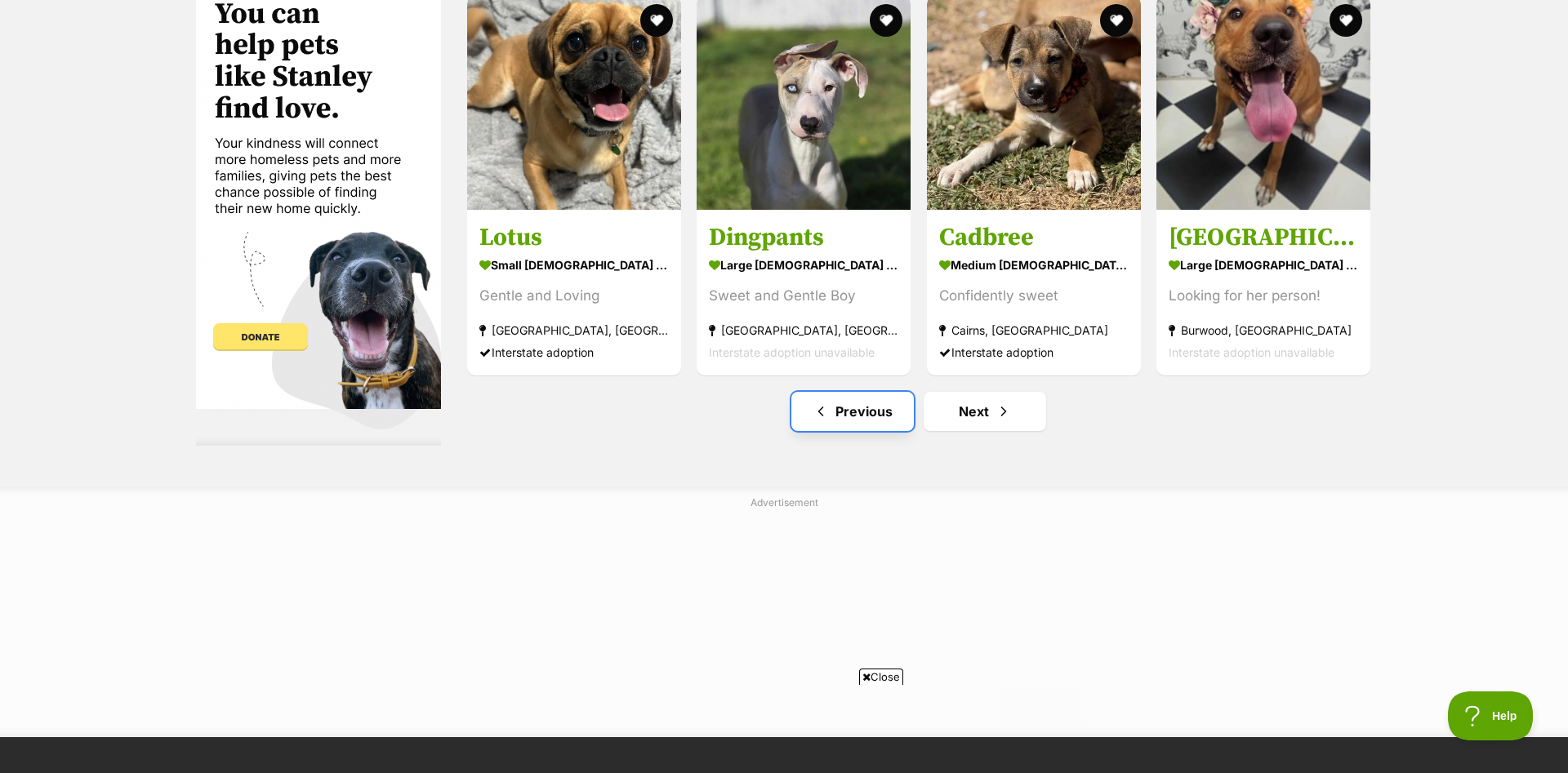
click at [842, 421] on link "Previous" at bounding box center [853, 411] width 123 height 39
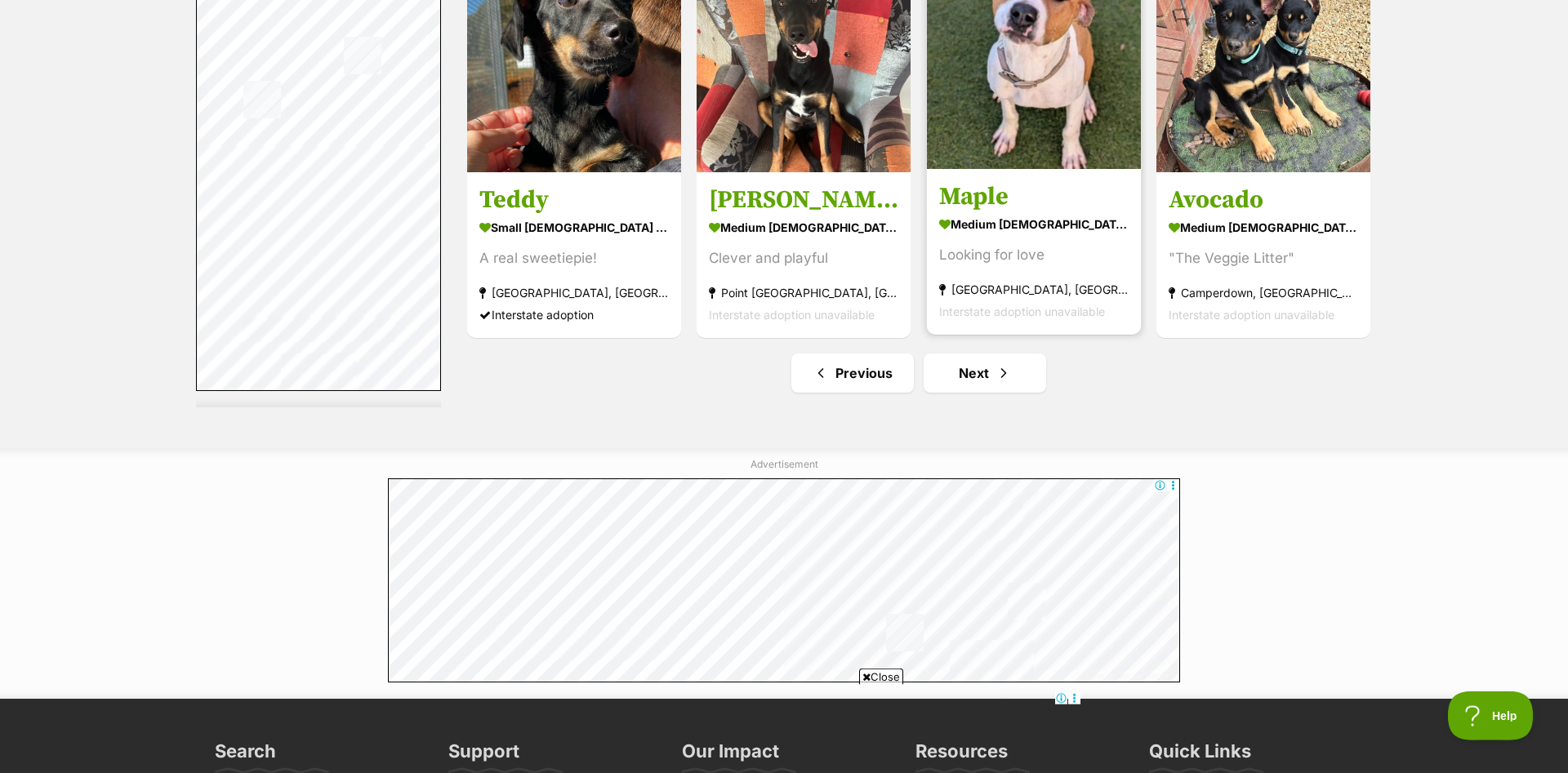
scroll to position [8575, 0]
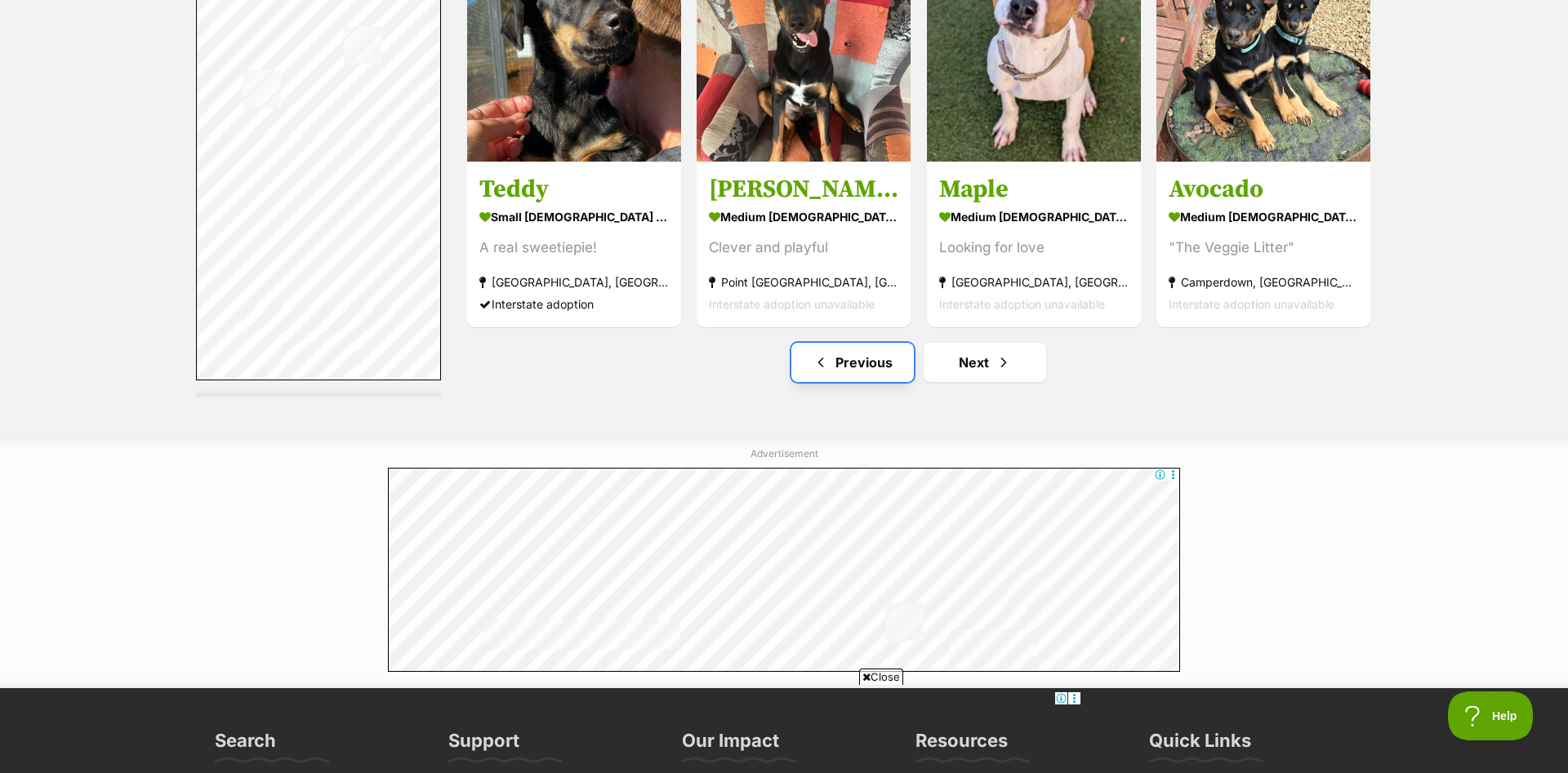
click at [873, 351] on link "Previous" at bounding box center [853, 362] width 123 height 39
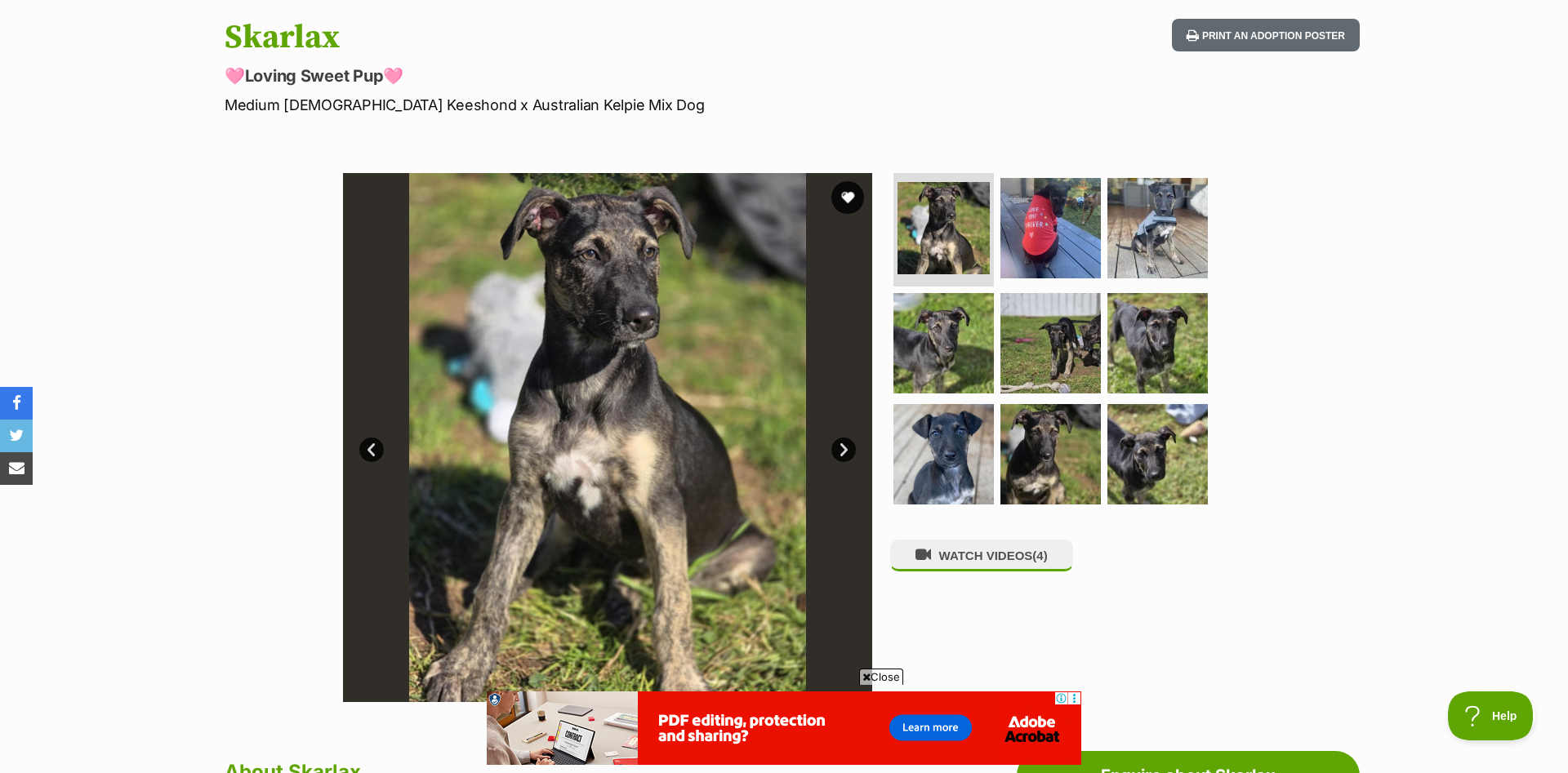
click at [845, 452] on link "Next" at bounding box center [843, 450] width 25 height 25
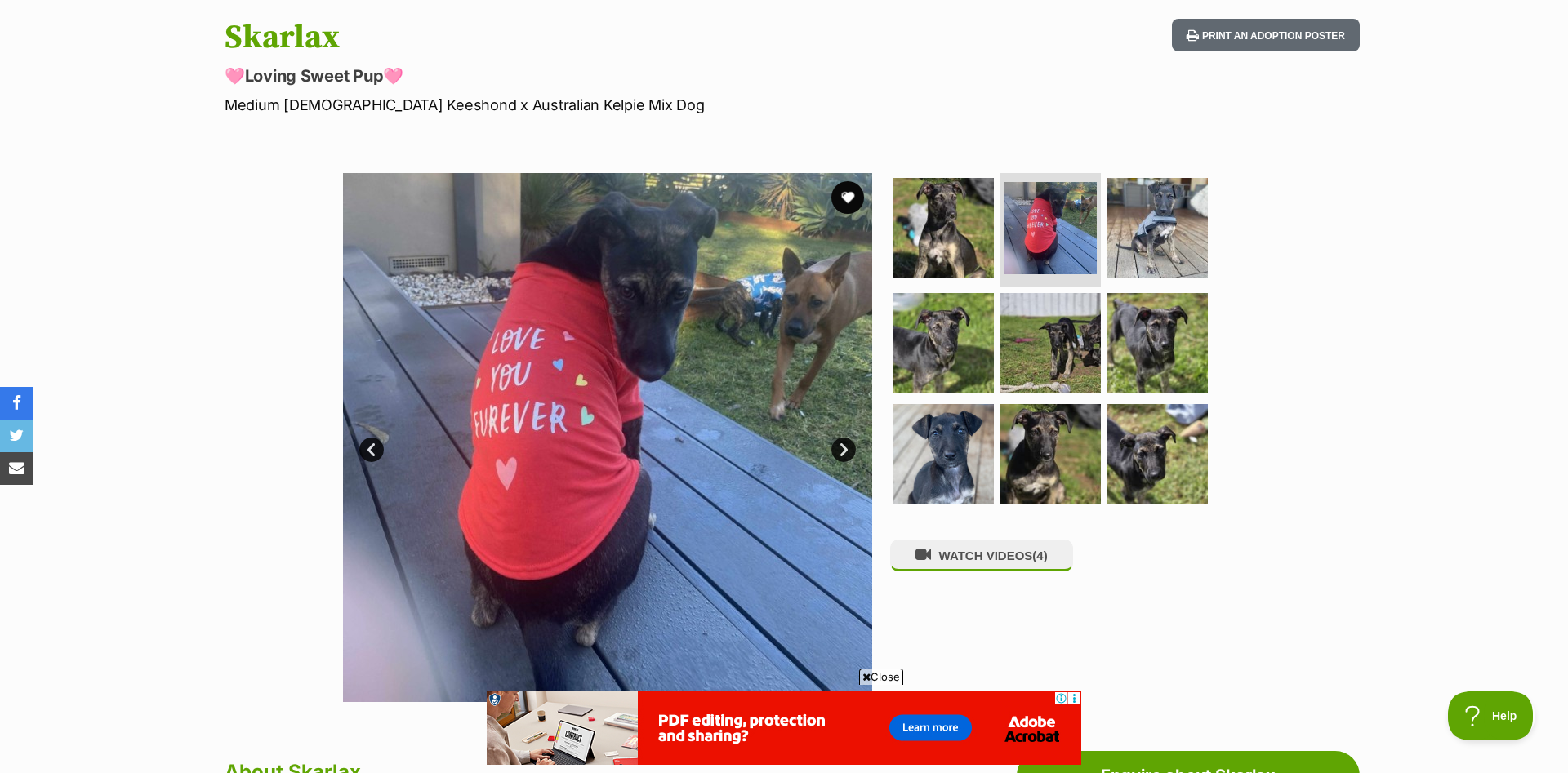
click at [846, 449] on link "Next" at bounding box center [843, 450] width 25 height 25
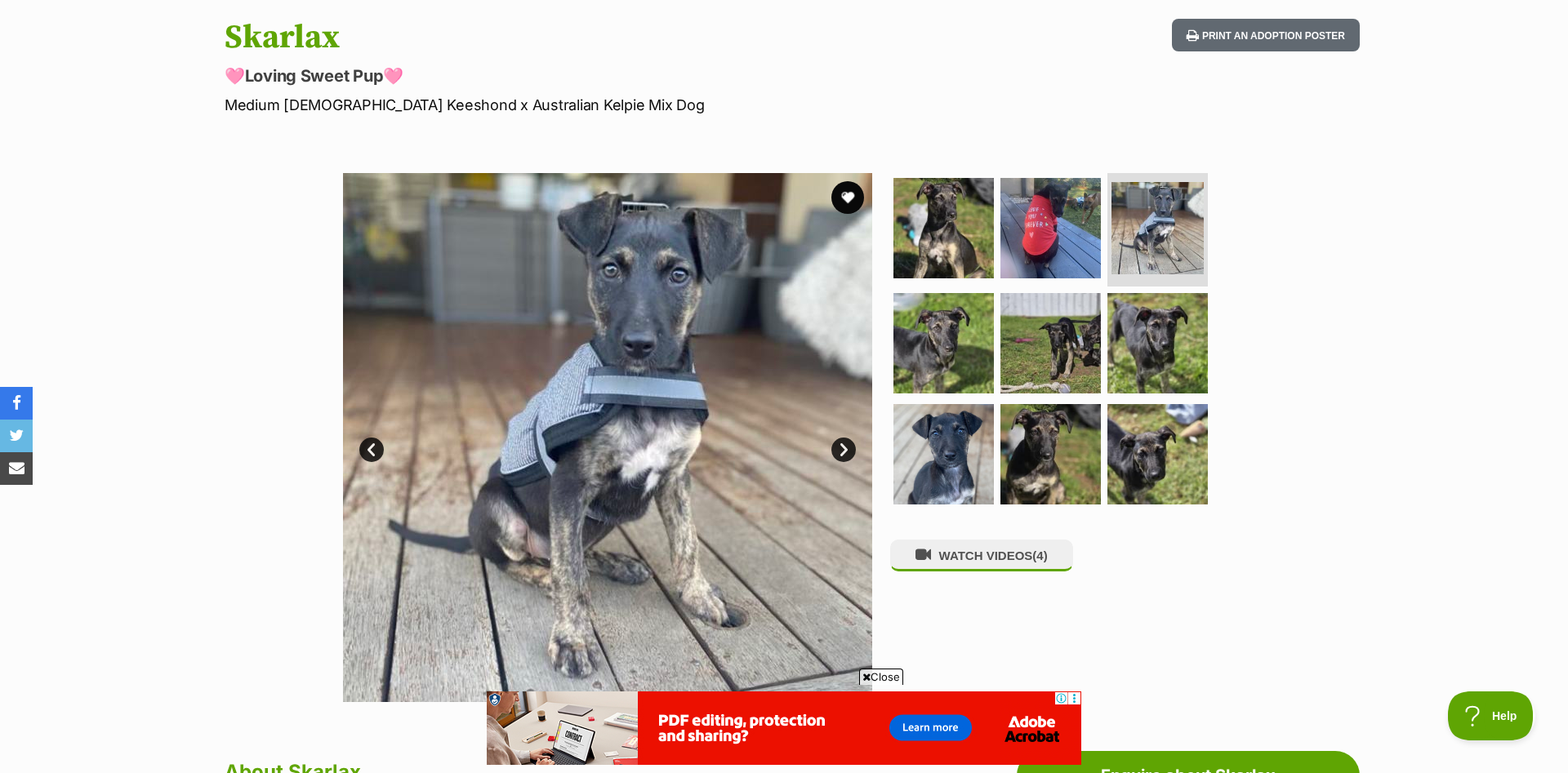
click at [846, 449] on link "Next" at bounding box center [843, 450] width 25 height 25
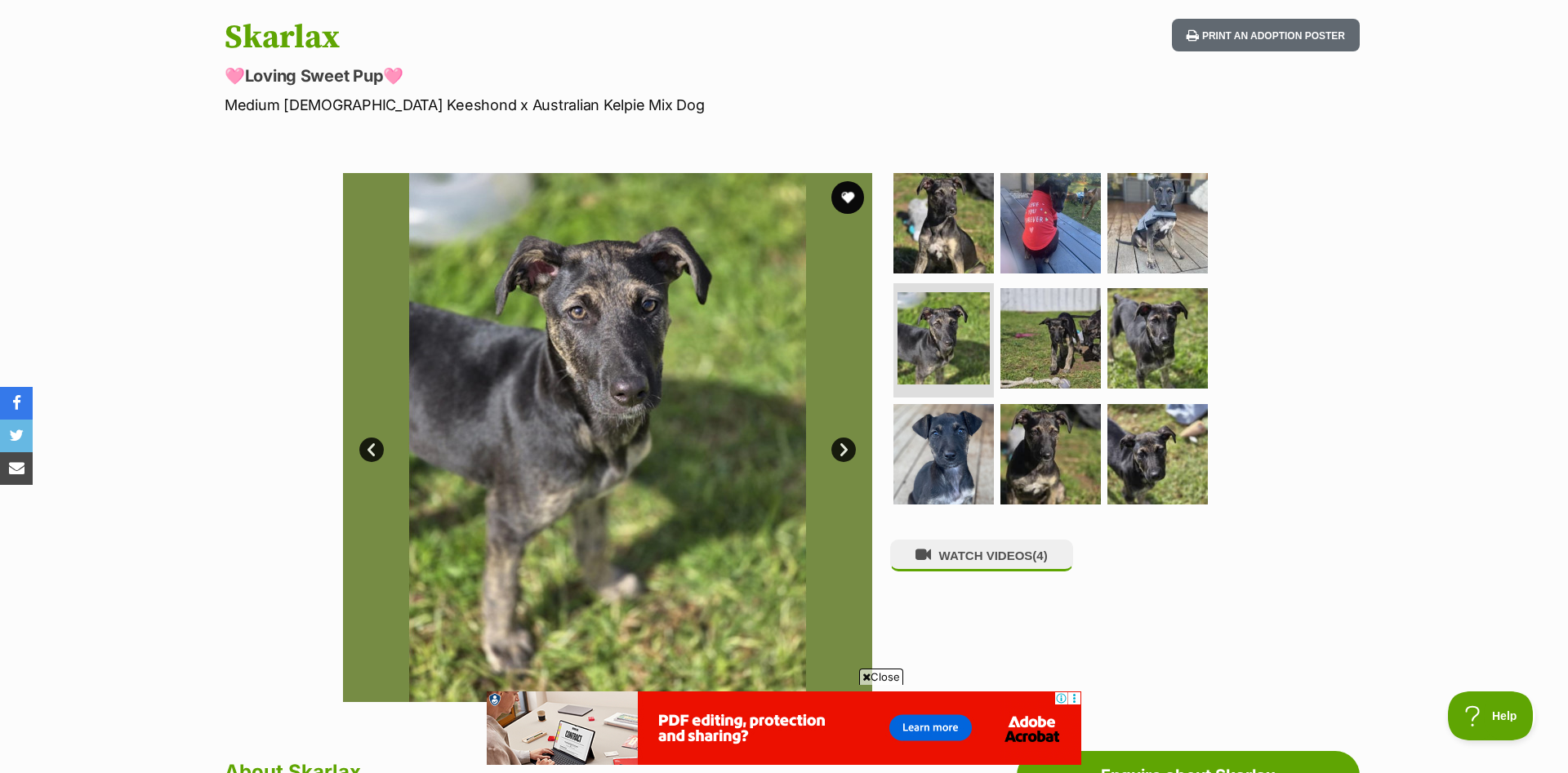
click at [846, 449] on link "Next" at bounding box center [843, 450] width 25 height 25
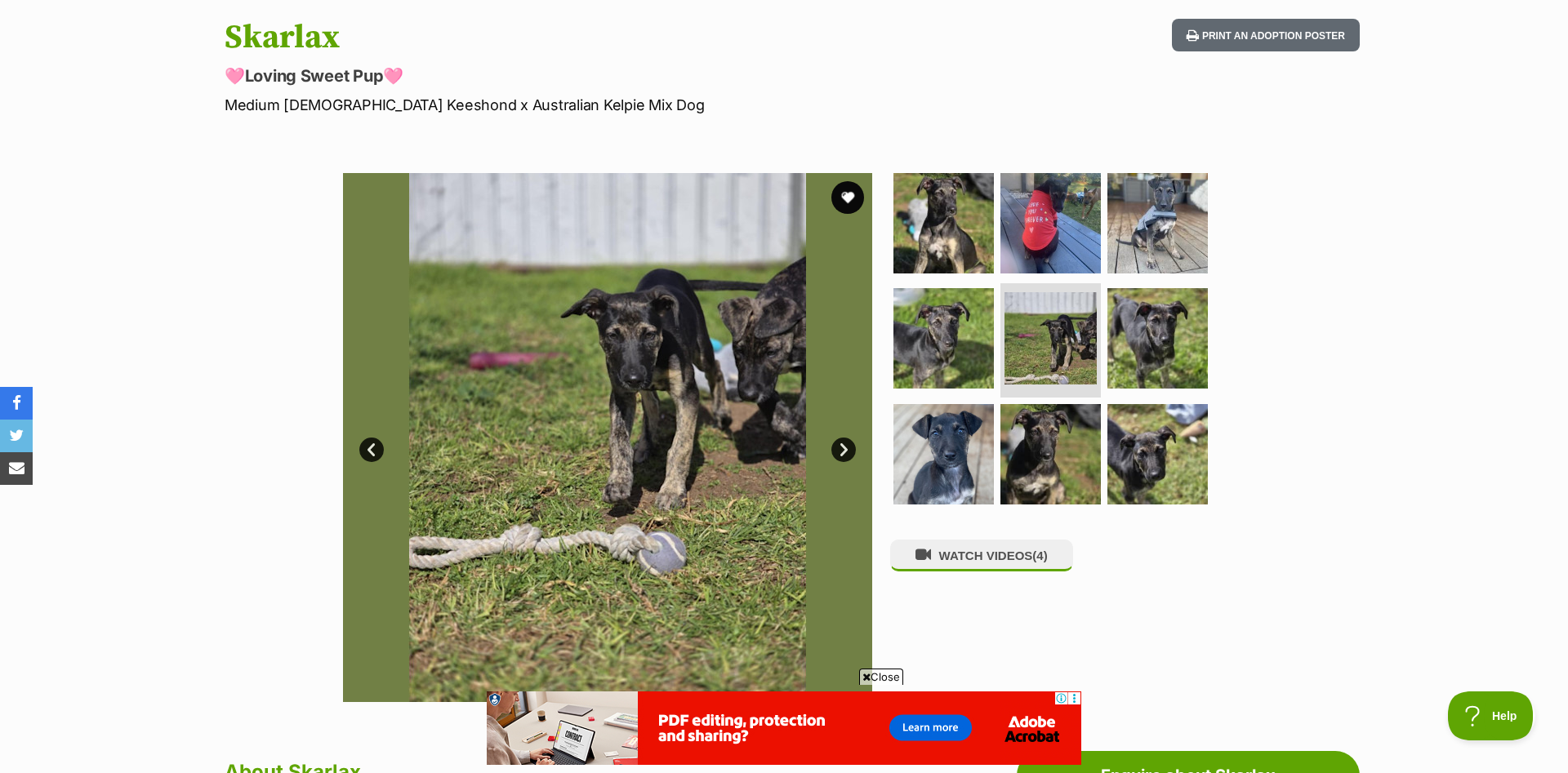
click at [846, 449] on link "Next" at bounding box center [843, 450] width 25 height 25
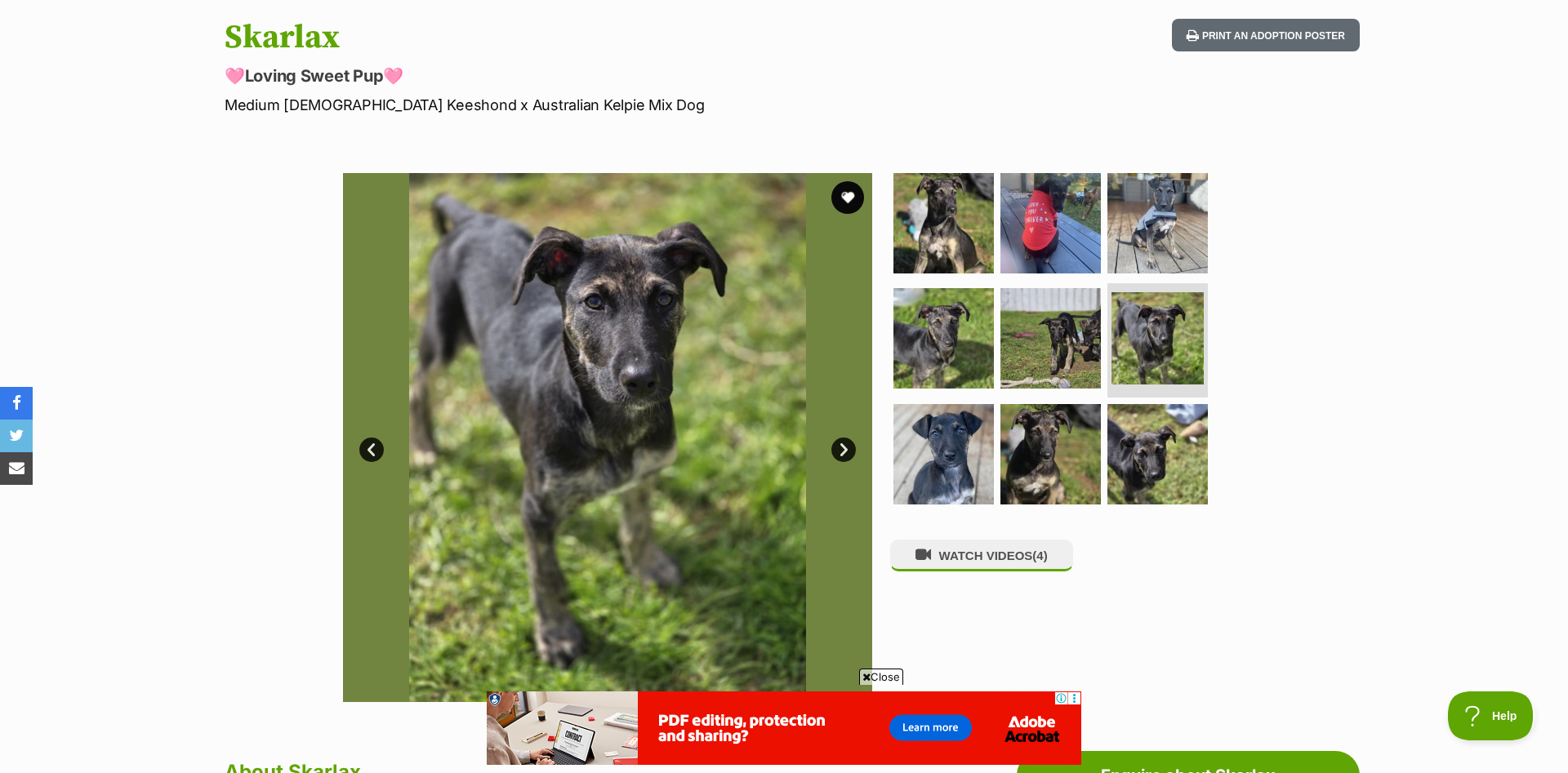
click at [846, 449] on link "Next" at bounding box center [843, 450] width 25 height 25
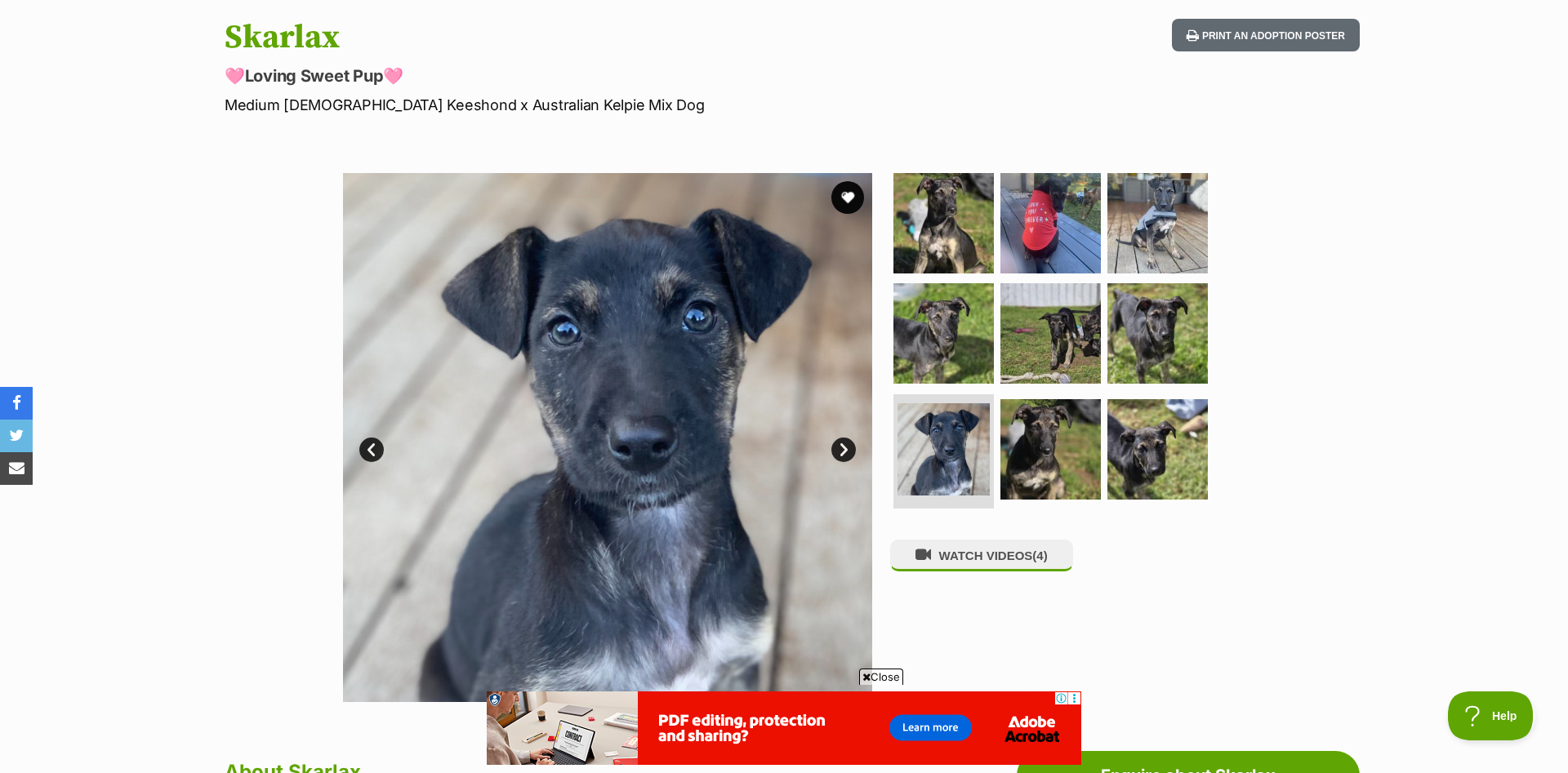
click at [846, 449] on link "Next" at bounding box center [843, 450] width 25 height 25
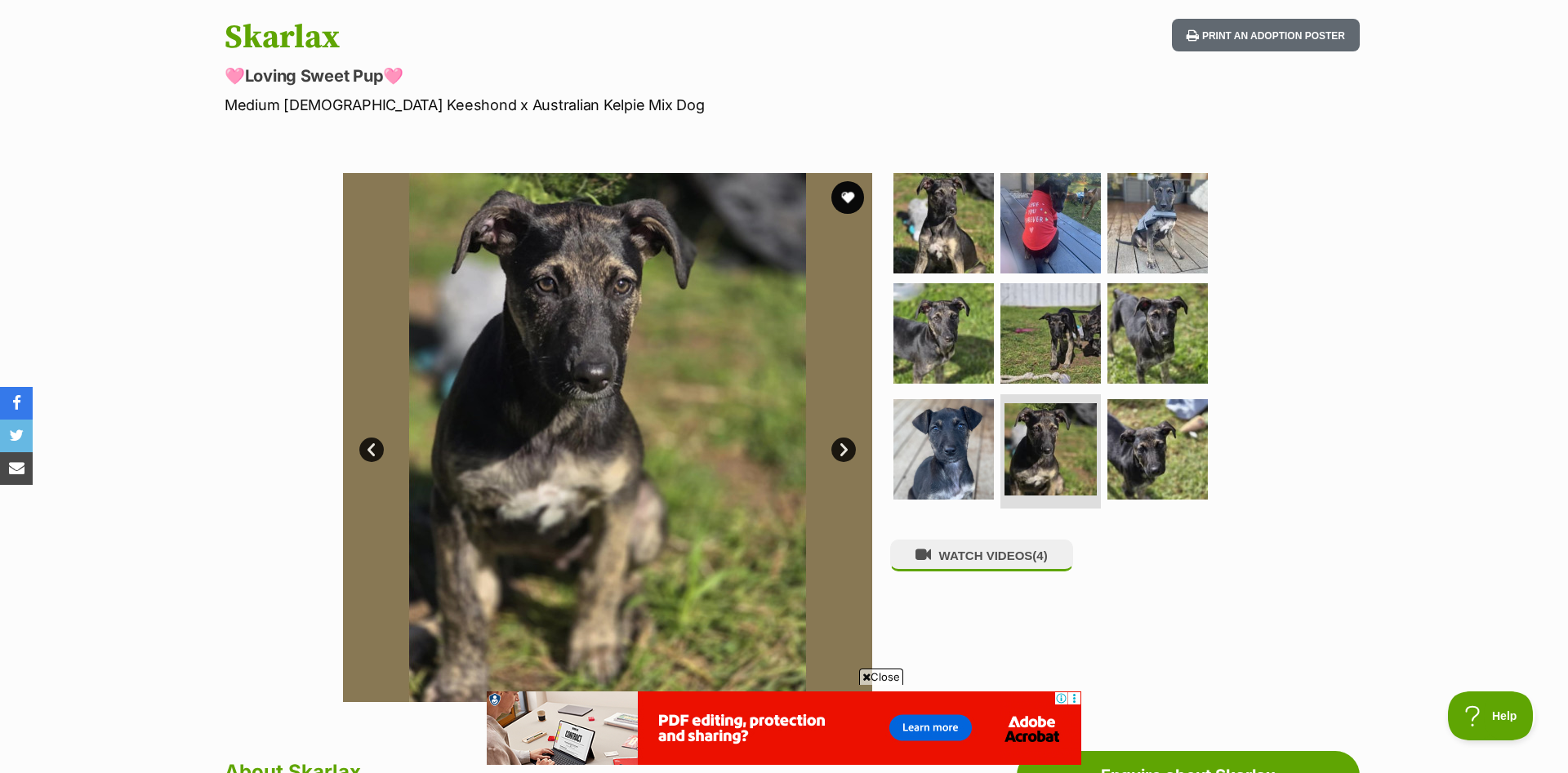
click at [846, 449] on link "Next" at bounding box center [843, 450] width 25 height 25
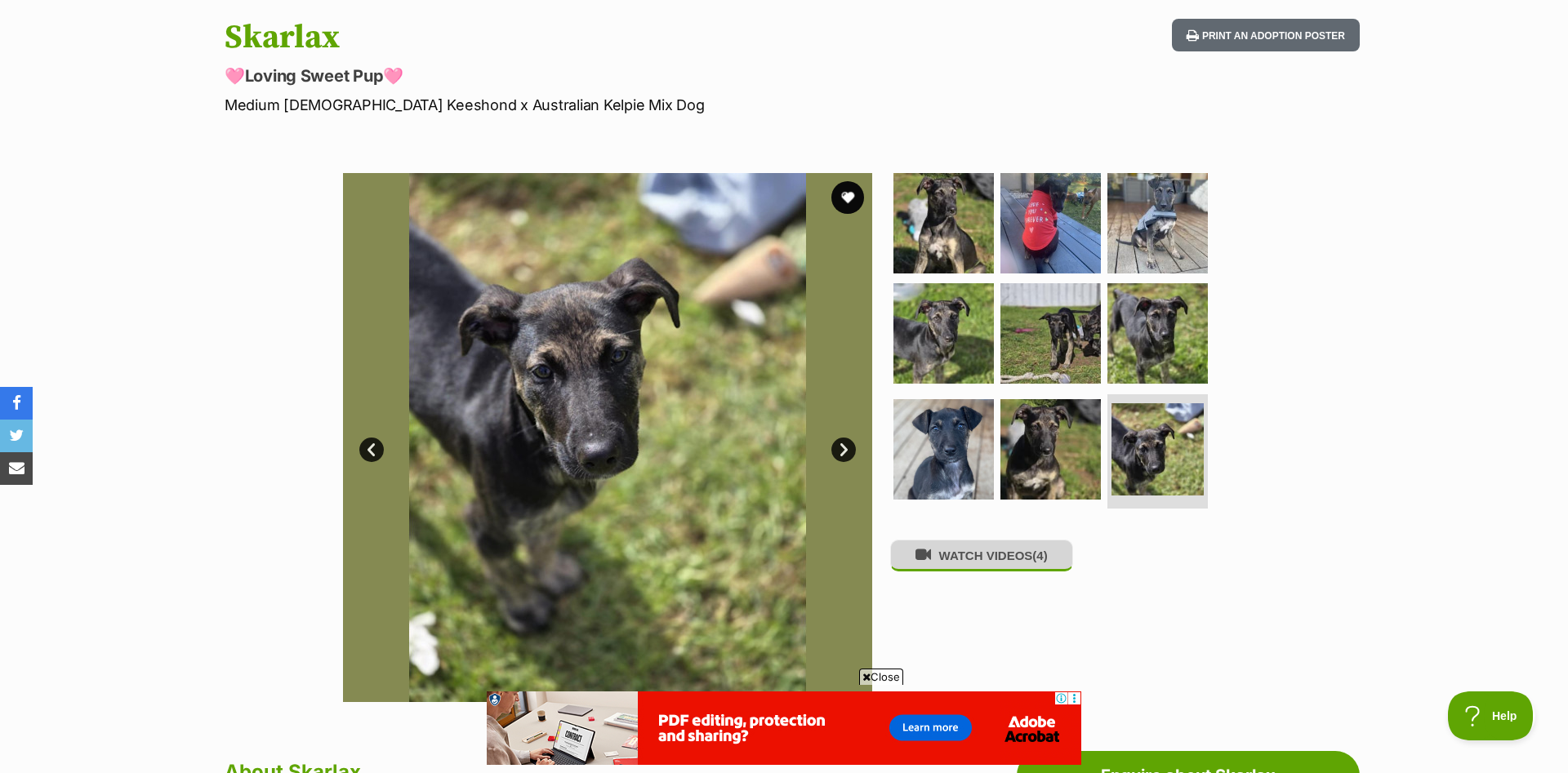
click at [999, 556] on button "WATCH VIDEOS (4)" at bounding box center [982, 555] width 183 height 32
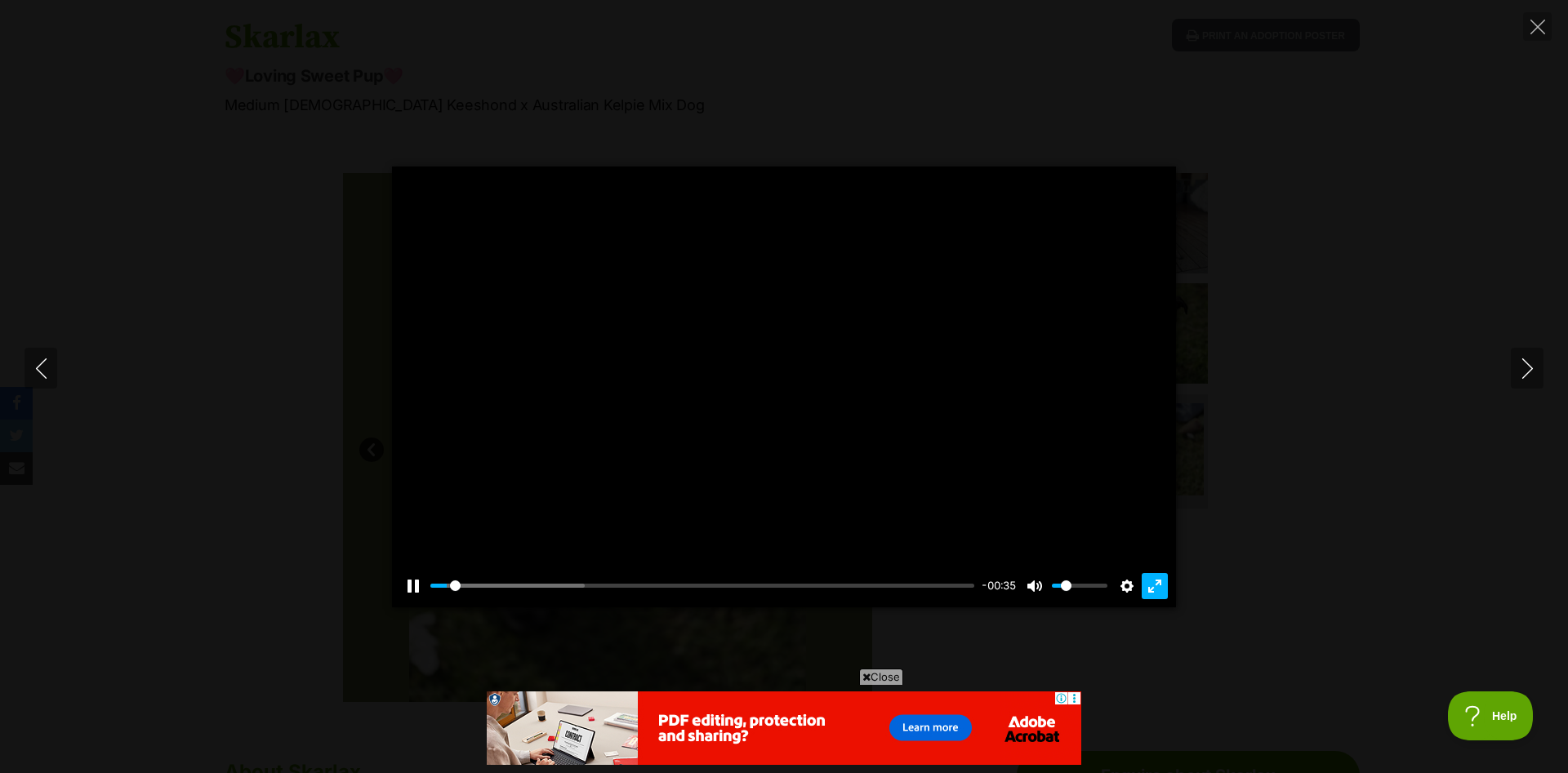
click at [1152, 594] on button "Exit fullscreen Enter fullscreen" at bounding box center [1155, 586] width 27 height 26
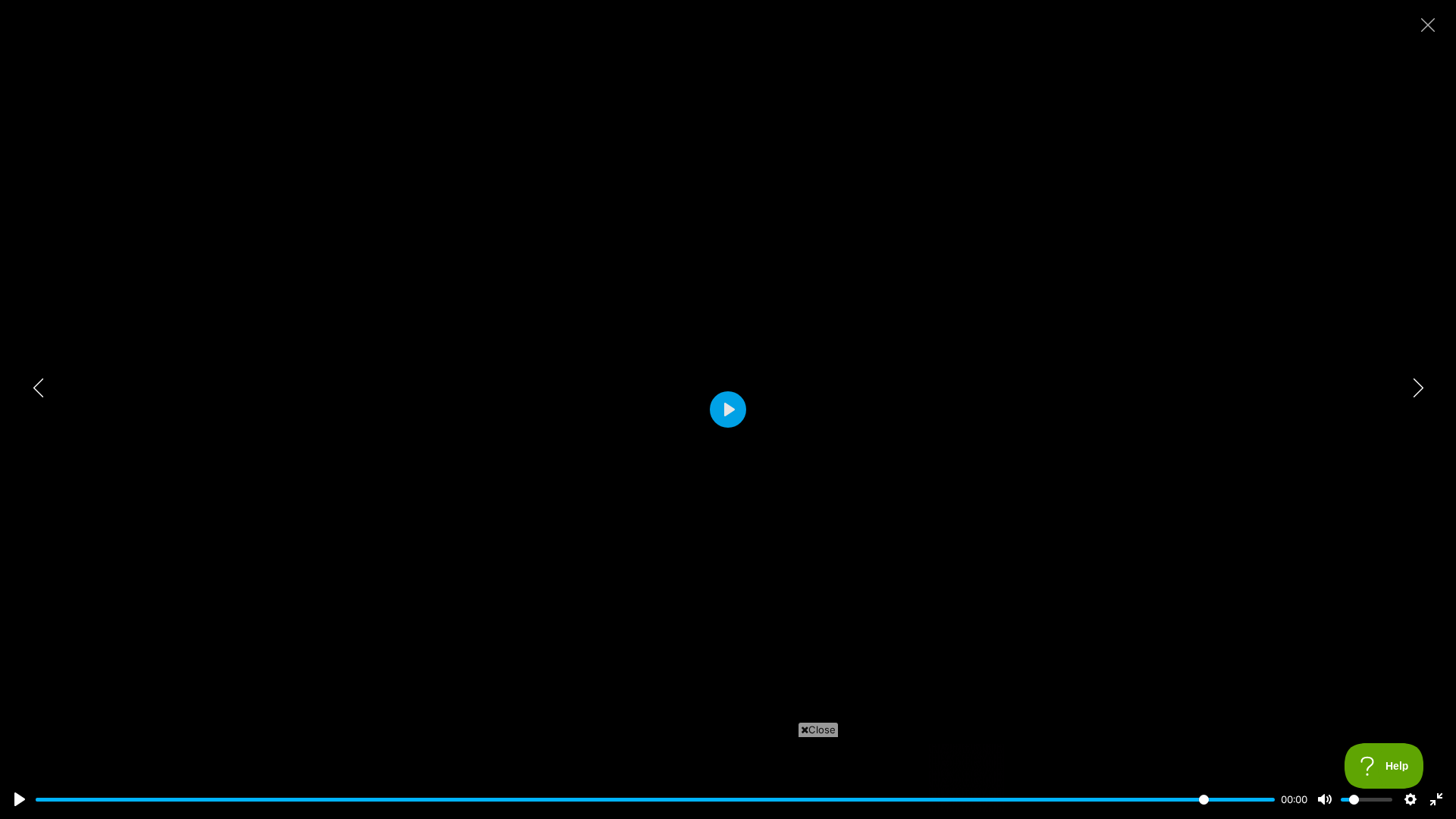
click at [1439, 406] on div at bounding box center [728, 409] width 1456 height 819
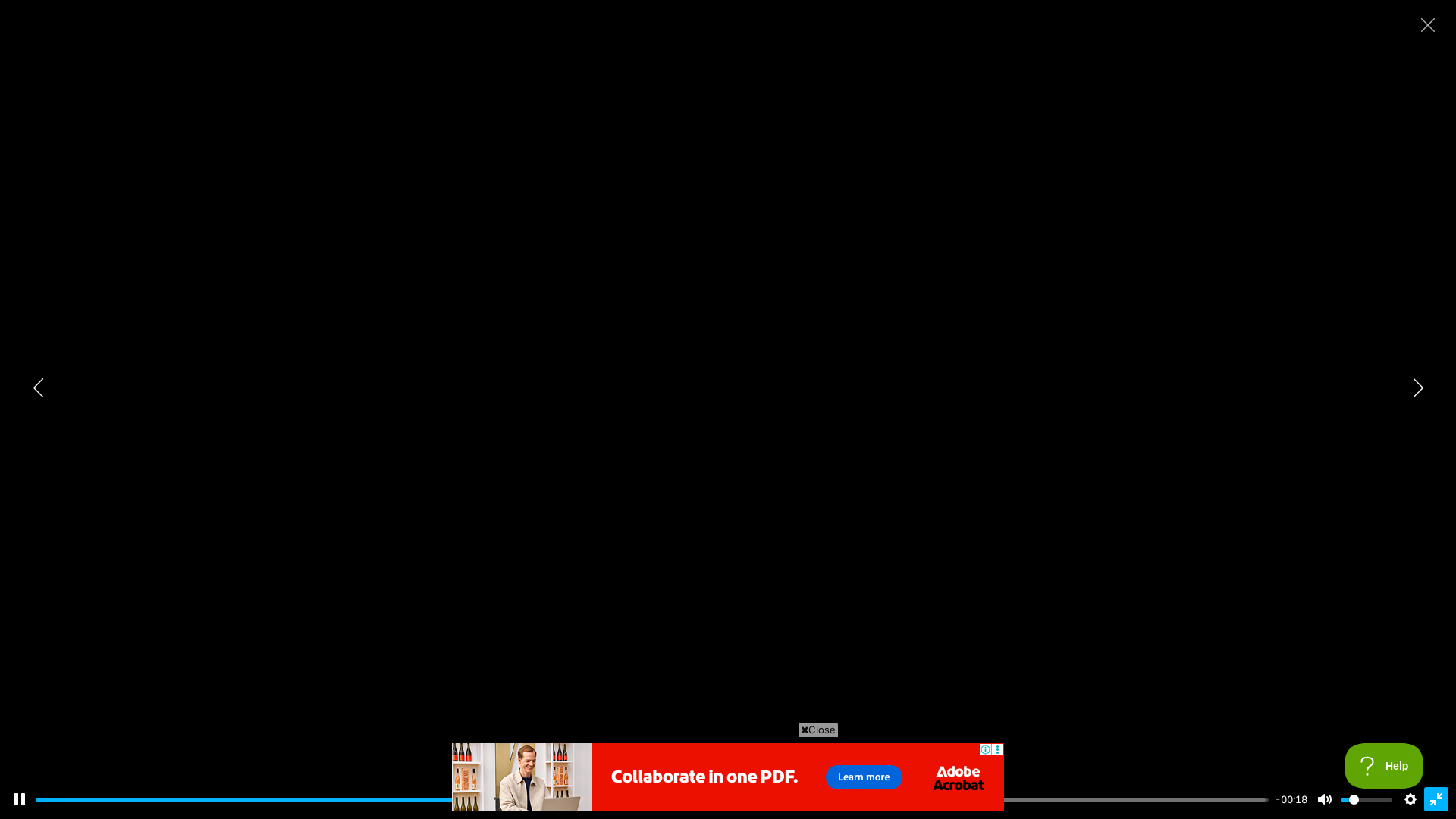
click at [1441, 717] on button "Exit fullscreen Enter fullscreen" at bounding box center [1436, 799] width 25 height 25
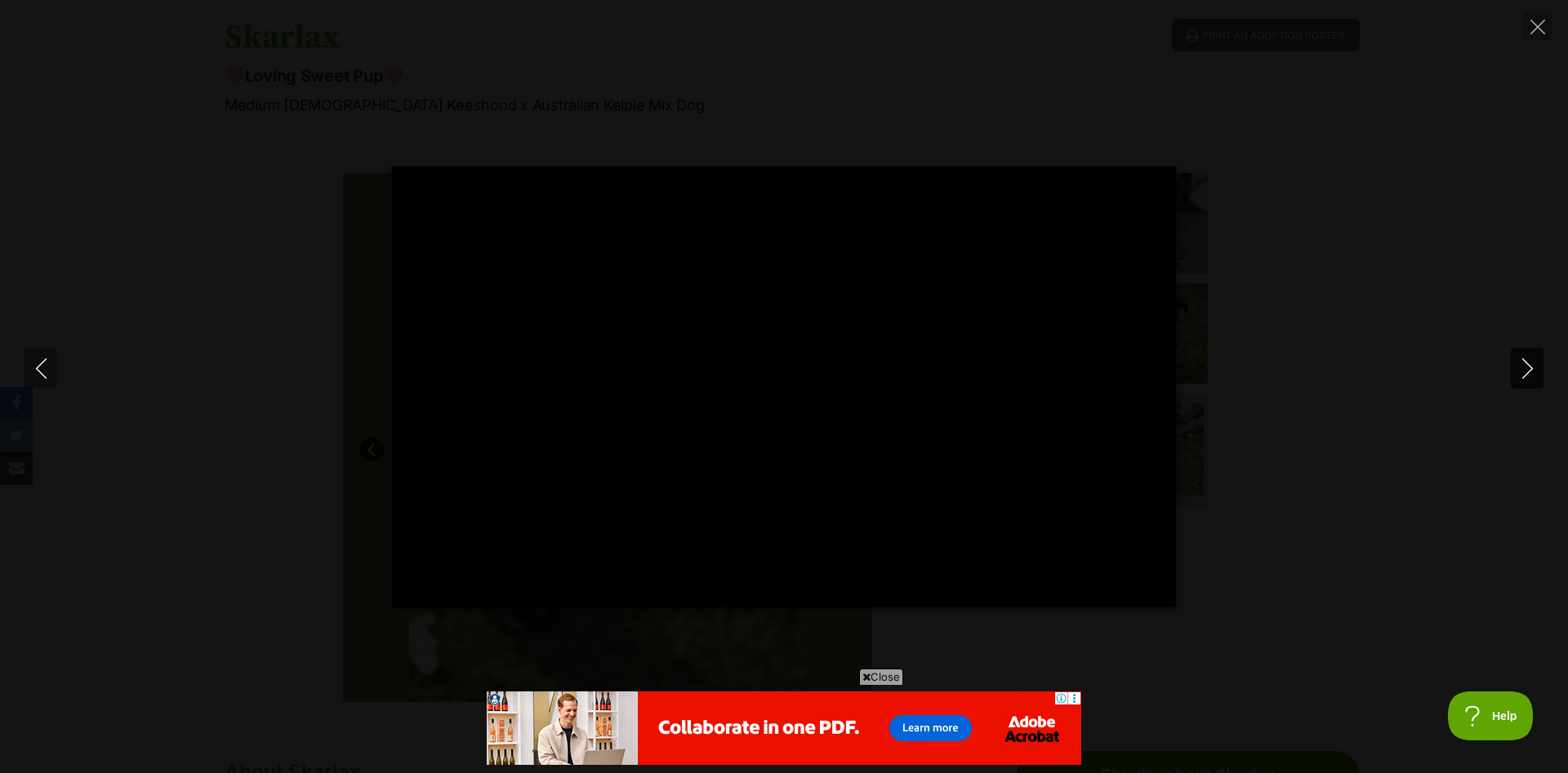
type input "53.16"
click at [1534, 372] on icon "Next" at bounding box center [1528, 368] width 20 height 20
type input "100.00"
click at [1535, 379] on button "Next" at bounding box center [1528, 368] width 33 height 41
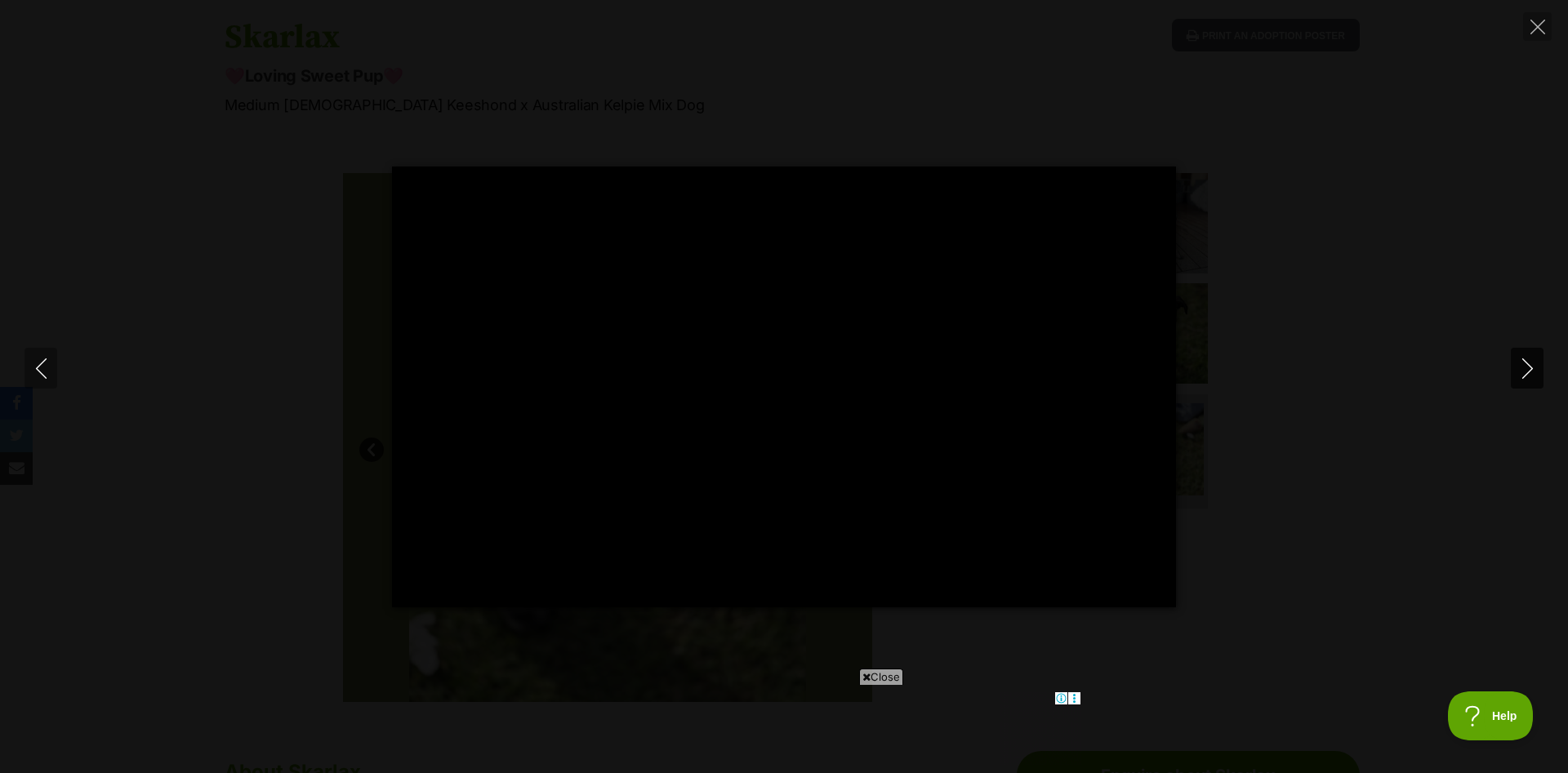
type input "100.00"
click at [1535, 379] on button "Next" at bounding box center [1528, 368] width 33 height 41
type input "100.00"
click at [1542, 34] on icon "Close" at bounding box center [1538, 26] width 15 height 15
